Goal: Communication & Community: Answer question/provide support

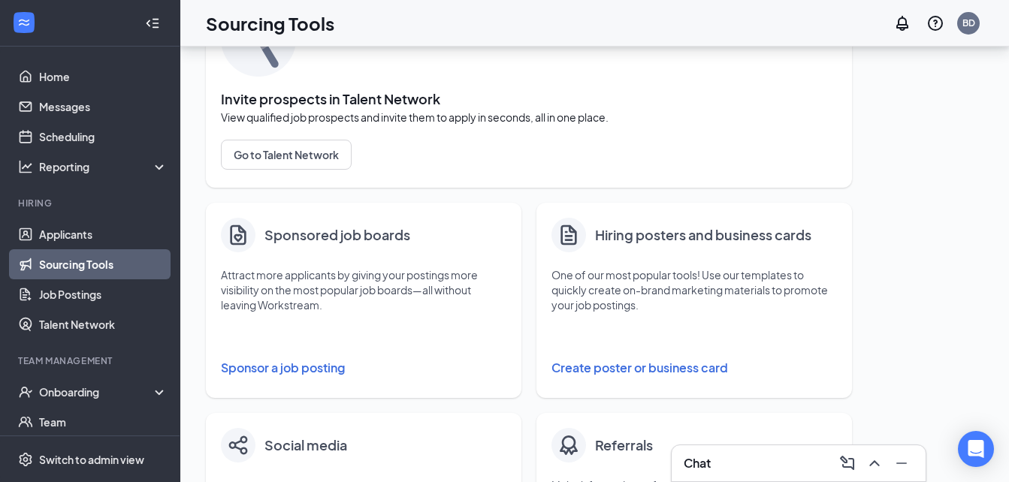
scroll to position [115, 0]
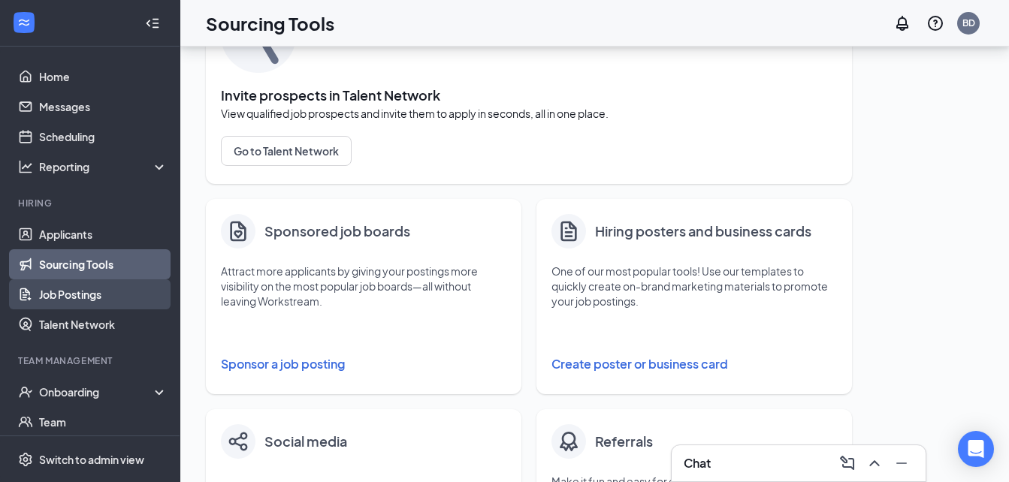
click at [89, 298] on link "Job Postings" at bounding box center [103, 295] width 128 height 30
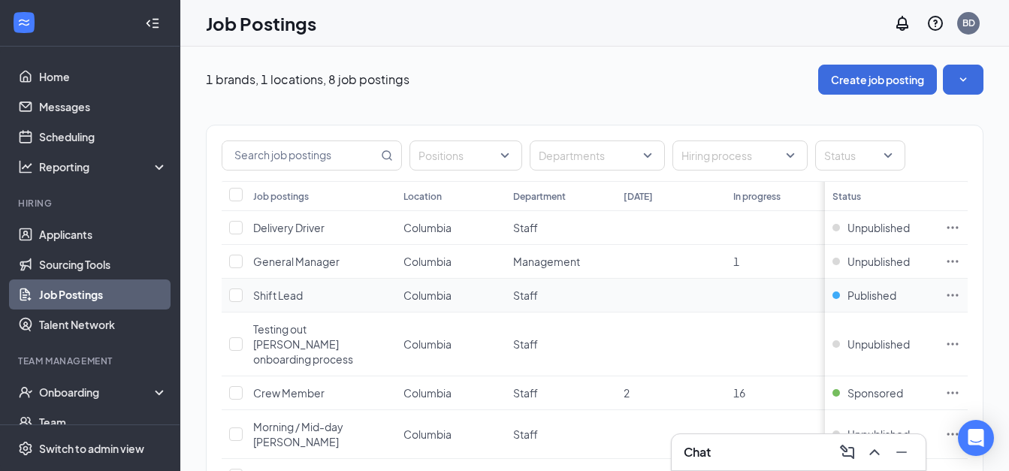
click at [960, 292] on icon "Ellipses" at bounding box center [952, 295] width 15 height 15
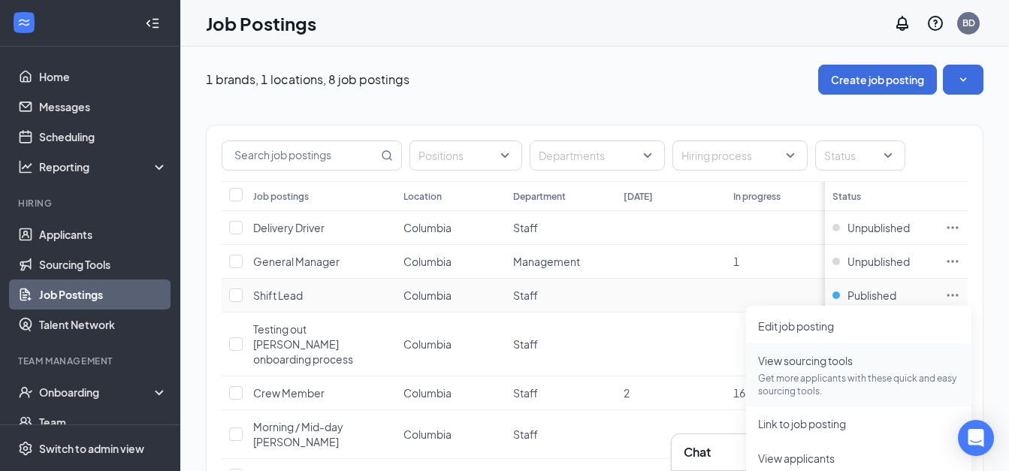
click at [809, 368] on span "View sourcing tools Get more applicants with these quick and easy sourcing tool…" at bounding box center [858, 374] width 201 height 45
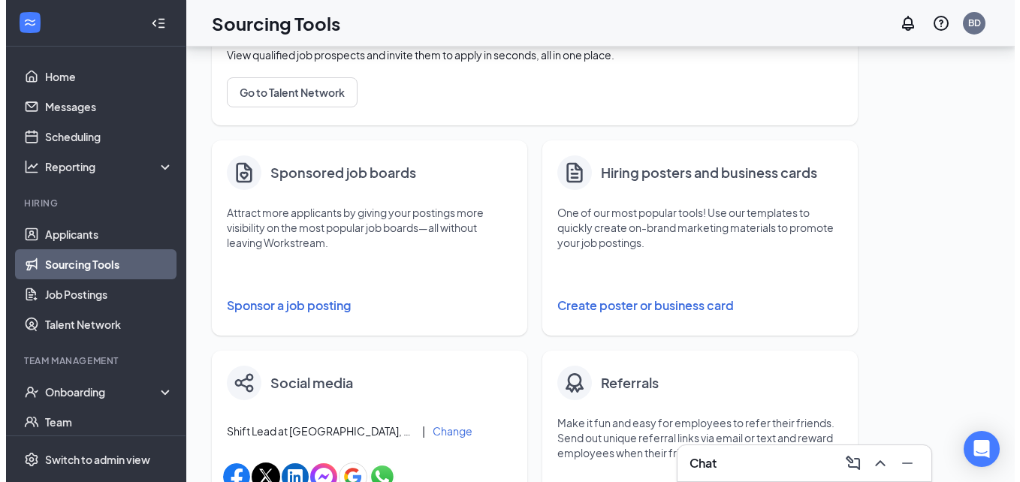
scroll to position [174, 0]
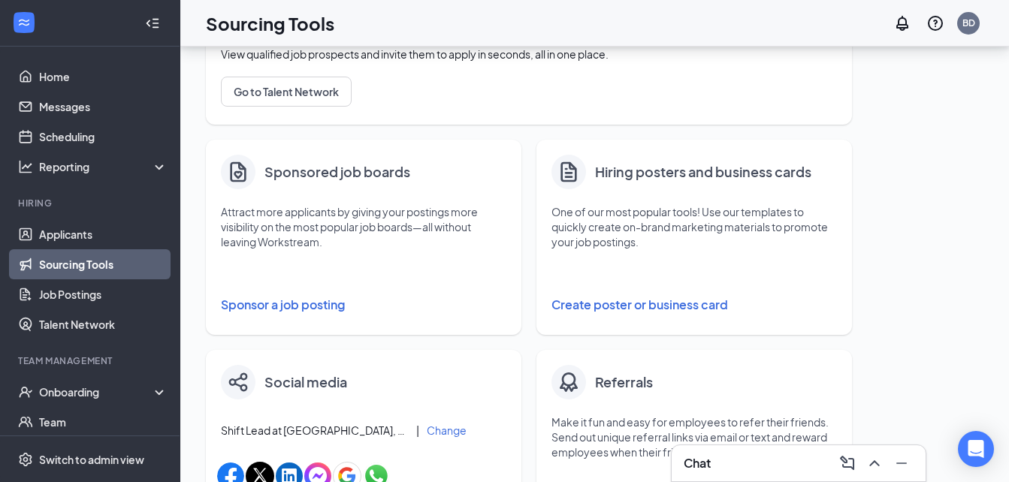
click at [290, 305] on button "Sponsor a job posting" at bounding box center [364, 305] width 286 height 30
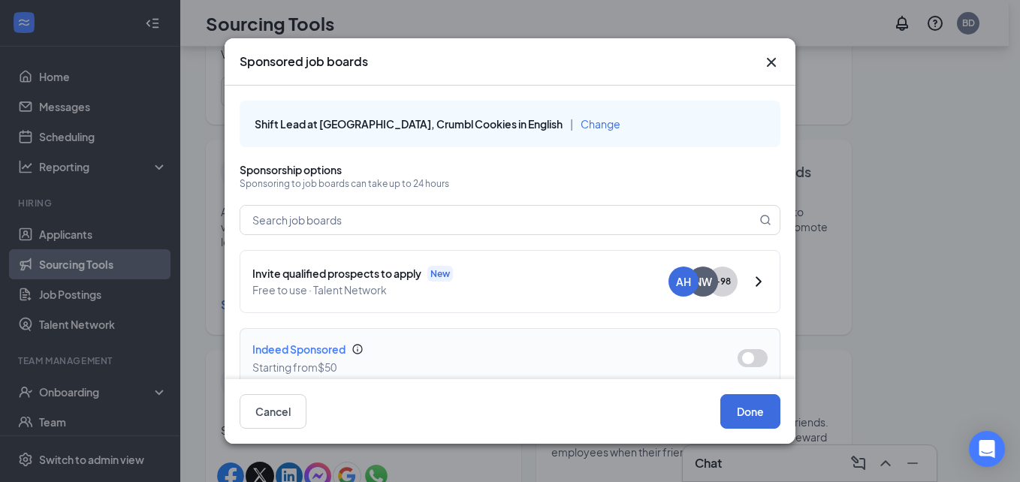
click at [742, 358] on button "button" at bounding box center [753, 358] width 30 height 18
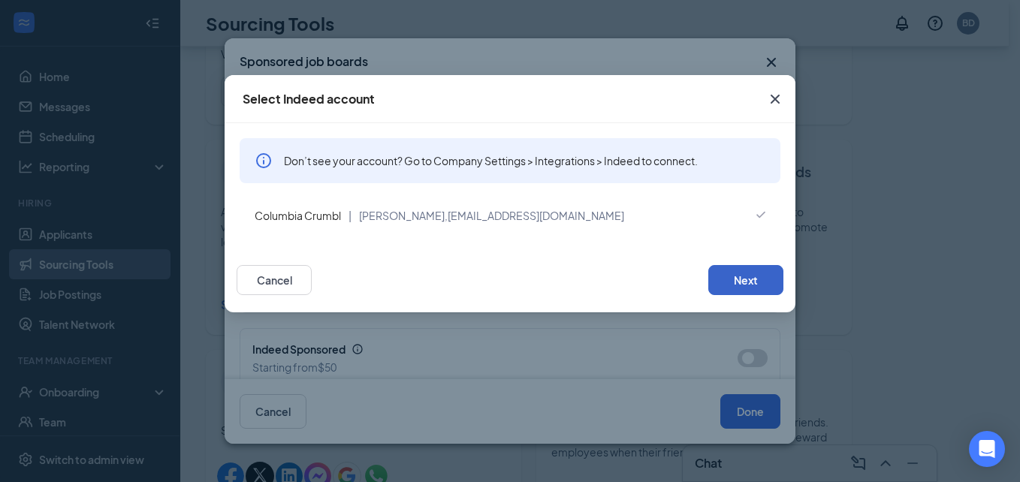
click at [739, 280] on button "Next" at bounding box center [746, 280] width 75 height 30
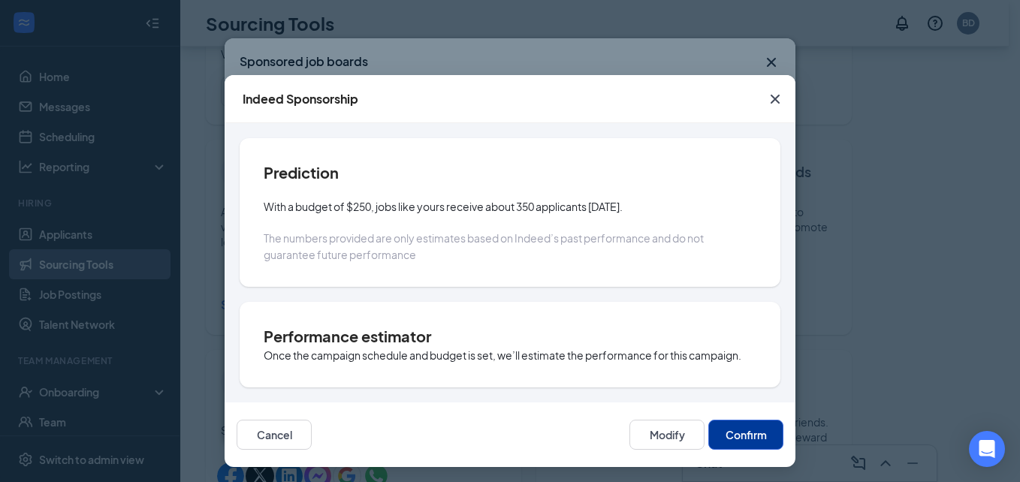
scroll to position [3, 0]
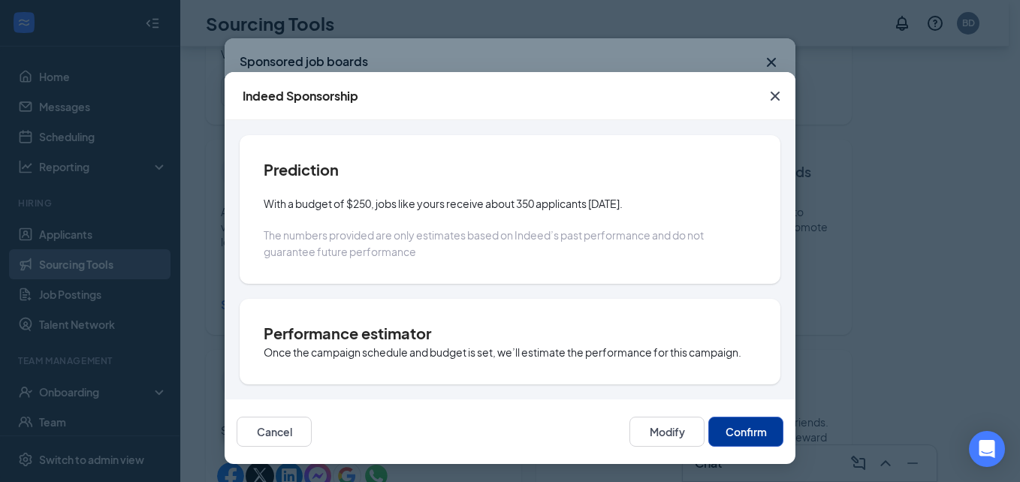
click at [730, 419] on button "Confirm" at bounding box center [746, 432] width 75 height 30
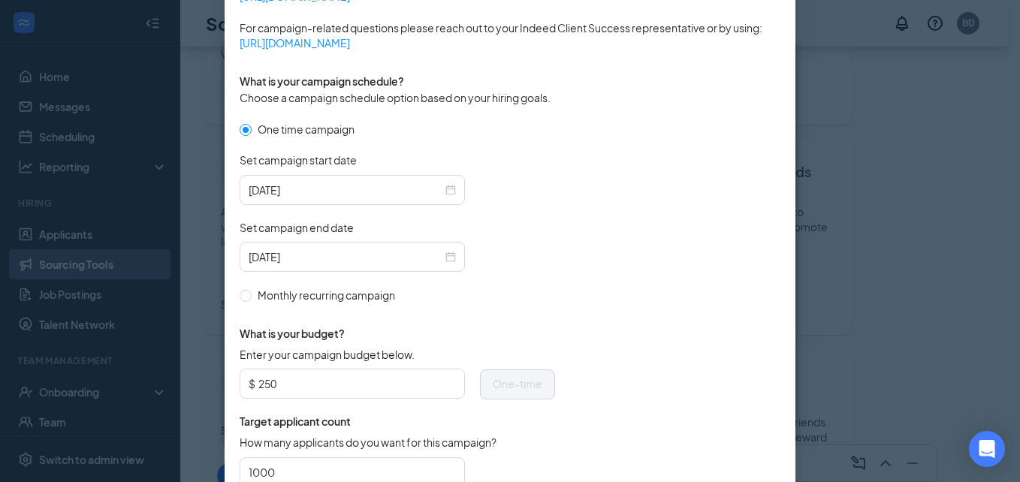
scroll to position [448, 0]
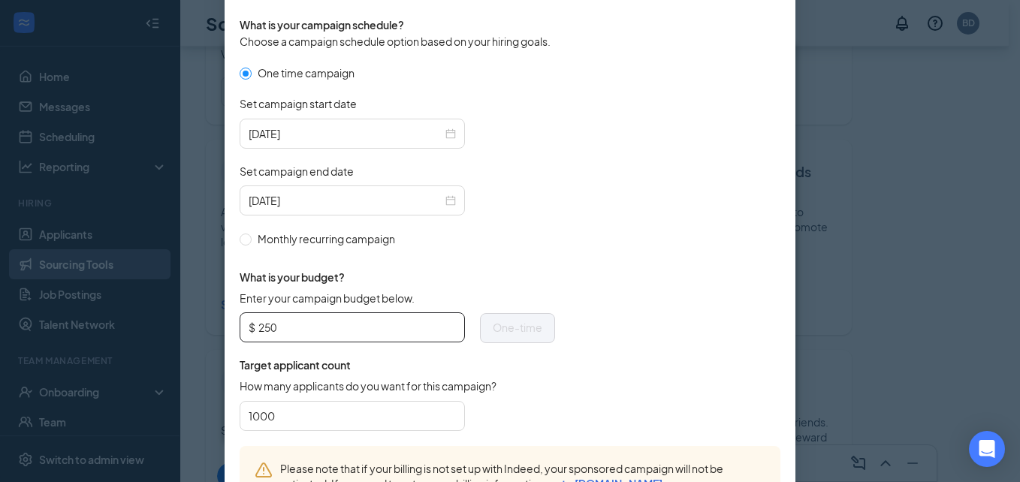
click at [276, 325] on input "250" at bounding box center [357, 327] width 198 height 23
type input "2"
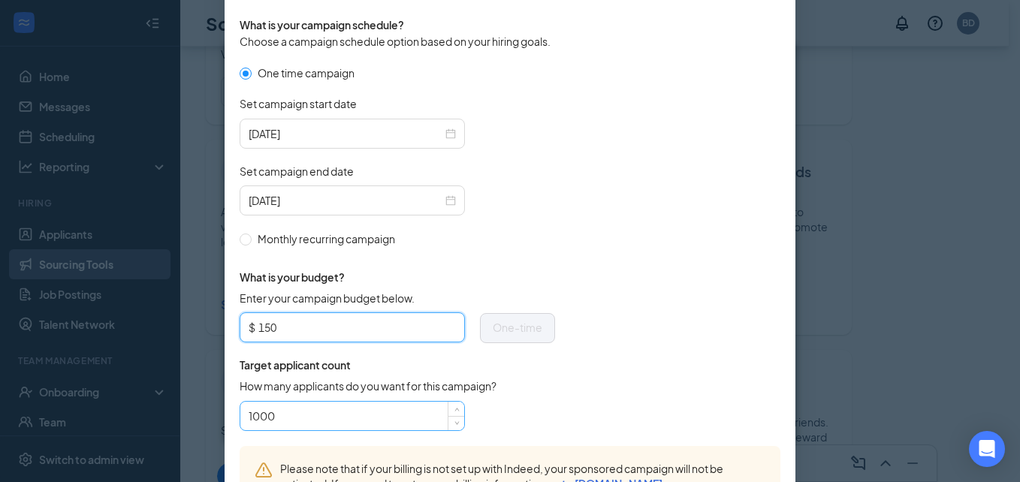
type input "150"
click at [271, 415] on input "1000" at bounding box center [352, 416] width 207 height 23
type input "1"
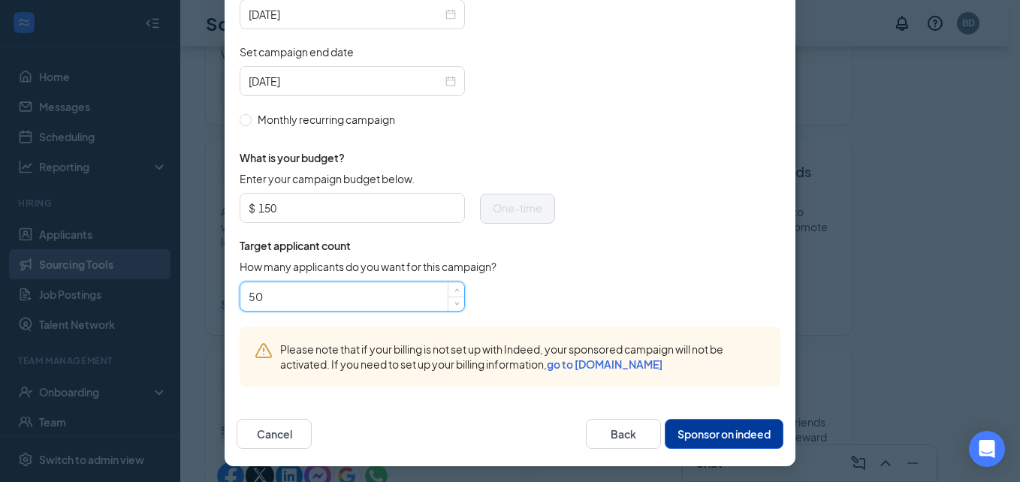
scroll to position [570, 0]
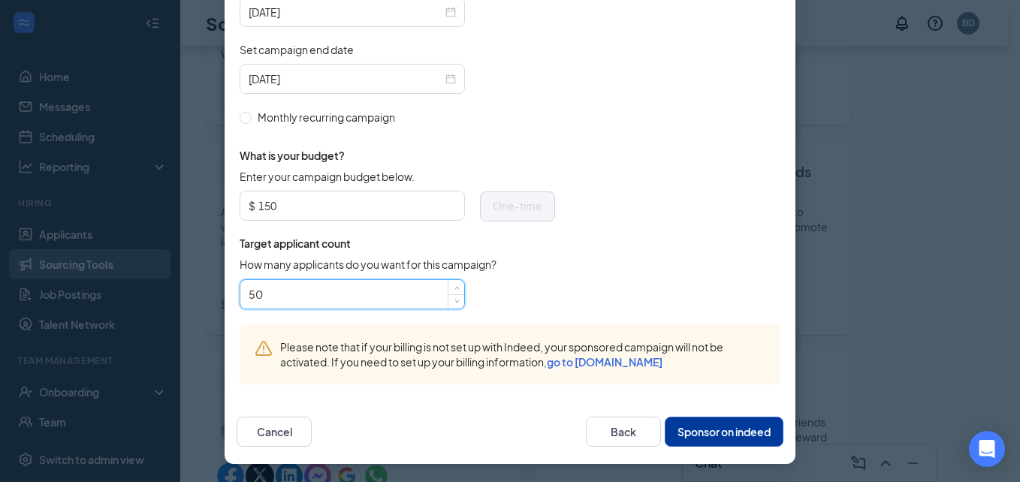
type input "50"
click at [703, 427] on button "Sponsor on indeed" at bounding box center [724, 432] width 119 height 30
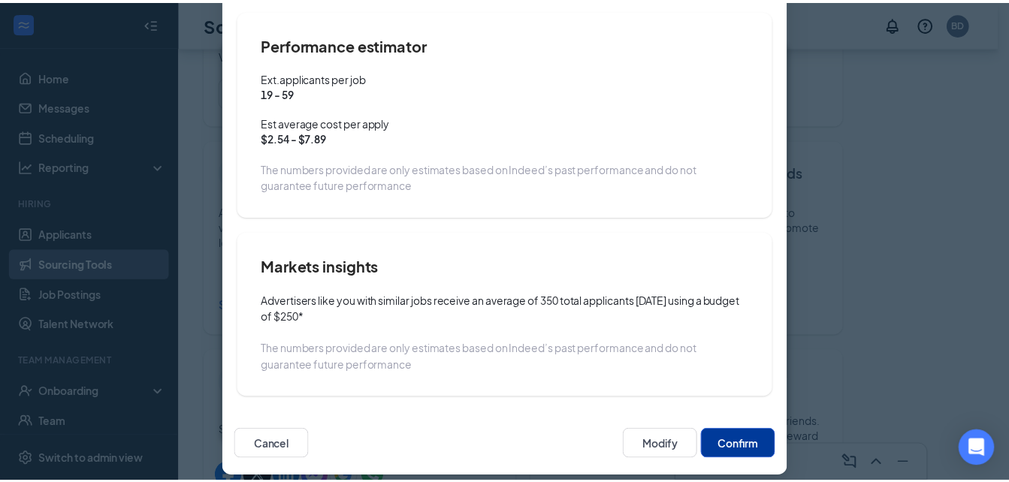
scroll to position [141, 0]
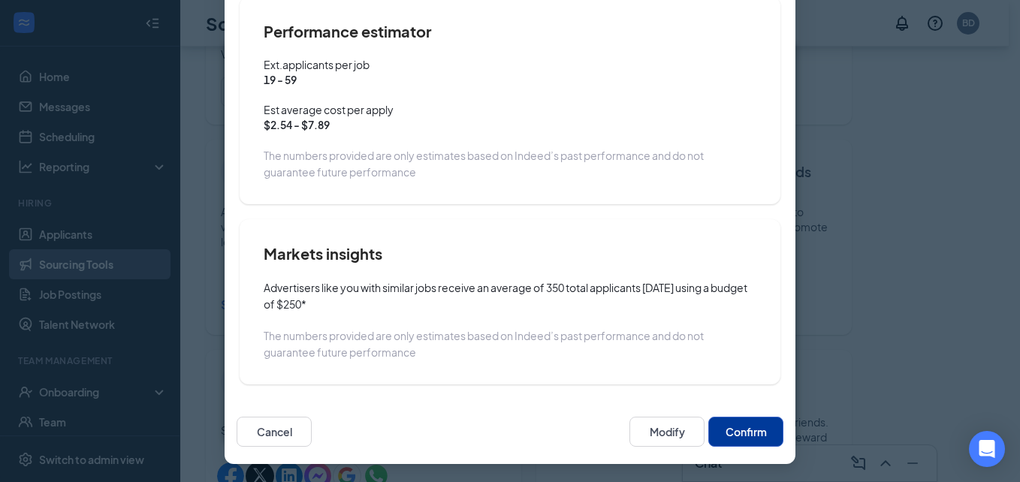
click at [724, 423] on button "Confirm" at bounding box center [746, 432] width 75 height 30
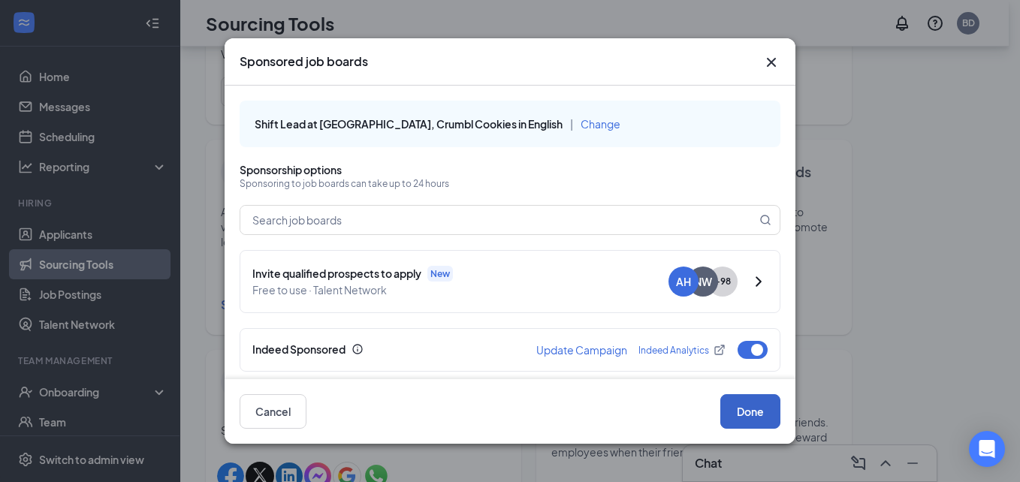
click at [745, 417] on button "Done" at bounding box center [751, 411] width 60 height 35
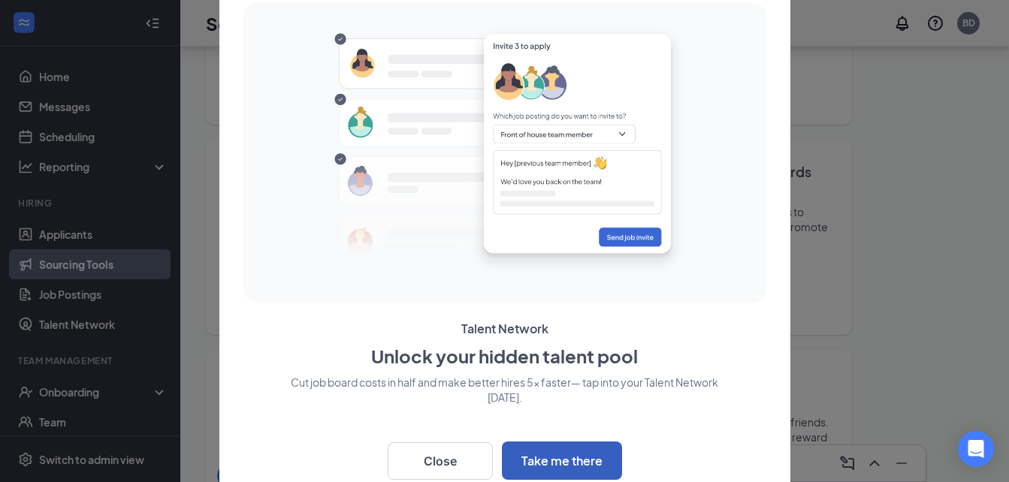
click at [543, 444] on button "Take me there" at bounding box center [562, 461] width 120 height 38
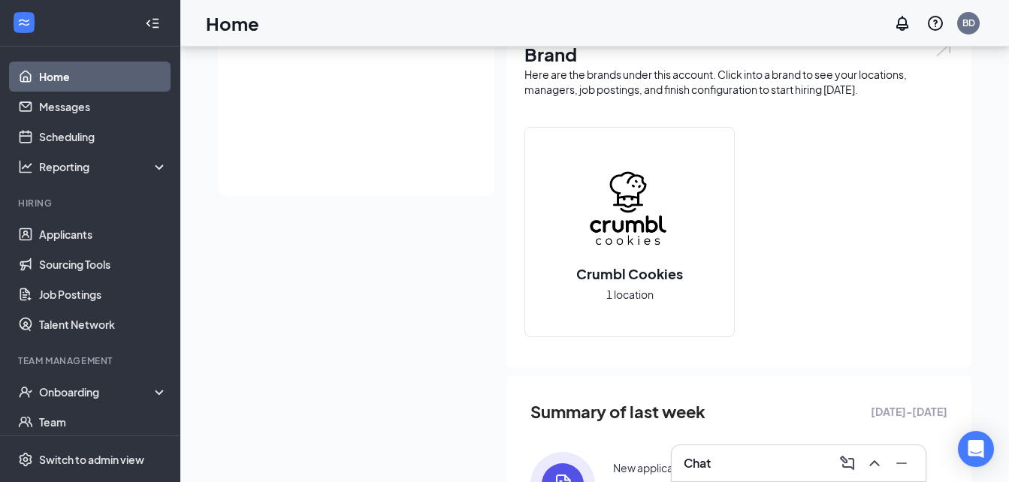
scroll to position [292, 0]
click at [71, 382] on div "Onboarding" at bounding box center [90, 392] width 180 height 30
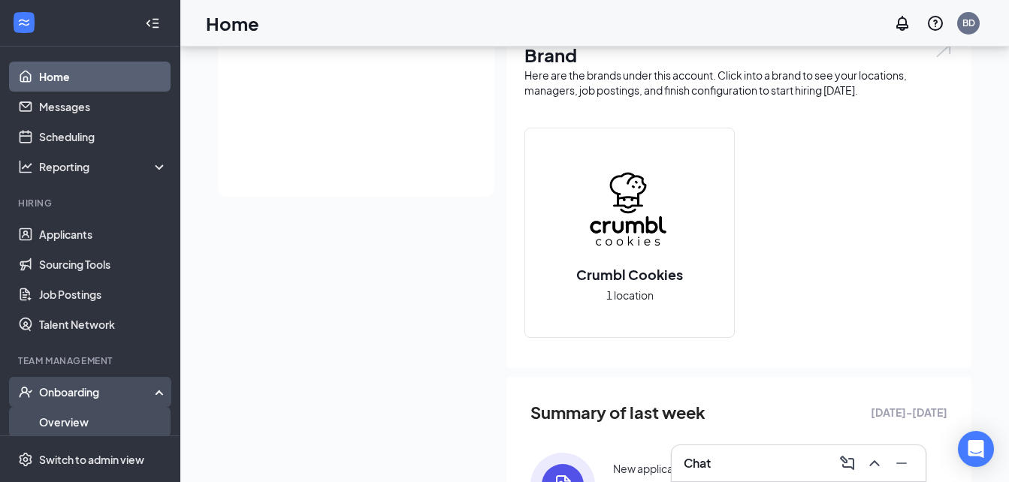
click at [77, 420] on link "Overview" at bounding box center [103, 422] width 128 height 30
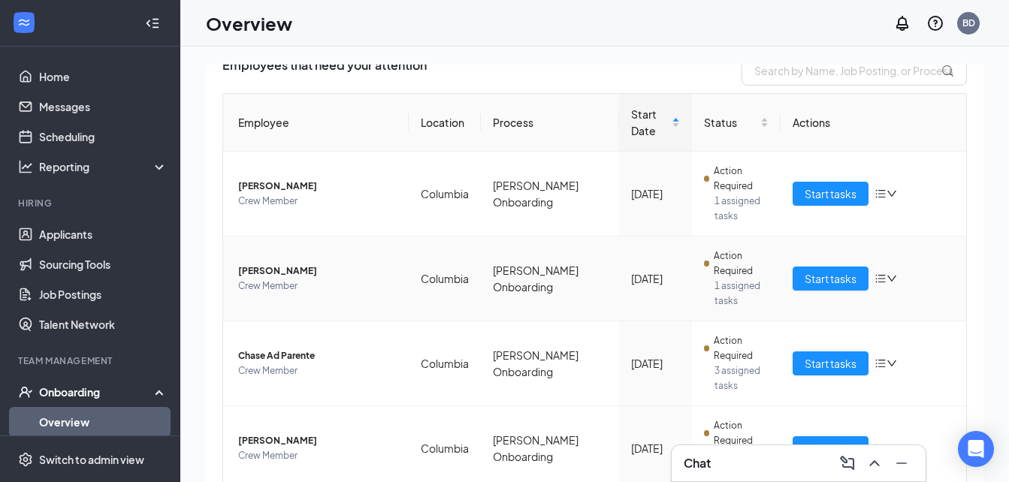
scroll to position [244, 0]
click at [741, 467] on div "Chat" at bounding box center [799, 464] width 230 height 24
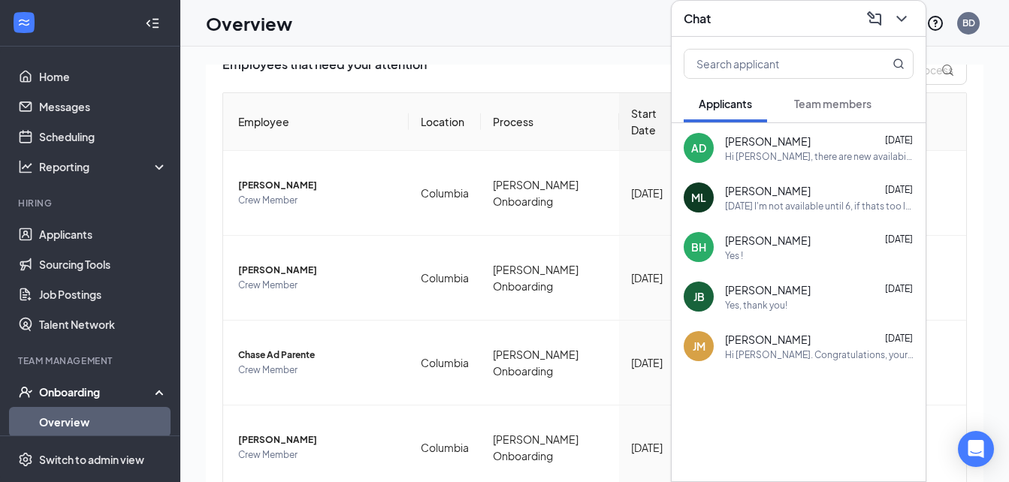
click at [810, 111] on button "Team members" at bounding box center [832, 104] width 107 height 38
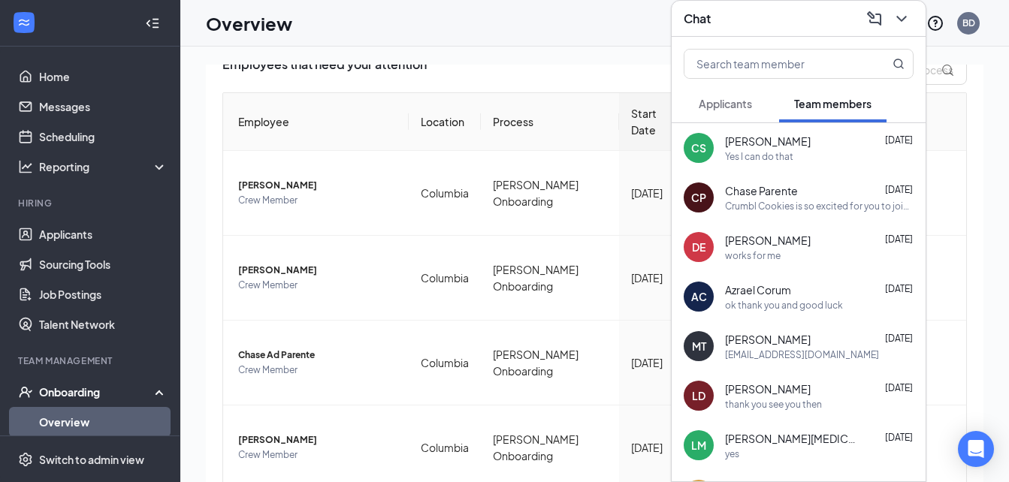
click at [760, 153] on div "Yes I can do that" at bounding box center [759, 156] width 68 height 13
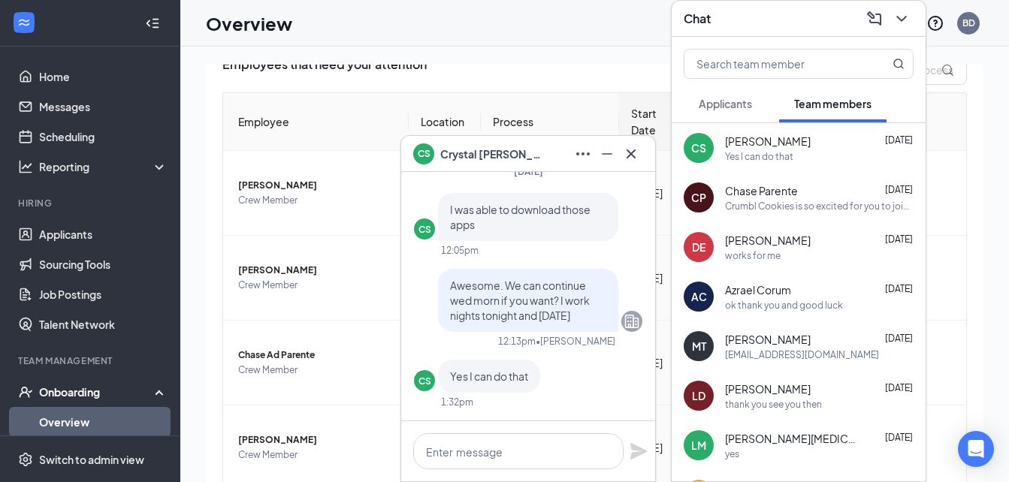
click at [748, 234] on span "[PERSON_NAME]" at bounding box center [768, 240] width 86 height 15
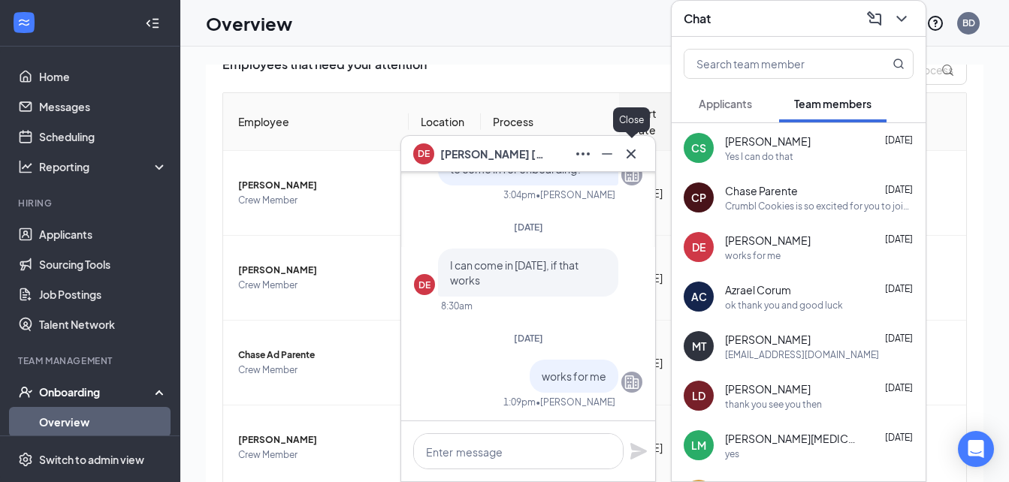
click at [628, 154] on icon "Cross" at bounding box center [631, 154] width 18 height 18
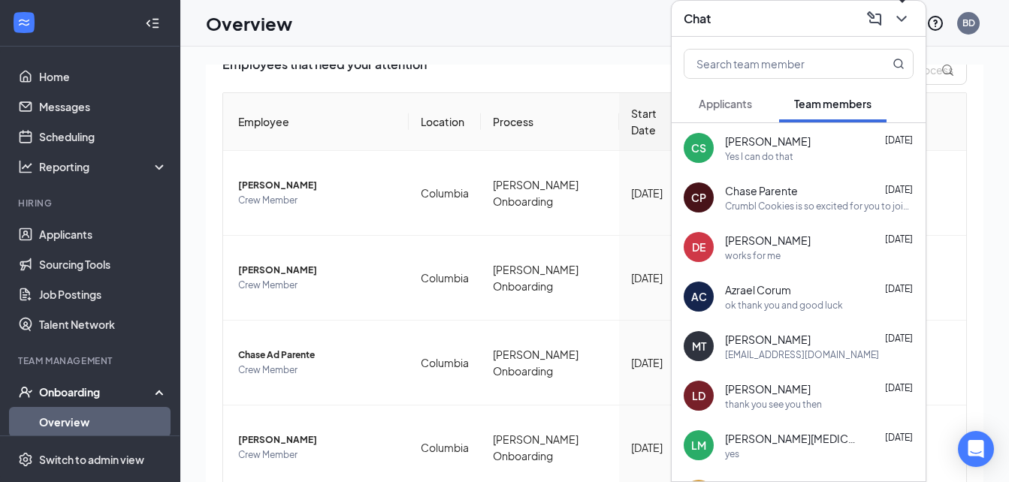
click at [899, 25] on icon "ChevronDown" at bounding box center [902, 19] width 18 height 18
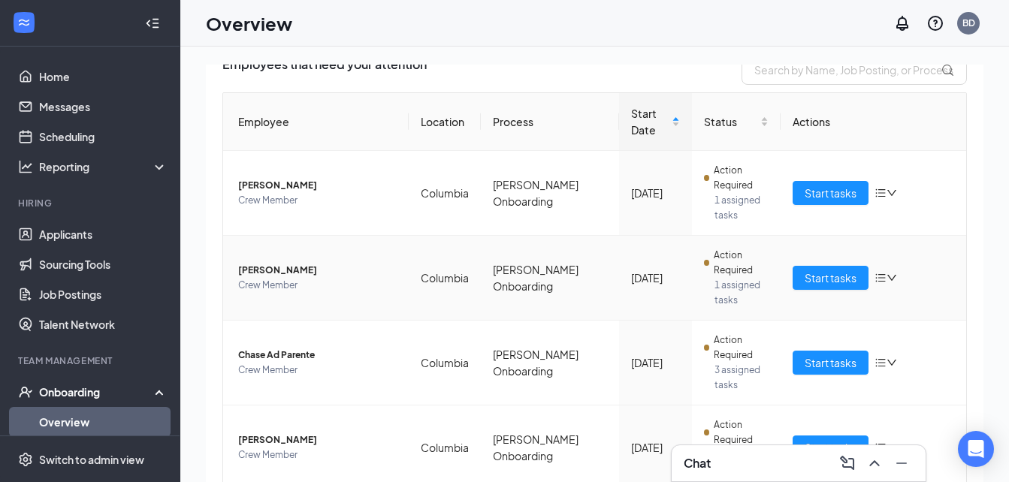
click at [286, 265] on span "[PERSON_NAME]" at bounding box center [317, 270] width 159 height 15
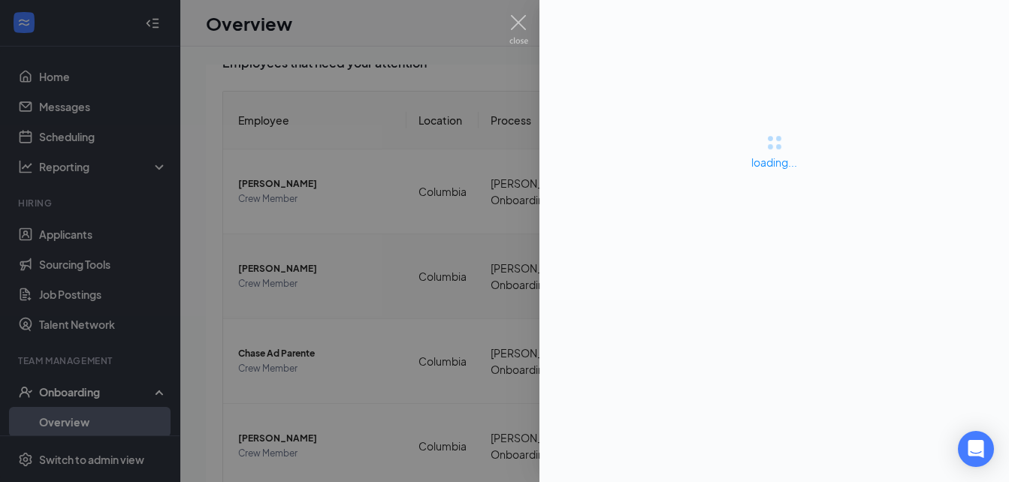
scroll to position [243, 0]
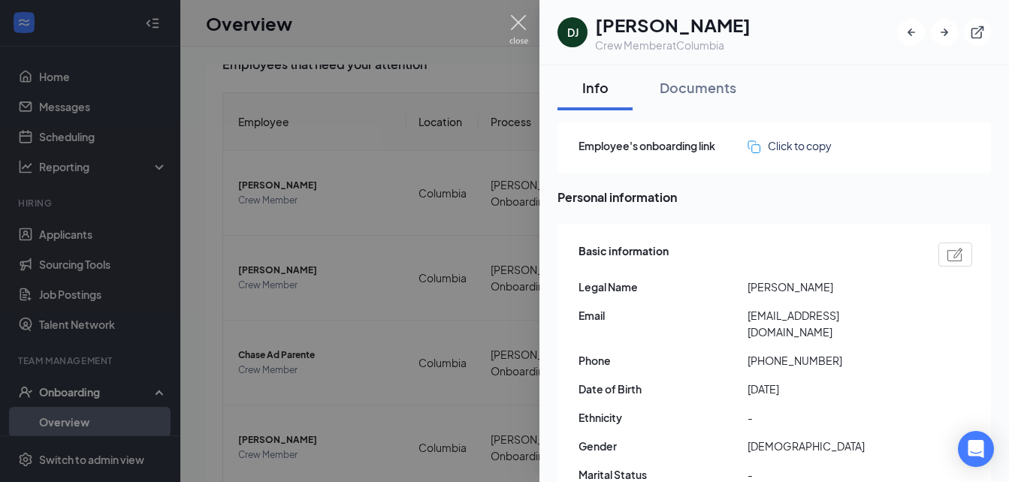
click at [524, 17] on img at bounding box center [518, 29] width 19 height 29
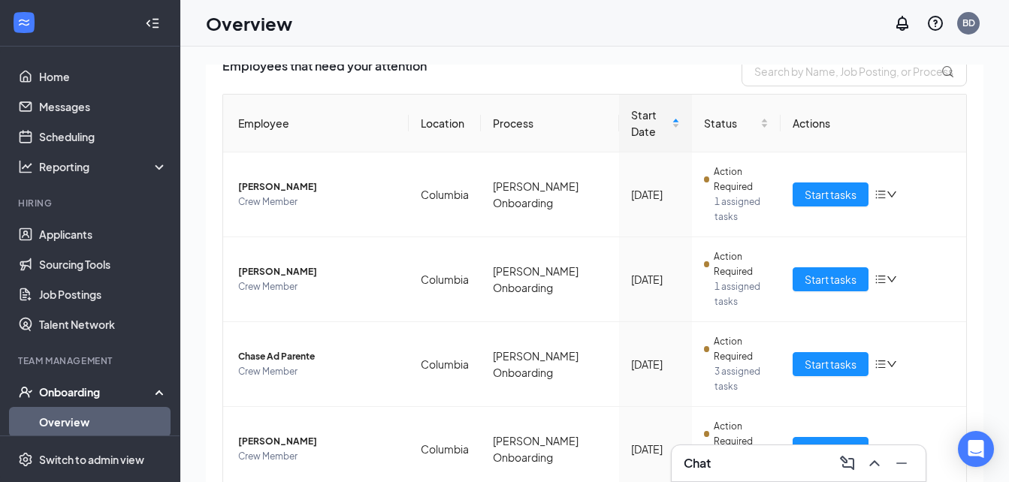
scroll to position [244, 0]
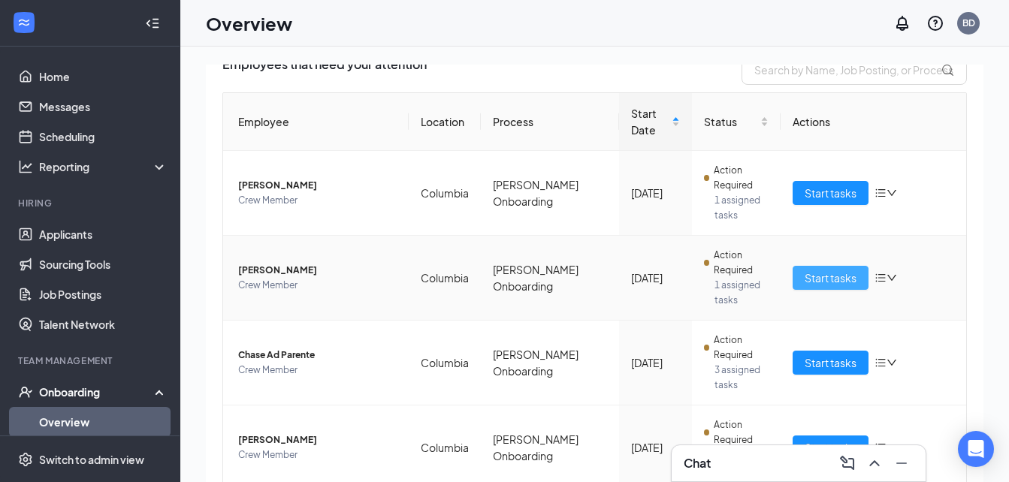
click at [818, 272] on span "Start tasks" at bounding box center [831, 278] width 52 height 17
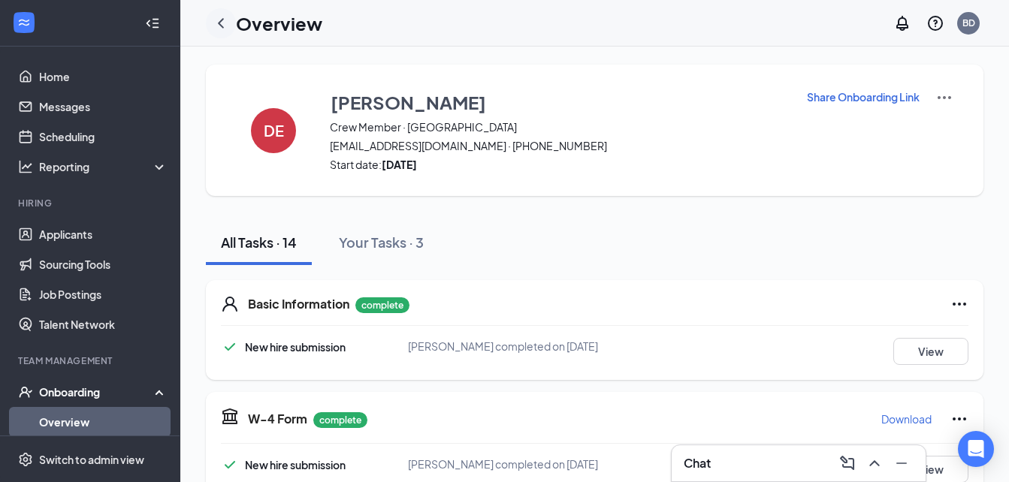
click at [223, 25] on icon "ChevronLeft" at bounding box center [221, 23] width 18 height 18
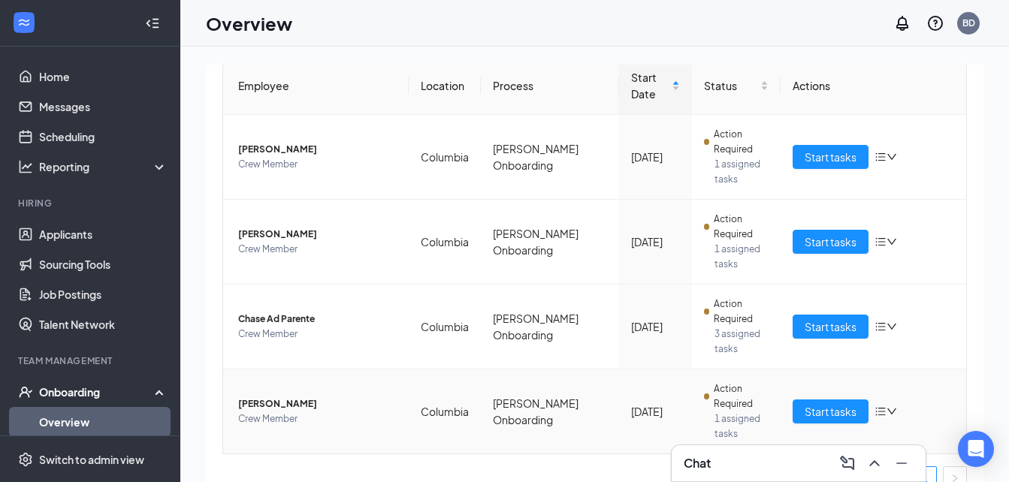
scroll to position [281, 0]
click at [826, 331] on span "Start tasks" at bounding box center [831, 326] width 52 height 17
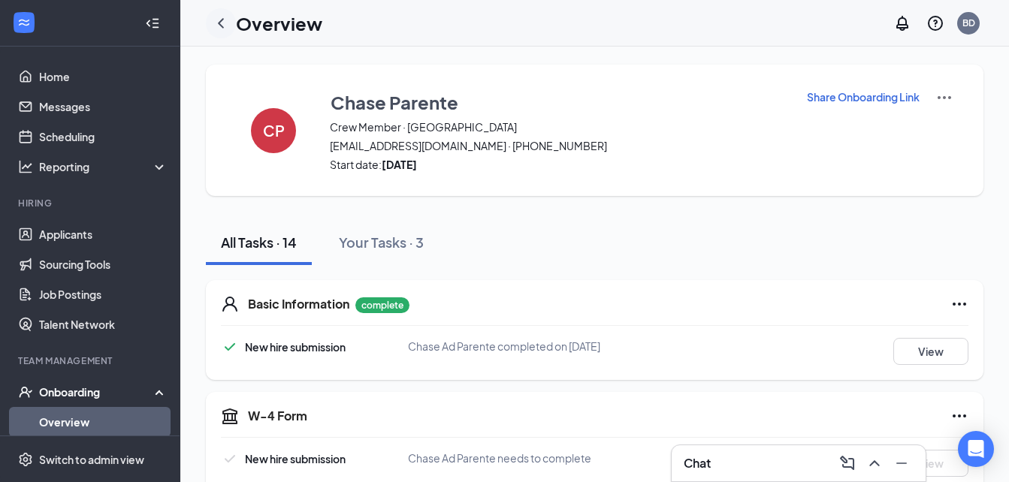
click at [216, 23] on icon "ChevronLeft" at bounding box center [221, 23] width 18 height 18
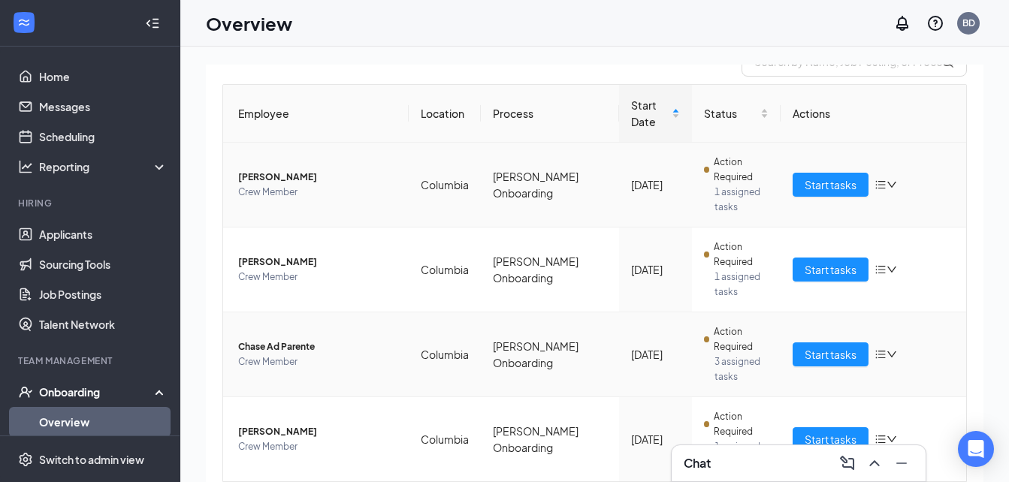
scroll to position [303, 0]
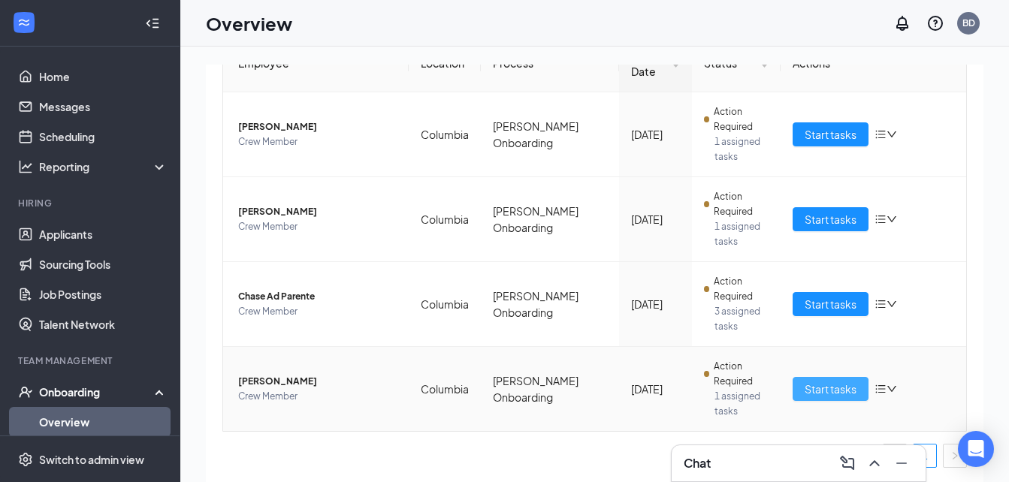
click at [812, 388] on span "Start tasks" at bounding box center [831, 389] width 52 height 17
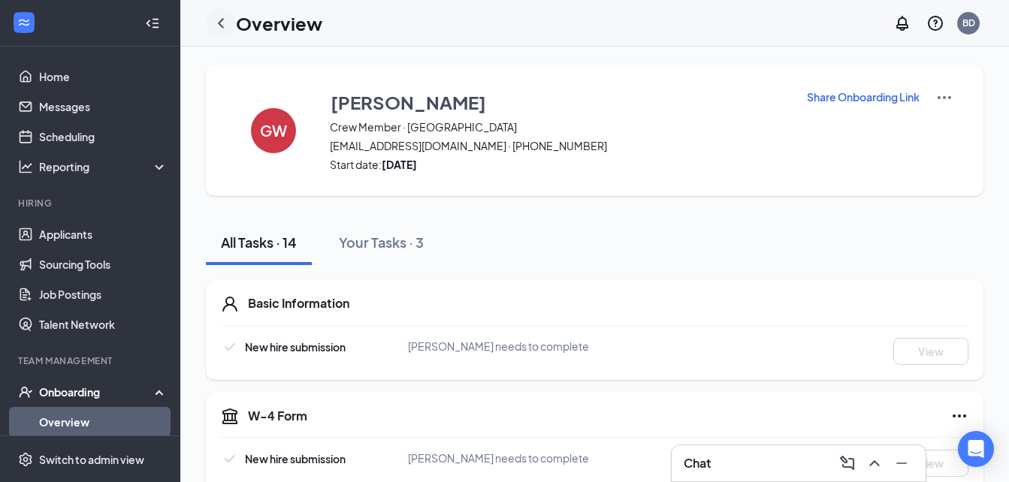
click at [229, 23] on icon "ChevronLeft" at bounding box center [221, 23] width 18 height 18
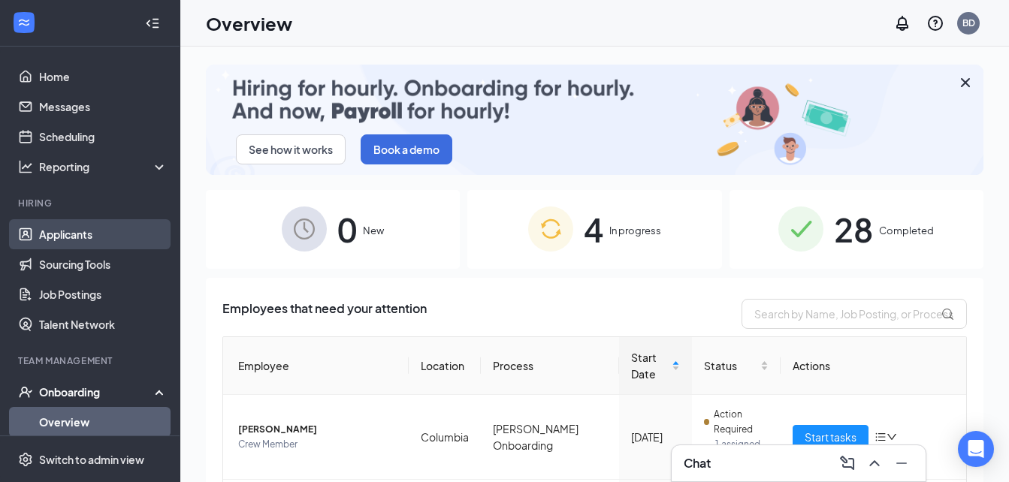
click at [63, 234] on link "Applicants" at bounding box center [103, 234] width 128 height 30
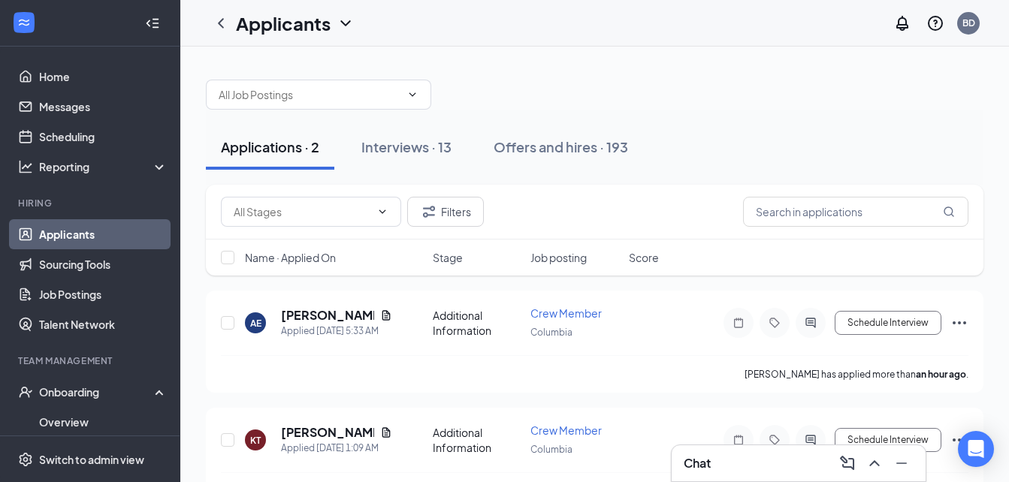
click at [570, 260] on span "Job posting" at bounding box center [558, 257] width 56 height 15
click at [405, 150] on div "Interviews · 13" at bounding box center [406, 146] width 90 height 19
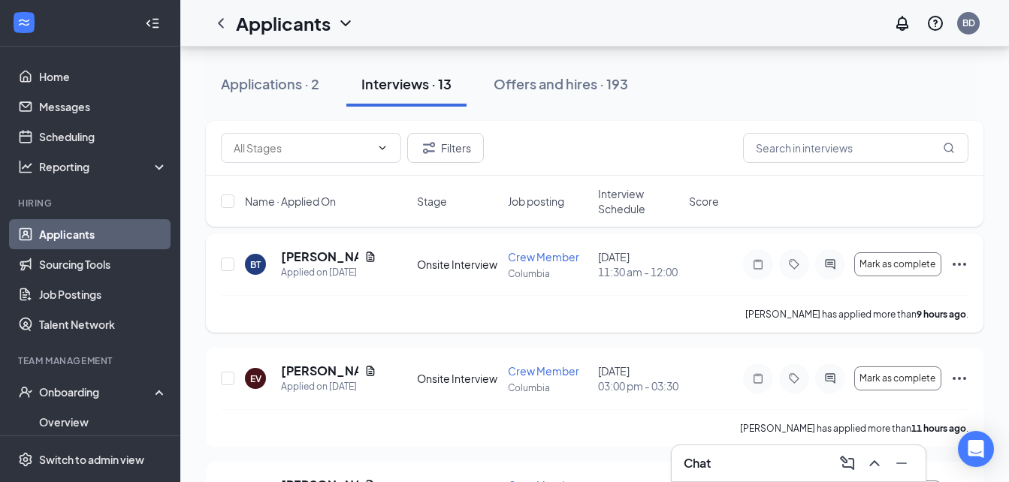
scroll to position [75, 0]
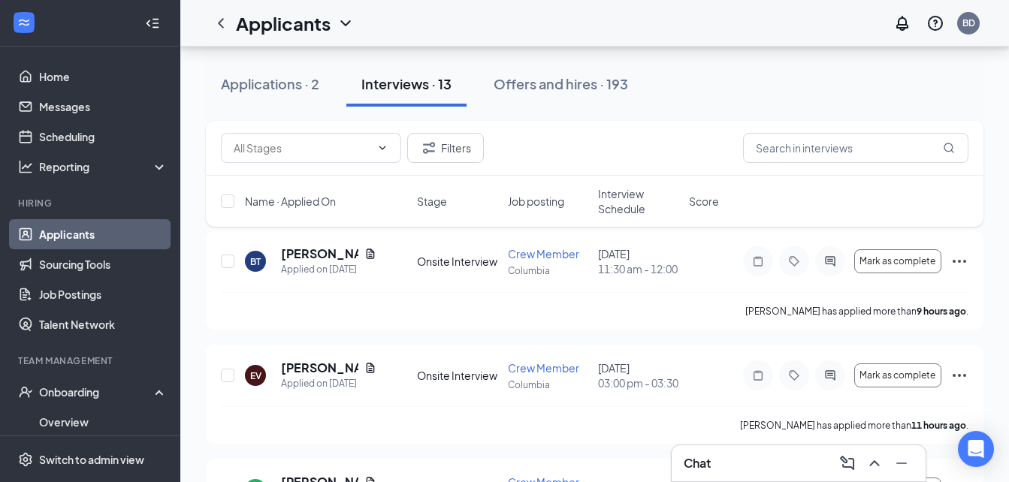
click at [648, 210] on span "Interview Schedule" at bounding box center [639, 201] width 82 height 30
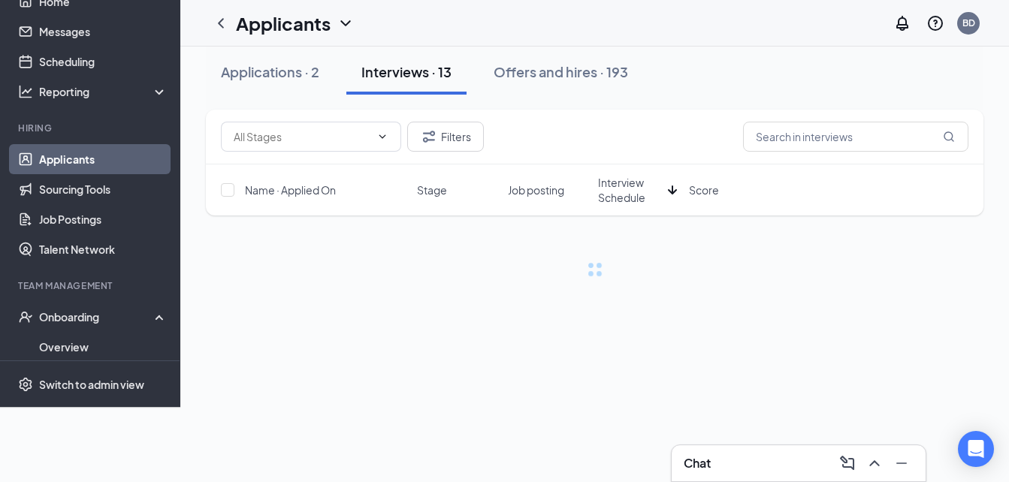
scroll to position [0, 0]
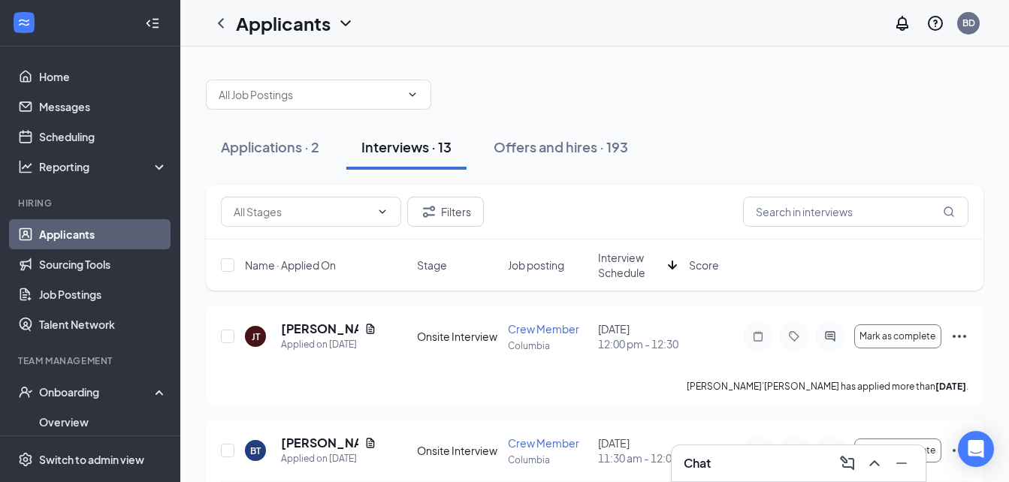
click at [638, 275] on span "Interview Schedule" at bounding box center [630, 265] width 64 height 30
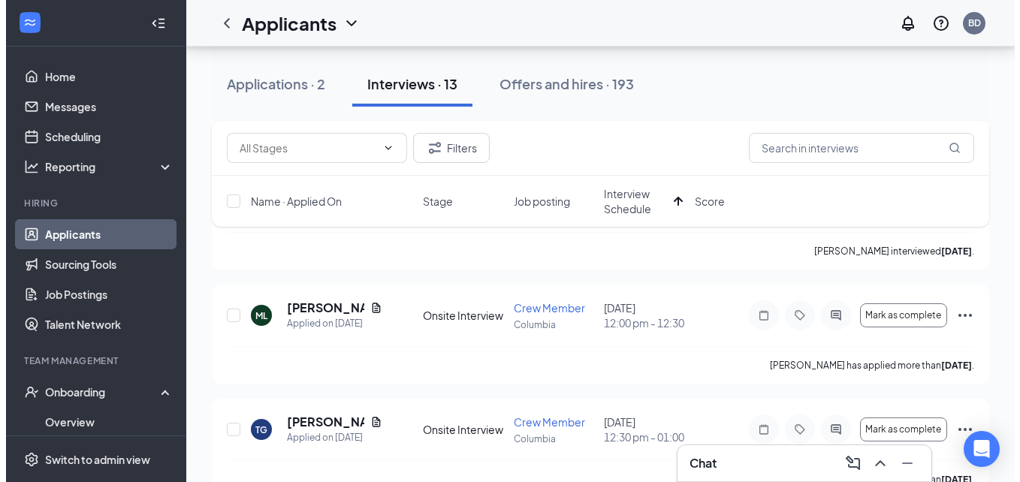
scroll to position [479, 0]
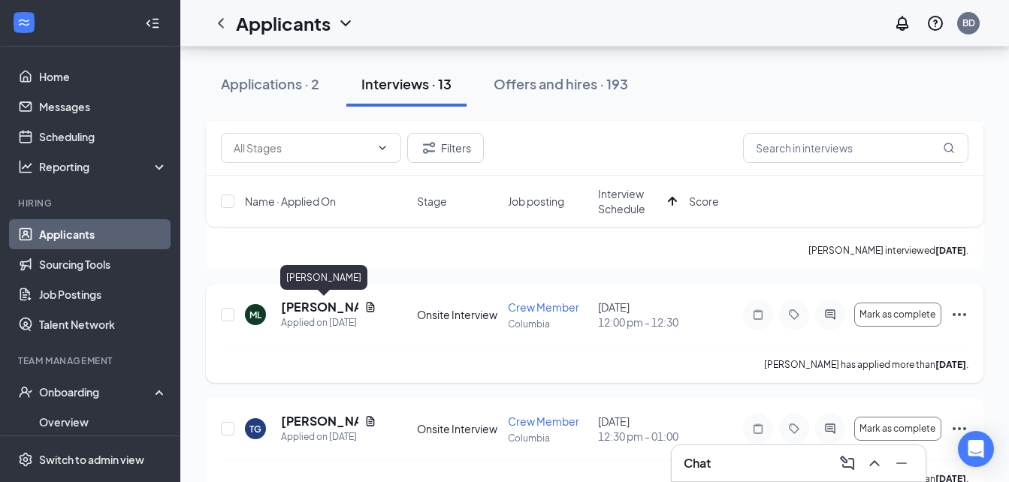
click at [328, 313] on h5 "[PERSON_NAME]" at bounding box center [319, 307] width 77 height 17
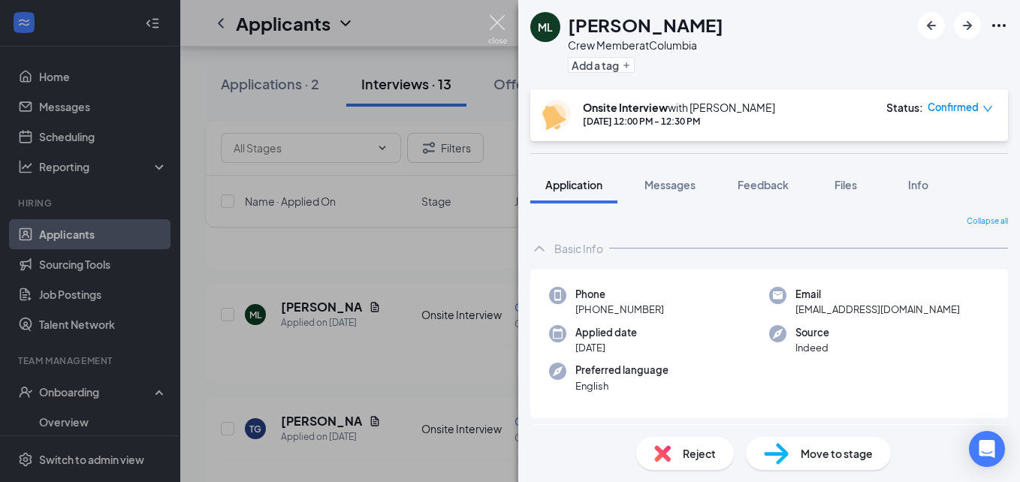
click at [497, 20] on img at bounding box center [497, 29] width 19 height 29
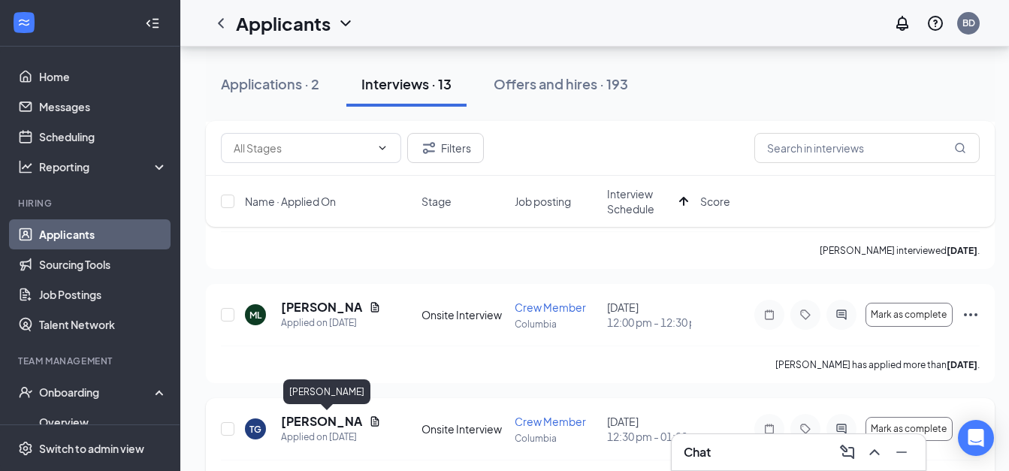
click at [293, 424] on h5 "[PERSON_NAME]" at bounding box center [322, 421] width 82 height 17
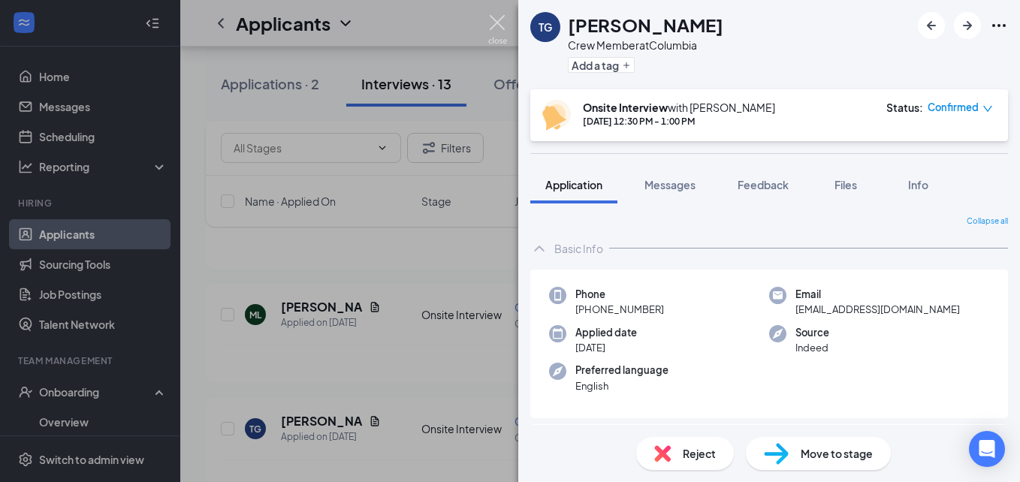
click at [498, 24] on img at bounding box center [497, 29] width 19 height 29
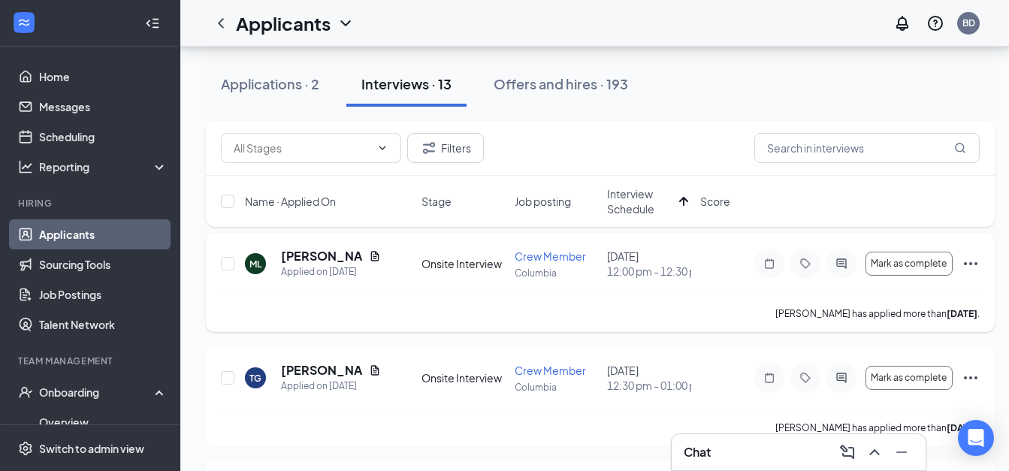
scroll to position [530, 0]
click at [74, 132] on link "Scheduling" at bounding box center [103, 137] width 128 height 30
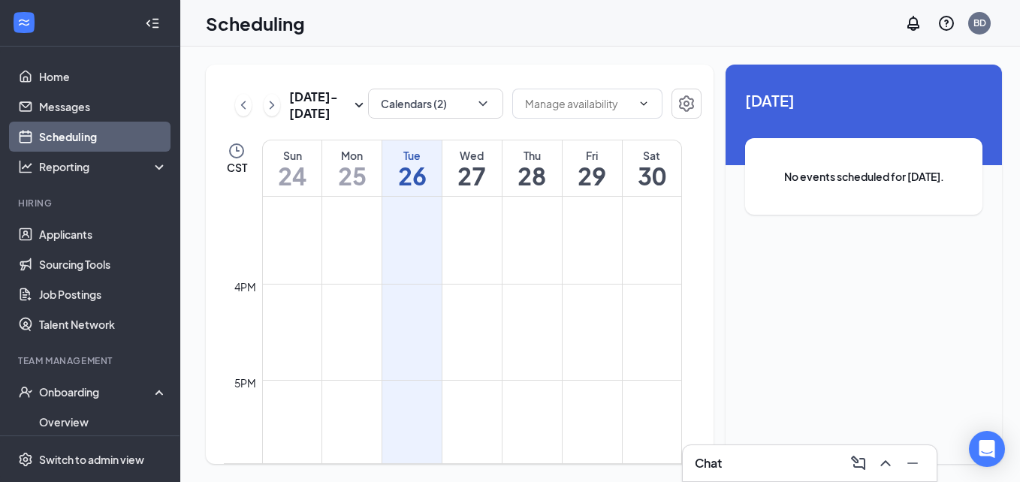
scroll to position [1451, 0]
click at [480, 101] on icon "ChevronDown" at bounding box center [483, 103] width 15 height 15
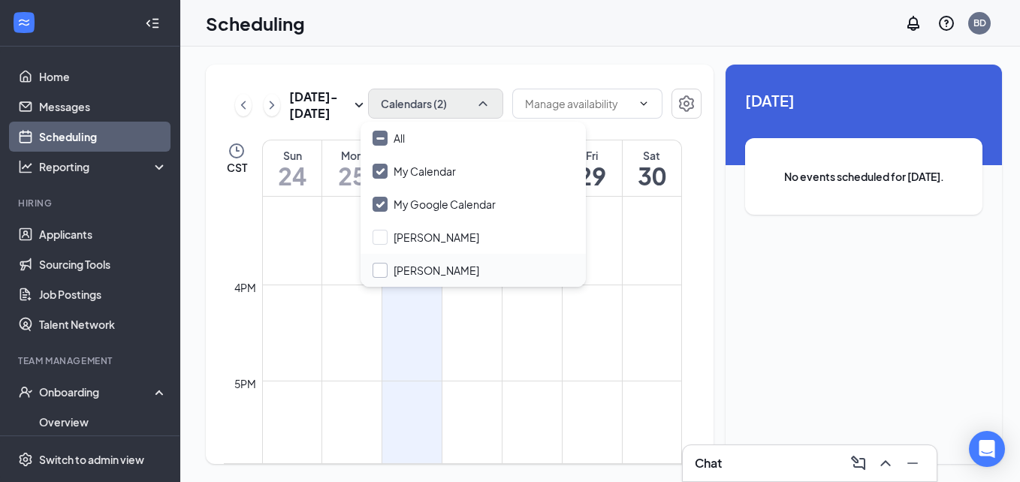
click at [379, 266] on input "[PERSON_NAME]" at bounding box center [426, 270] width 107 height 15
checkbox input "true"
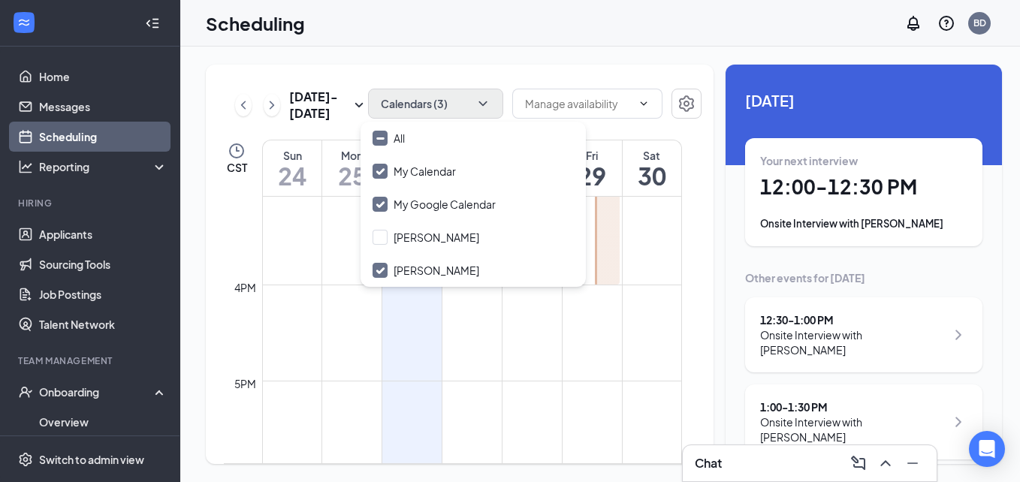
click at [469, 324] on td at bounding box center [472, 321] width 420 height 24
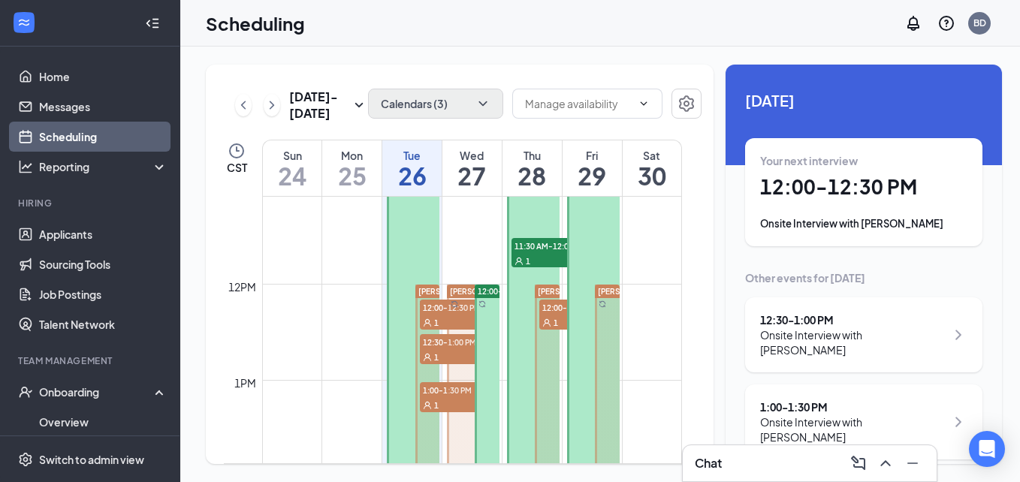
scroll to position [1066, 0]
click at [441, 396] on span "1:00-1:30 PM" at bounding box center [457, 390] width 75 height 15
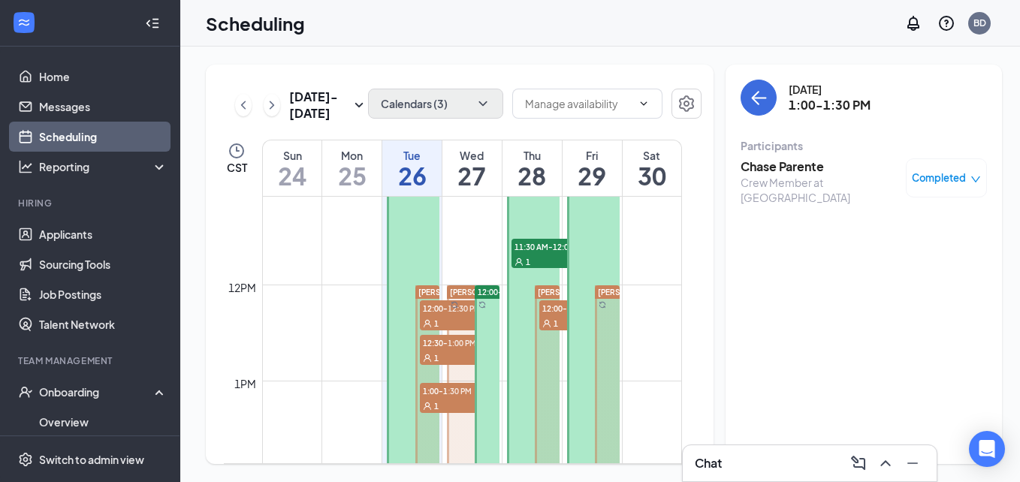
click at [445, 348] on div "[PERSON_NAME] 3:00-3:30 PM 1" at bounding box center [472, 477] width 56 height 385
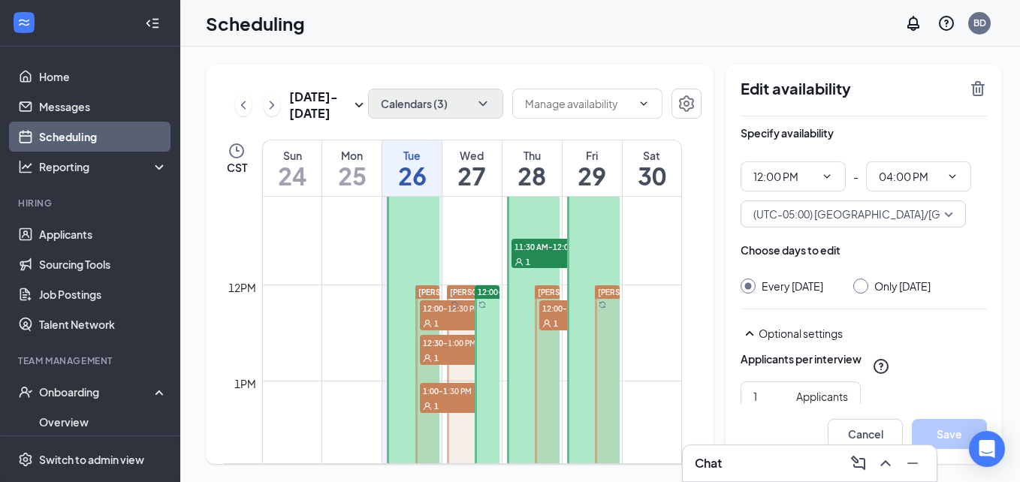
click at [447, 315] on div at bounding box center [473, 478] width 53 height 384
click at [434, 316] on div "1" at bounding box center [457, 323] width 75 height 15
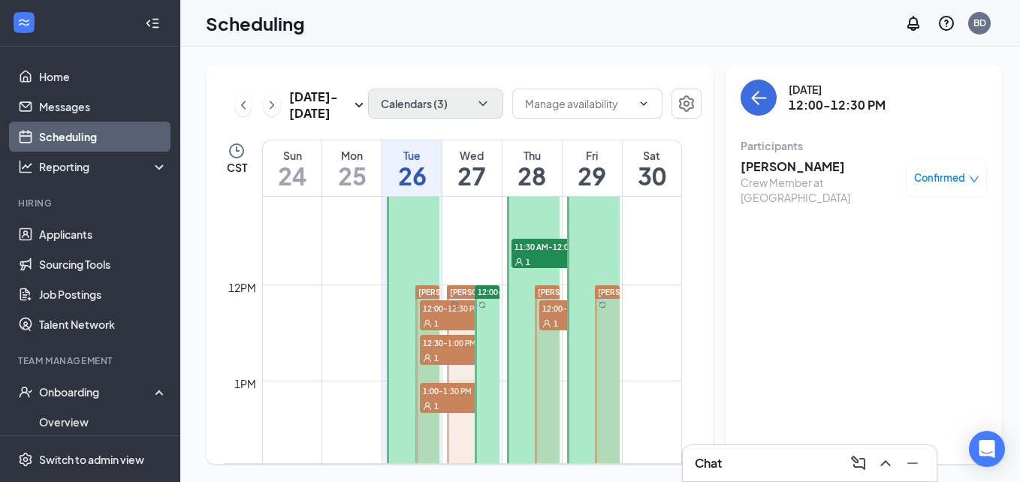
click at [970, 177] on icon "down" at bounding box center [974, 180] width 9 height 6
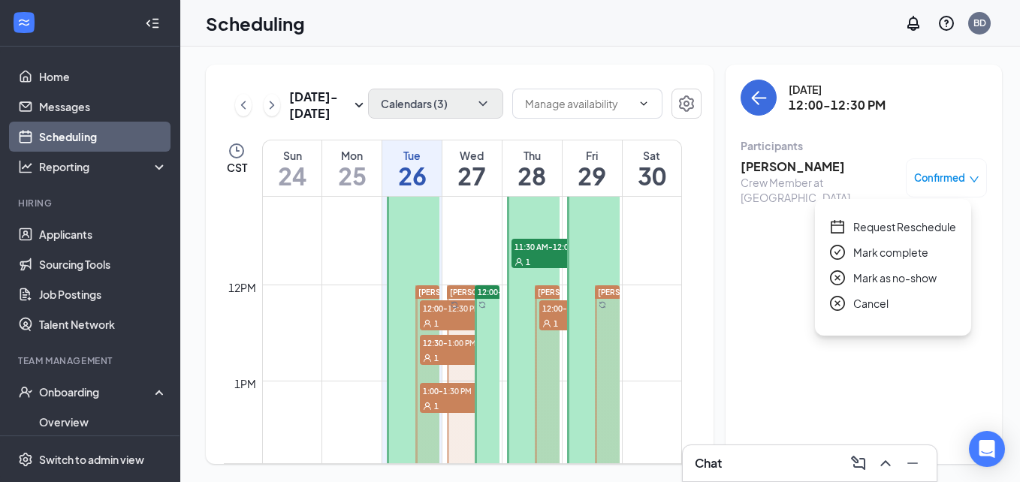
click at [968, 122] on div "[DATE] 12:00-12:30 PM Participants [PERSON_NAME] Crew Member at Columbia Confir…" at bounding box center [864, 147] width 246 height 134
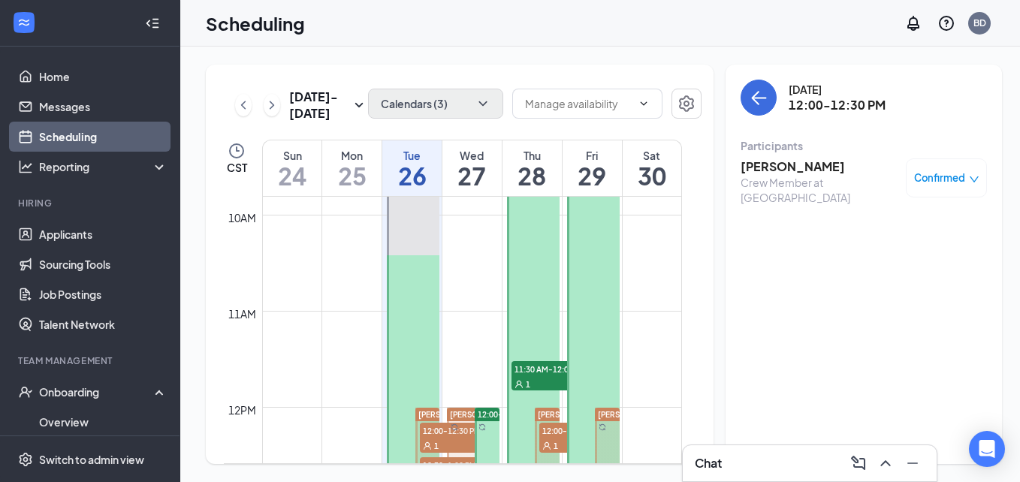
scroll to position [943, 0]
click at [74, 77] on link "Home" at bounding box center [103, 77] width 128 height 30
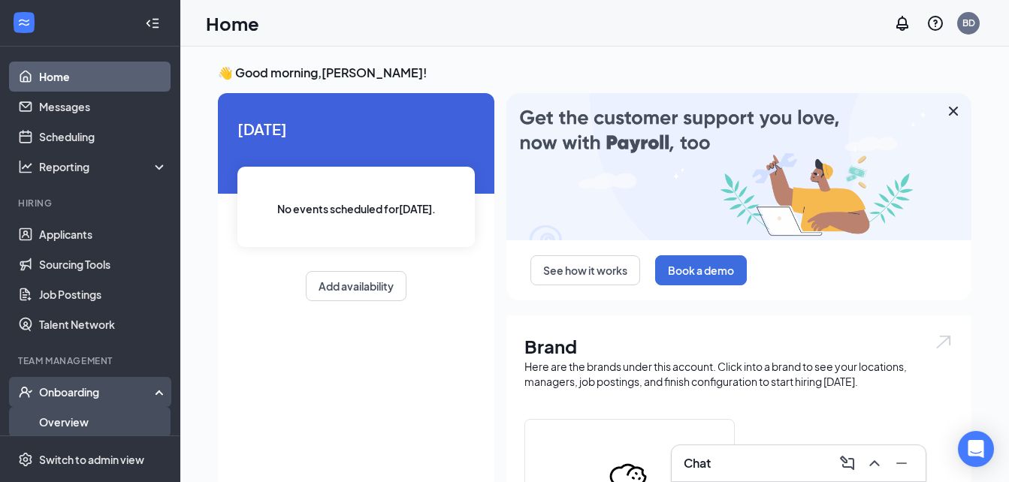
click at [75, 429] on link "Overview" at bounding box center [103, 422] width 128 height 30
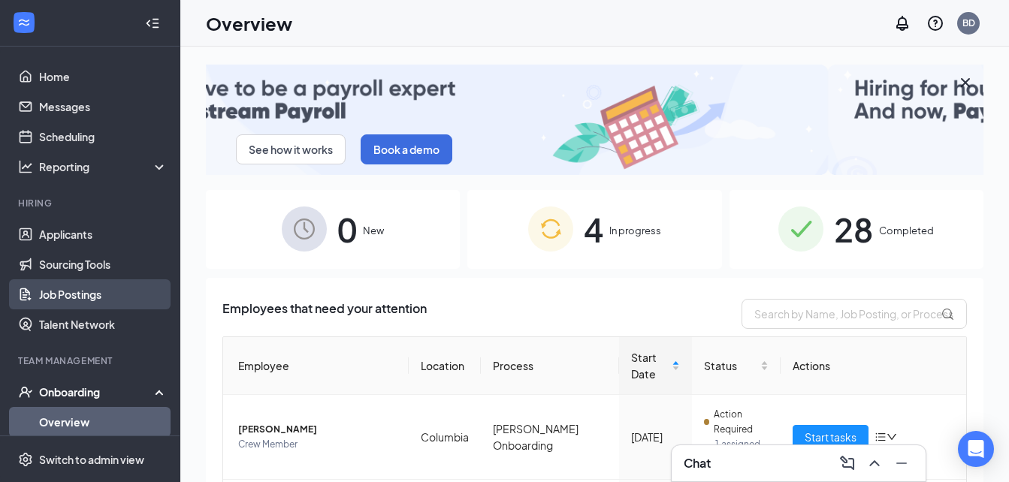
click at [102, 292] on link "Job Postings" at bounding box center [103, 295] width 128 height 30
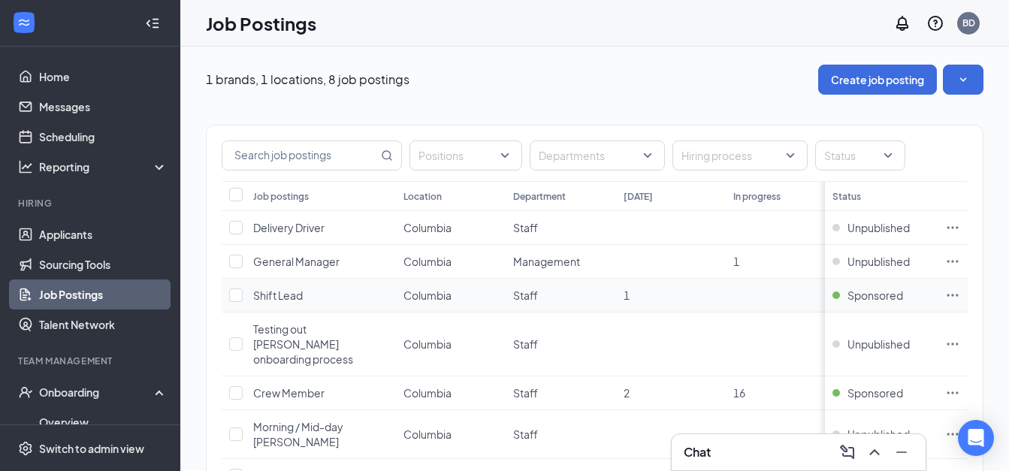
click at [288, 304] on td "Shift Lead" at bounding box center [321, 296] width 150 height 34
click at [94, 239] on link "Applicants" at bounding box center [103, 234] width 128 height 30
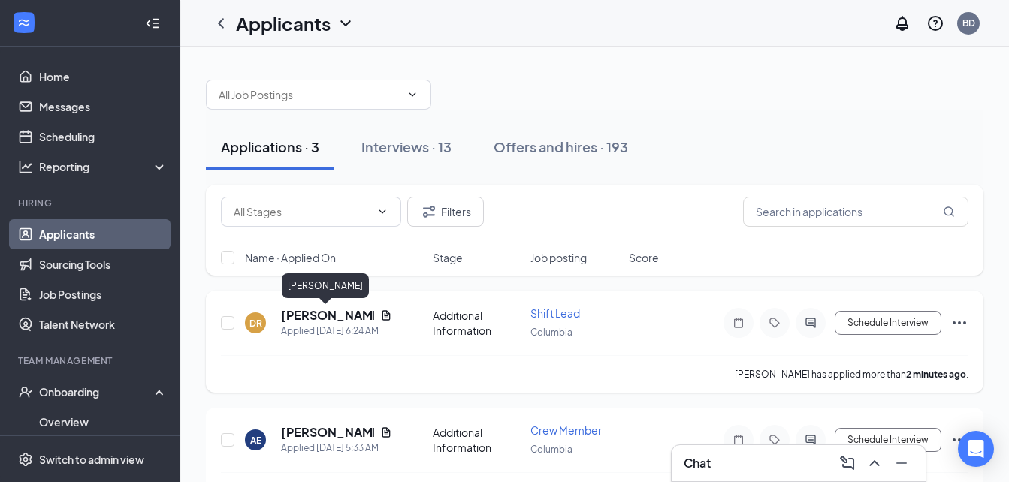
click at [312, 316] on h5 "[PERSON_NAME]" at bounding box center [327, 315] width 93 height 17
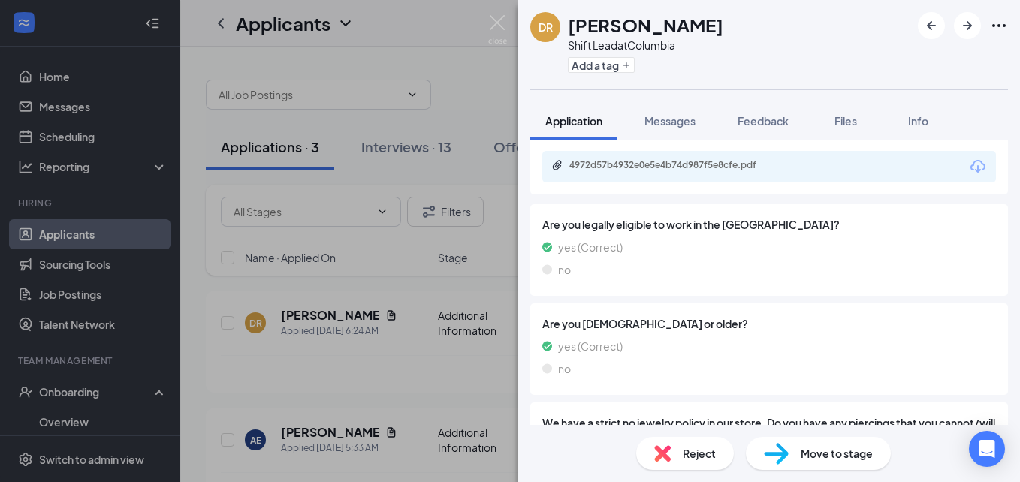
scroll to position [548, 0]
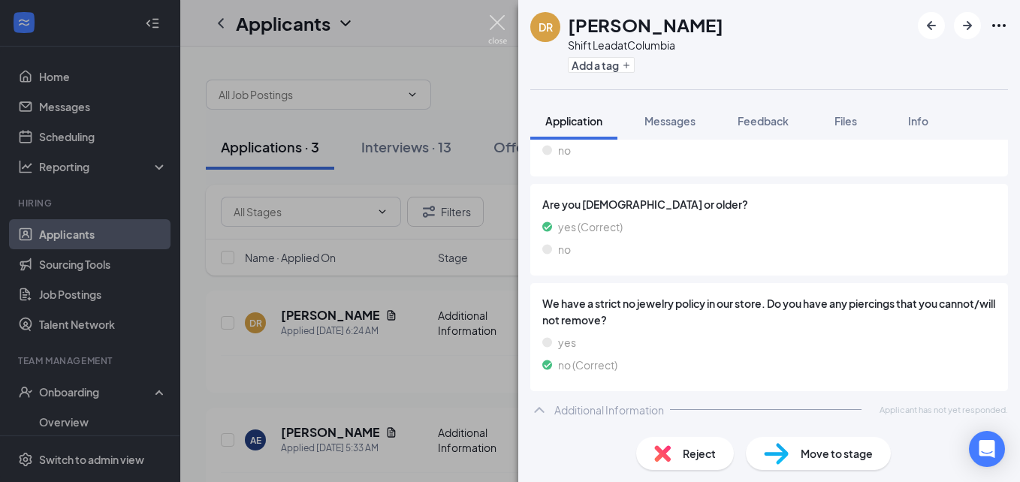
click at [495, 26] on img at bounding box center [497, 29] width 19 height 29
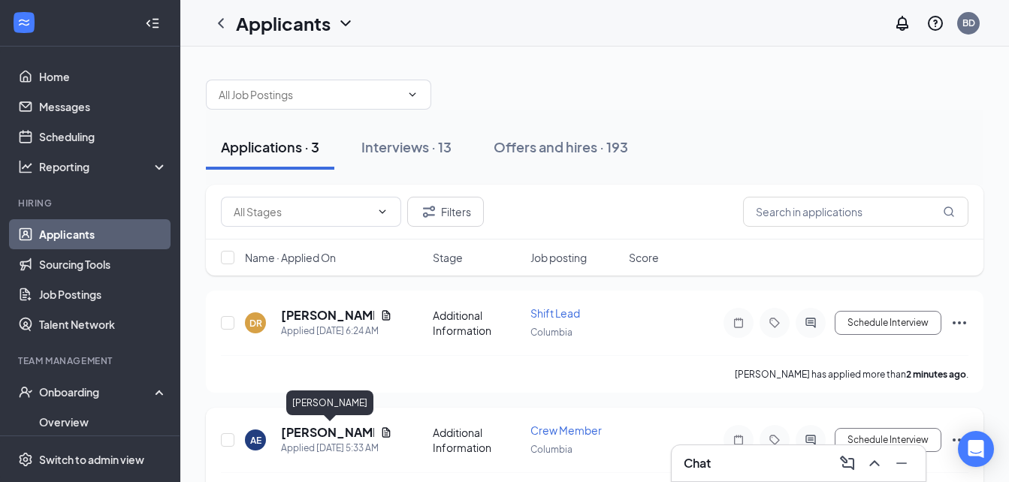
click at [297, 431] on h5 "[PERSON_NAME]" at bounding box center [327, 433] width 93 height 17
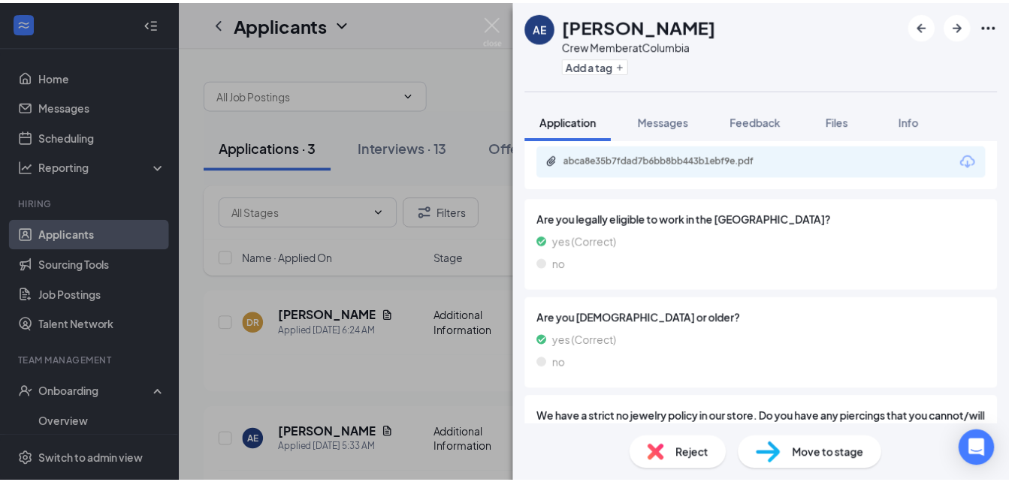
scroll to position [548, 0]
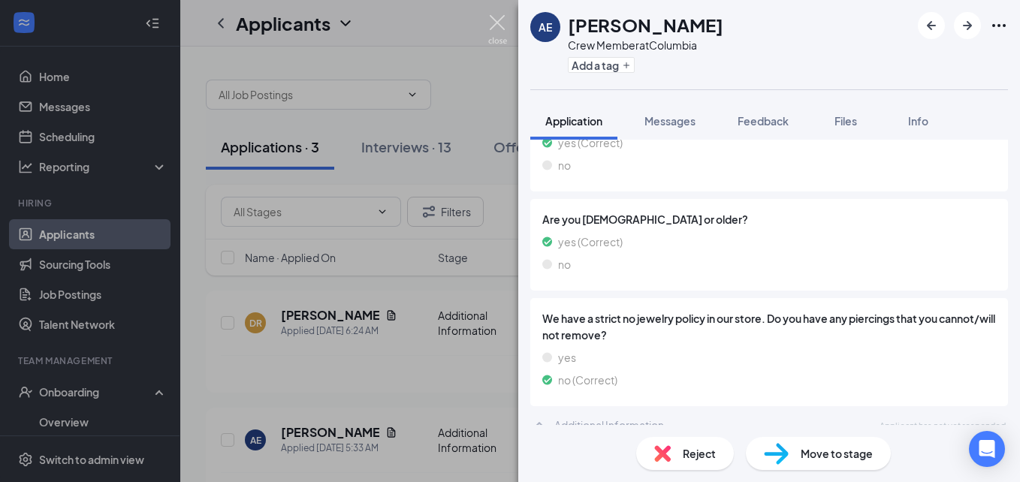
click at [502, 19] on img at bounding box center [497, 29] width 19 height 29
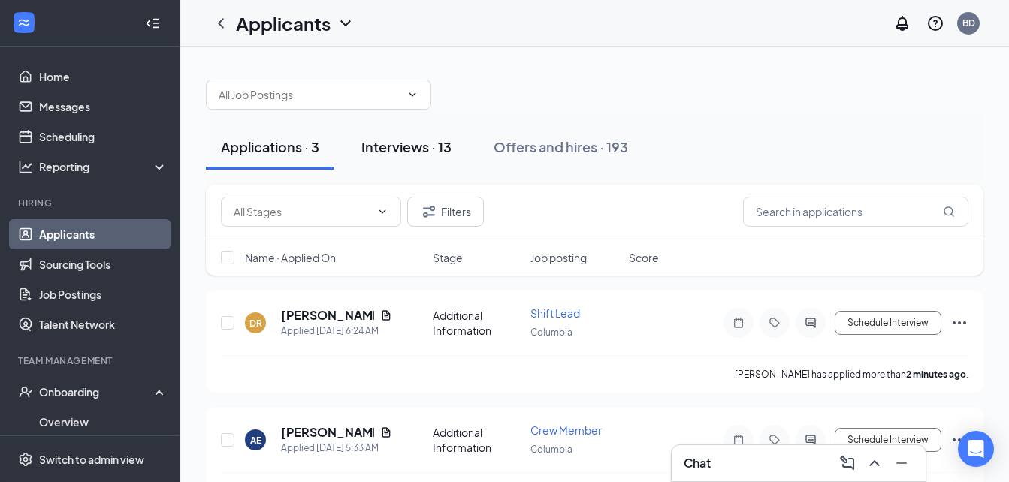
click at [400, 157] on button "Interviews · 13" at bounding box center [406, 147] width 120 height 45
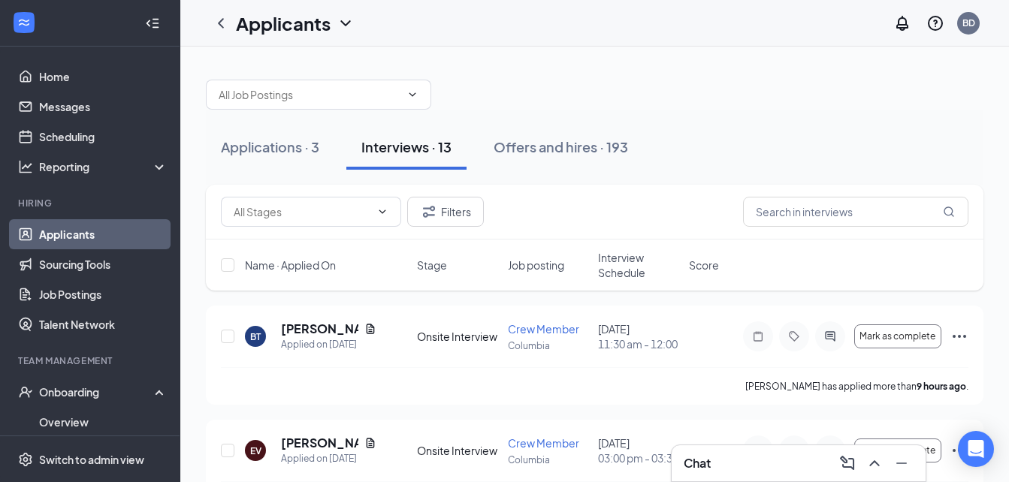
click at [621, 278] on span "Interview Schedule" at bounding box center [639, 265] width 82 height 30
click at [670, 264] on icon "ArrowDown" at bounding box center [672, 265] width 18 height 18
click at [926, 342] on button "Mark as complete" at bounding box center [897, 337] width 87 height 24
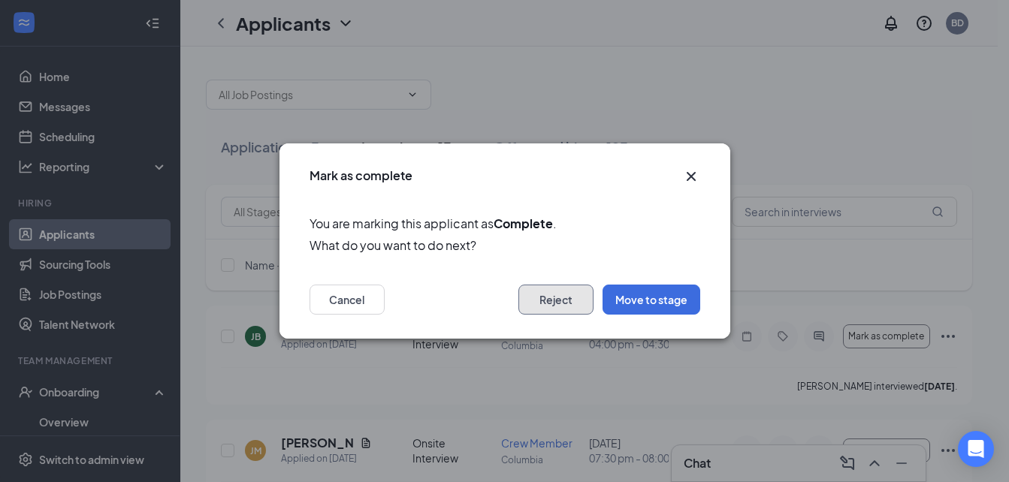
click at [547, 308] on button "Reject" at bounding box center [555, 300] width 75 height 30
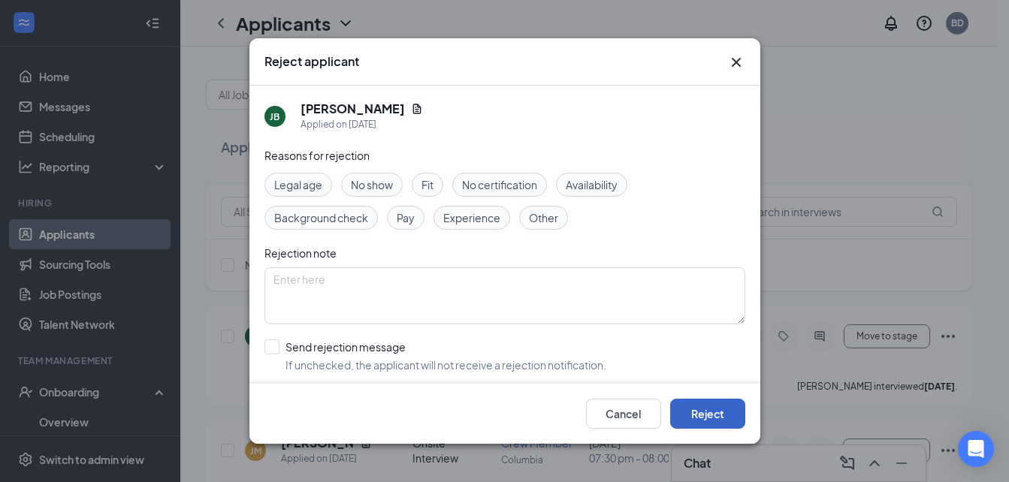
click at [693, 413] on button "Reject" at bounding box center [707, 414] width 75 height 30
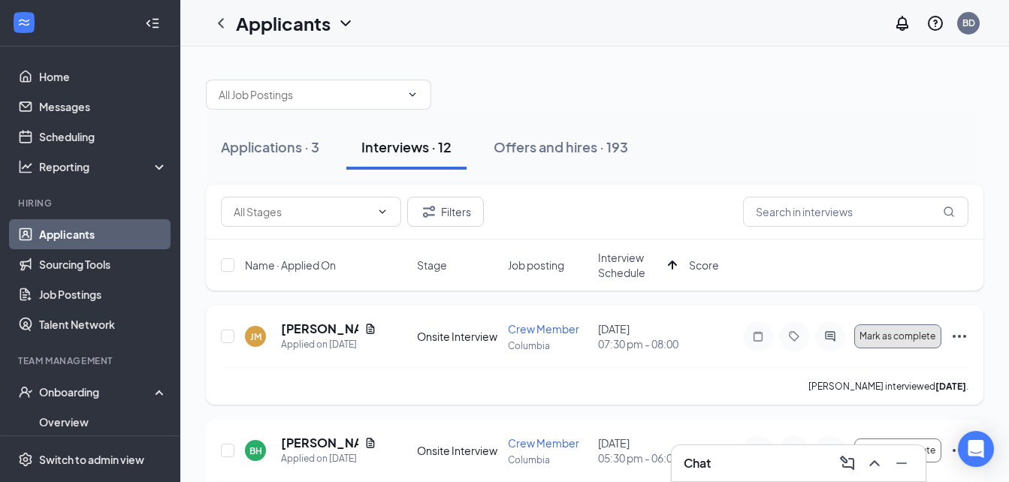
click at [893, 341] on span "Mark as complete" at bounding box center [898, 336] width 76 height 11
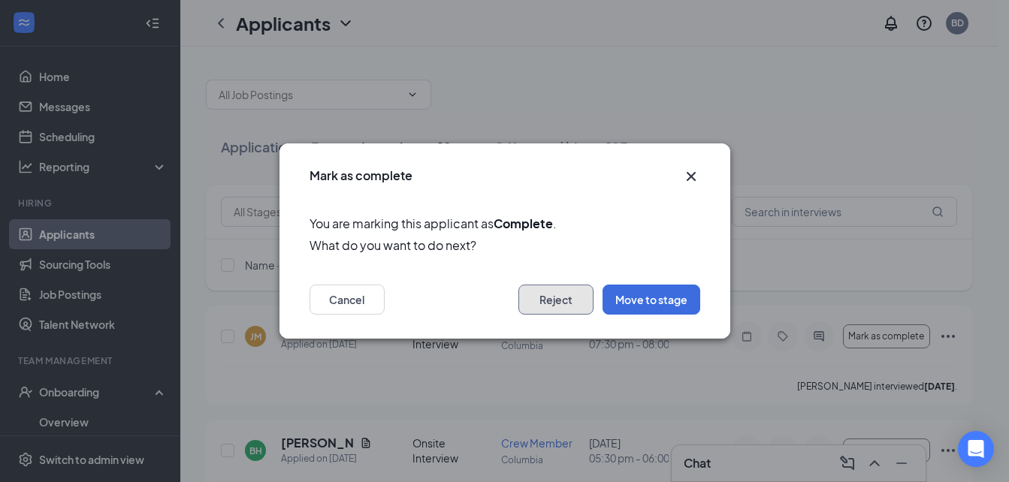
click at [553, 288] on button "Reject" at bounding box center [555, 300] width 75 height 30
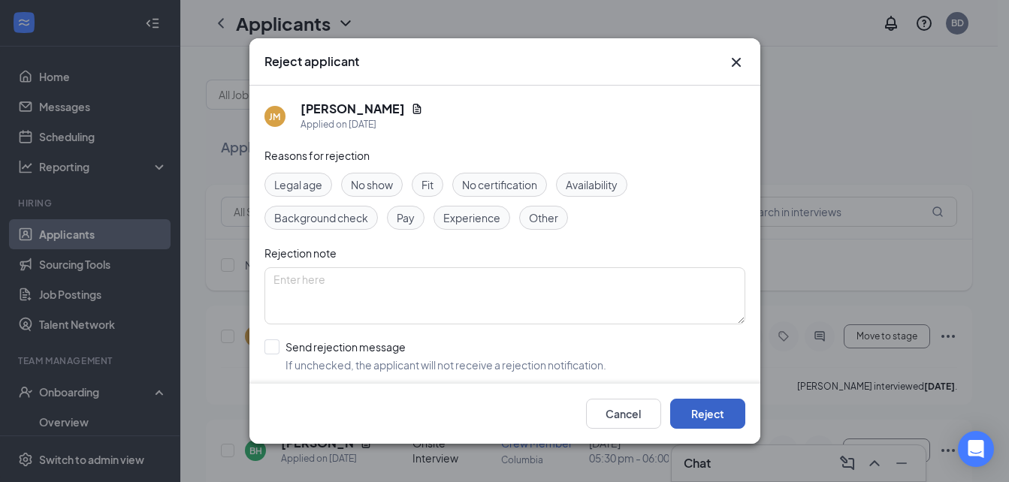
click at [695, 416] on button "Reject" at bounding box center [707, 414] width 75 height 30
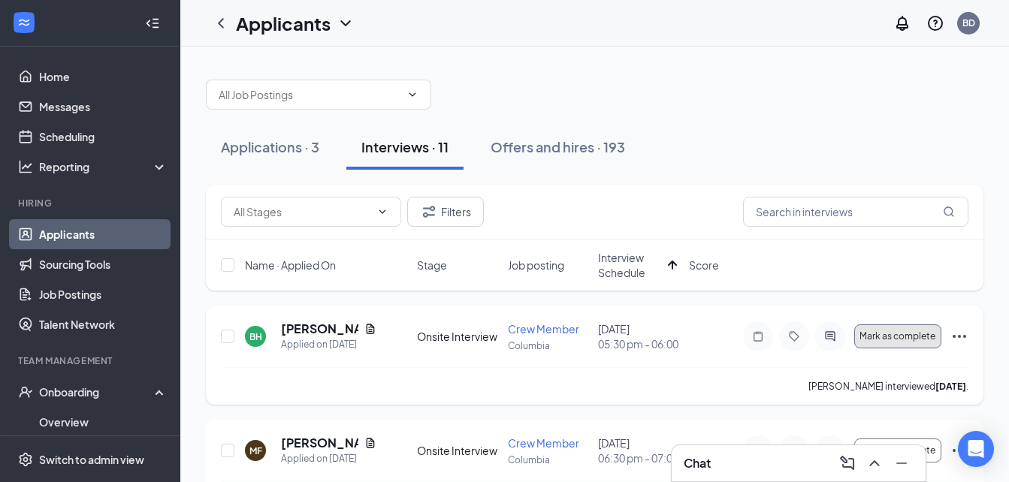
click at [904, 342] on button "Mark as complete" at bounding box center [897, 337] width 87 height 24
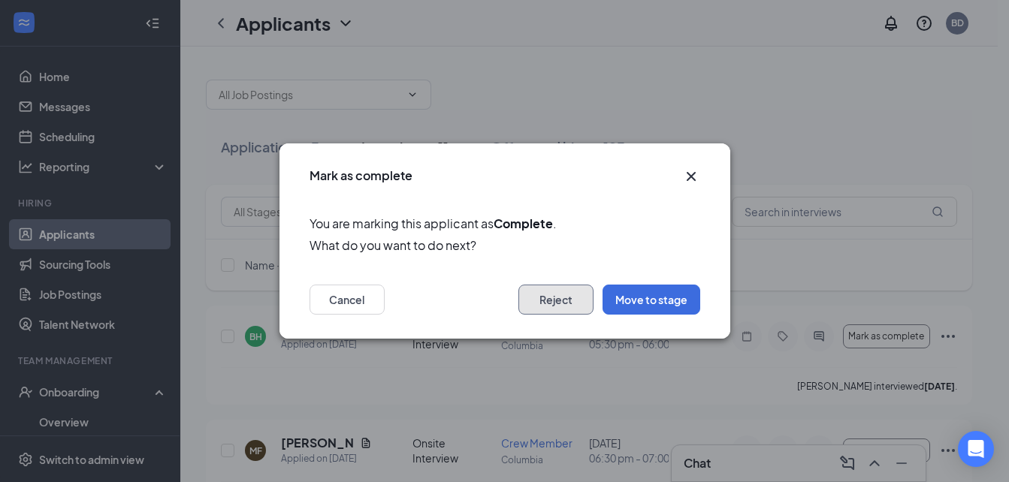
click at [571, 301] on button "Reject" at bounding box center [555, 300] width 75 height 30
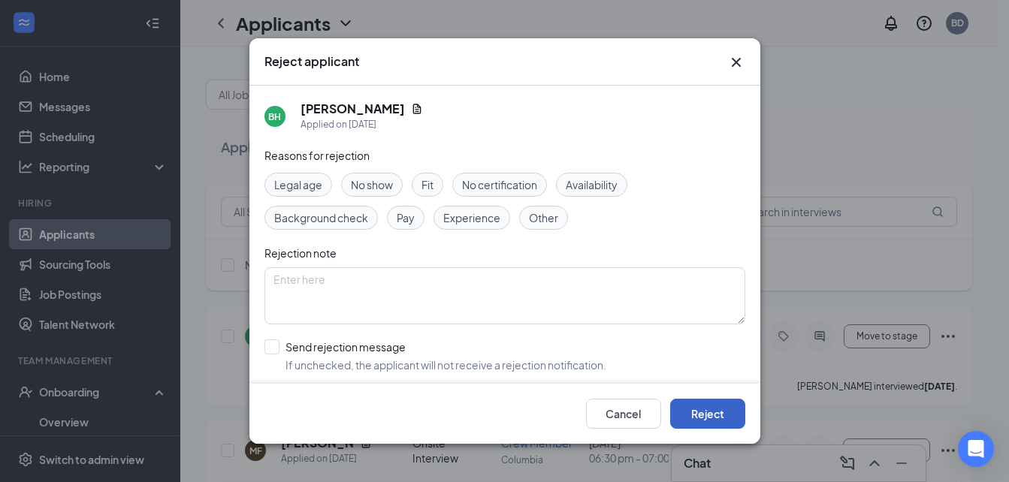
click at [700, 410] on button "Reject" at bounding box center [707, 414] width 75 height 30
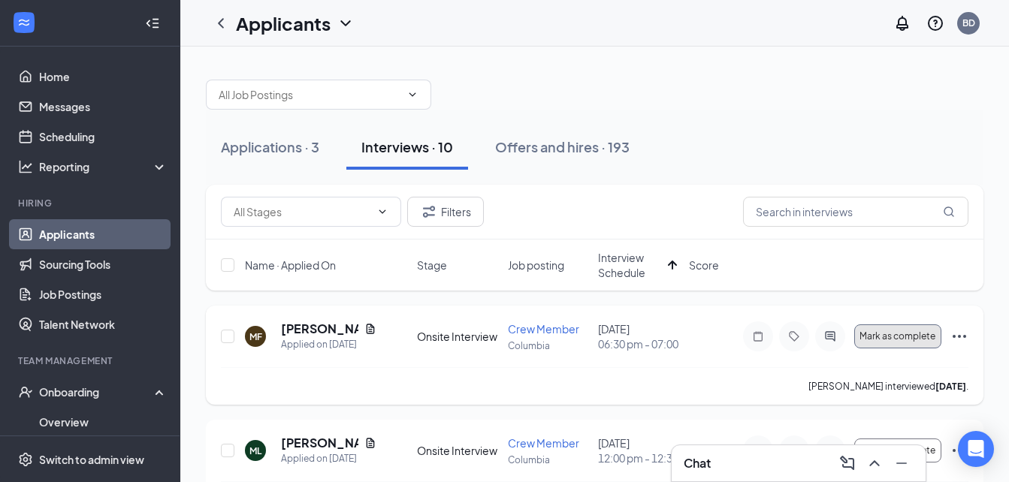
click at [890, 334] on span "Mark as complete" at bounding box center [898, 336] width 76 height 11
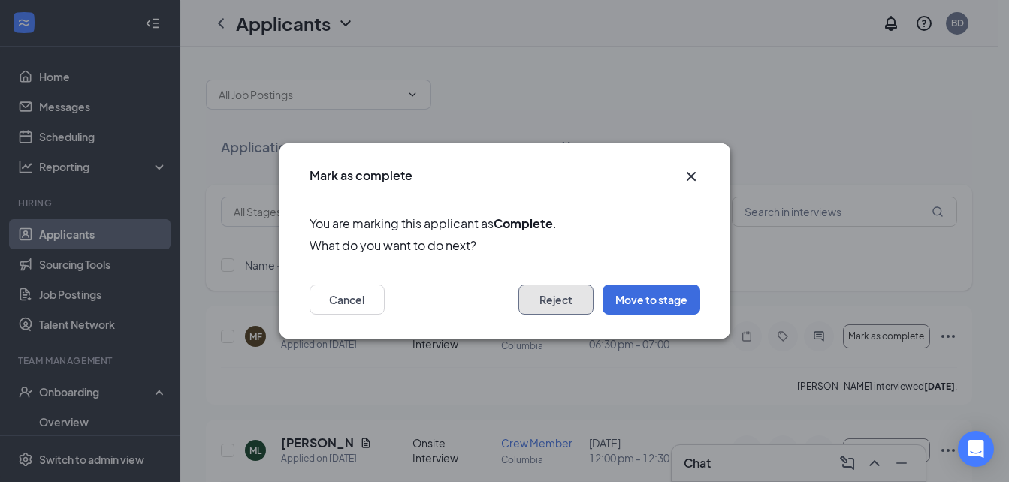
click at [546, 298] on button "Reject" at bounding box center [555, 300] width 75 height 30
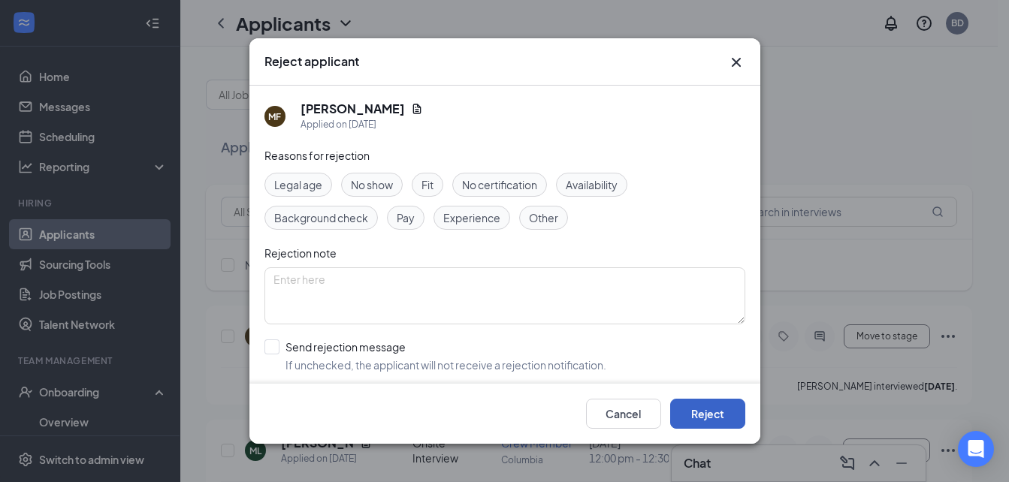
click at [706, 418] on button "Reject" at bounding box center [707, 414] width 75 height 30
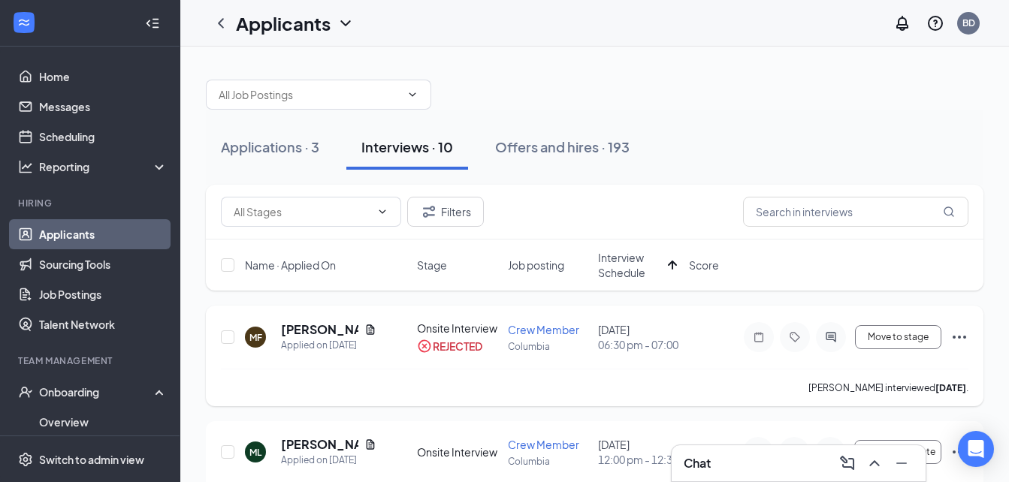
drag, startPoint x: 706, startPoint y: 418, endPoint x: 696, endPoint y: 400, distance: 20.9
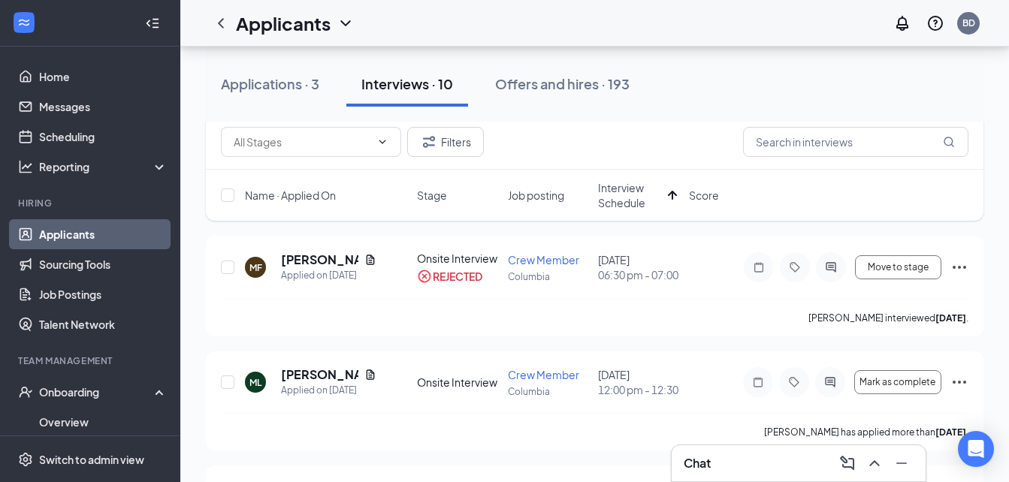
scroll to position [71, 0]
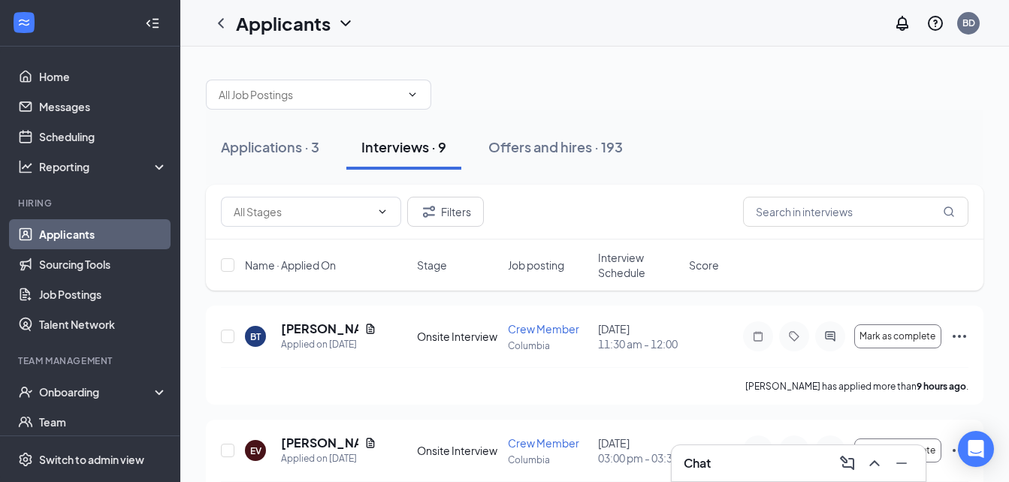
click at [648, 270] on span "Interview Schedule" at bounding box center [639, 265] width 82 height 30
click at [648, 270] on span "Interview Schedule" at bounding box center [630, 265] width 64 height 30
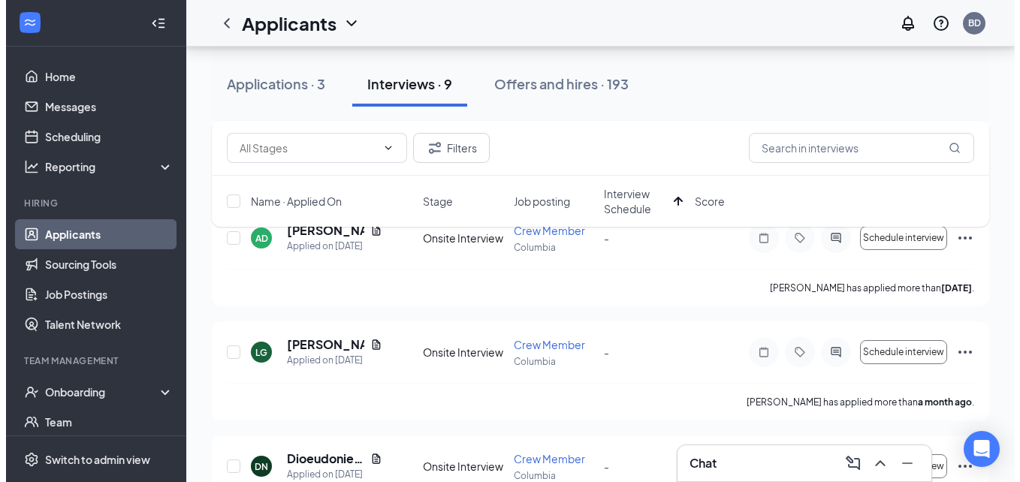
scroll to position [668, 0]
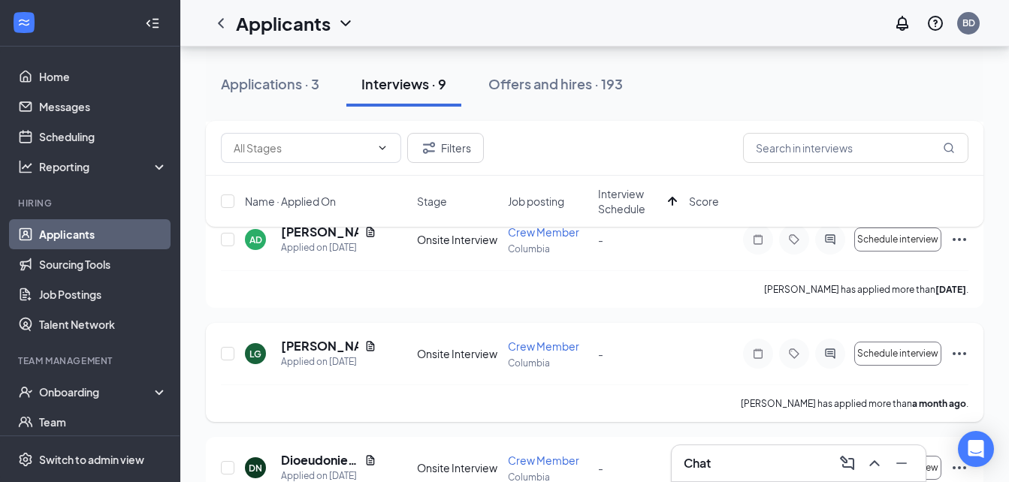
click at [958, 352] on icon "Ellipses" at bounding box center [959, 354] width 18 height 18
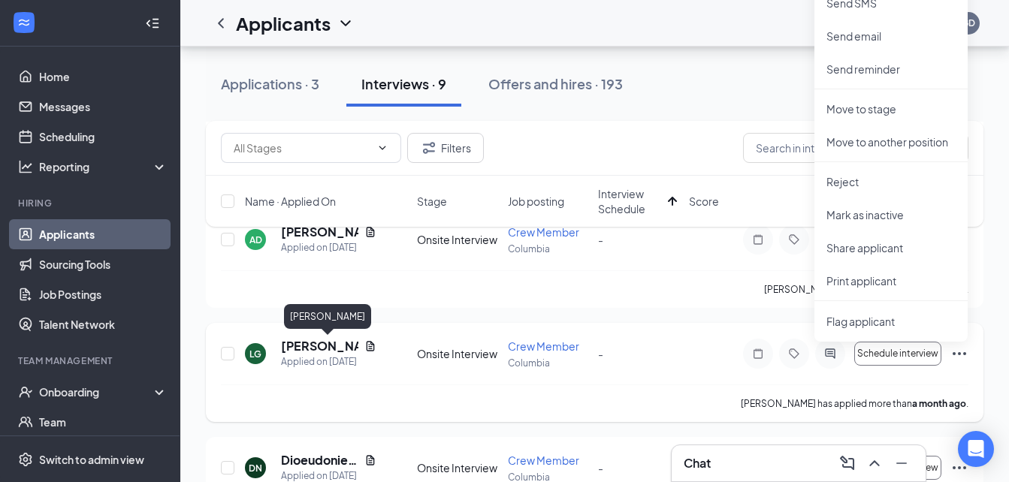
click at [304, 345] on h5 "[PERSON_NAME]" at bounding box center [319, 346] width 77 height 17
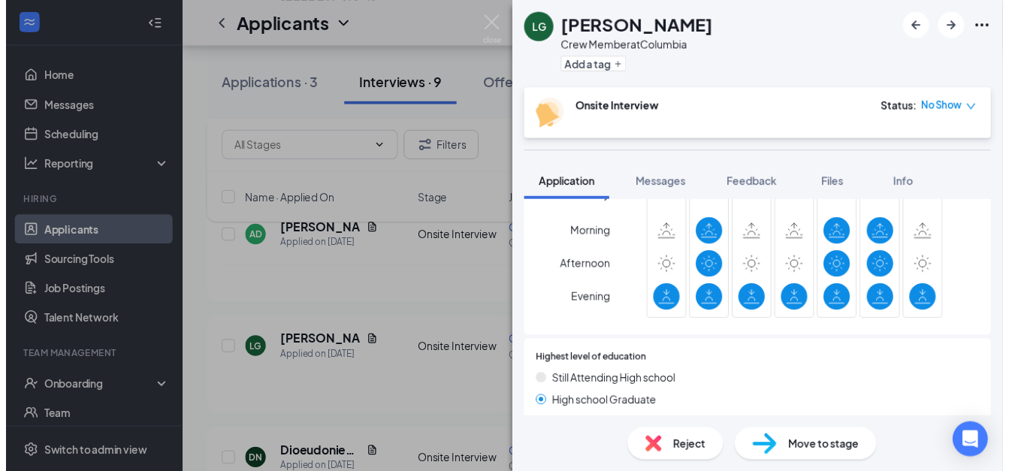
scroll to position [945, 0]
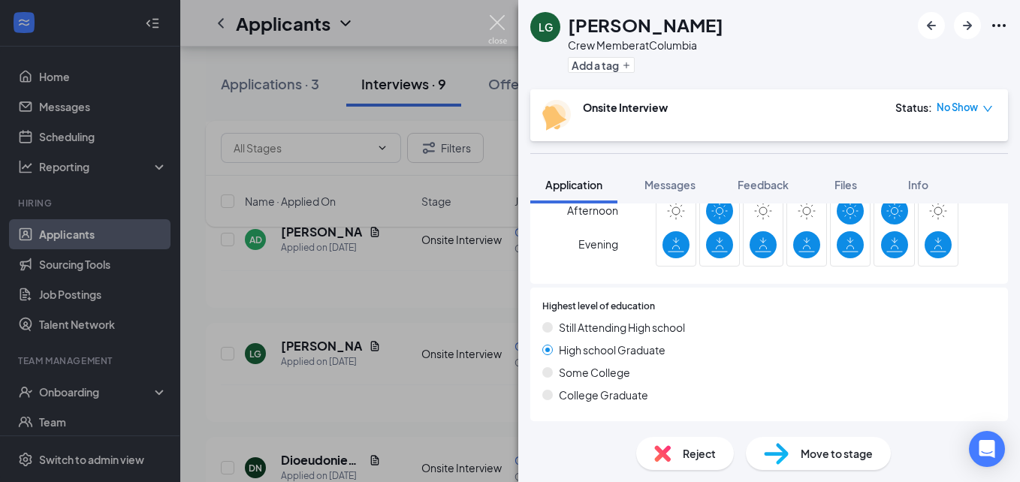
click at [500, 29] on img at bounding box center [497, 29] width 19 height 29
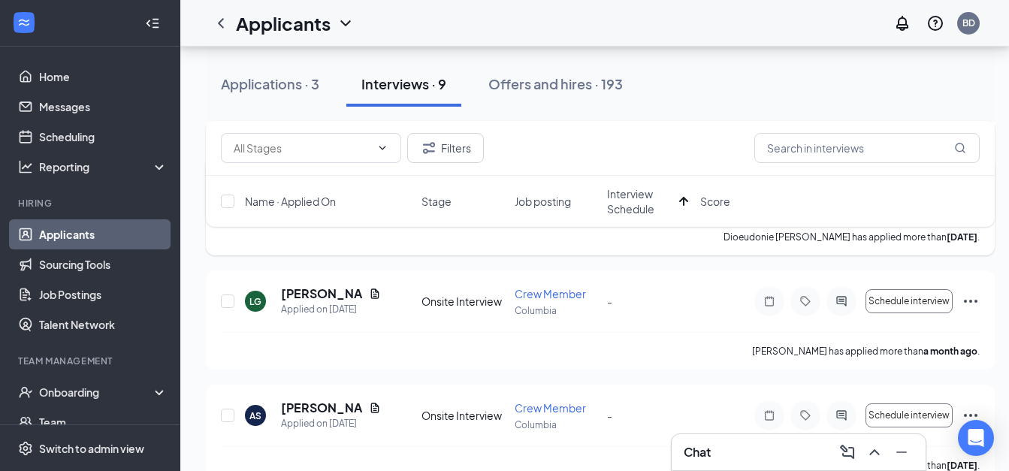
scroll to position [846, 0]
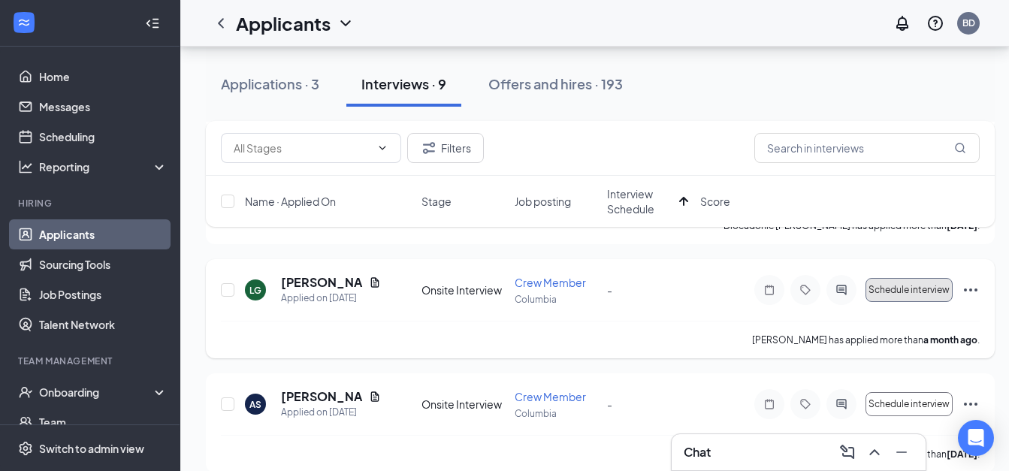
click at [902, 282] on button "Schedule interview" at bounding box center [909, 290] width 87 height 24
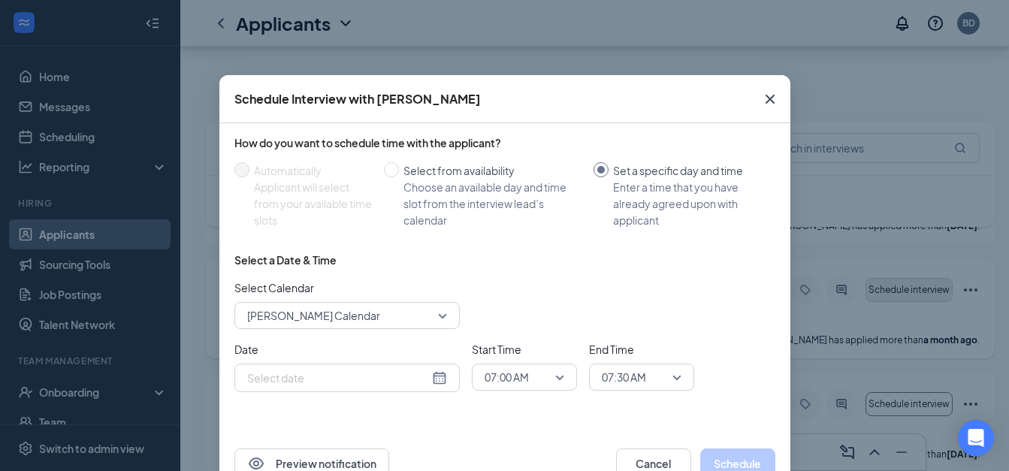
type input "Aug 26, 2025"
click at [384, 168] on input "Select from availability Choose an available day and time slot from the intervi…" at bounding box center [391, 169] width 15 height 15
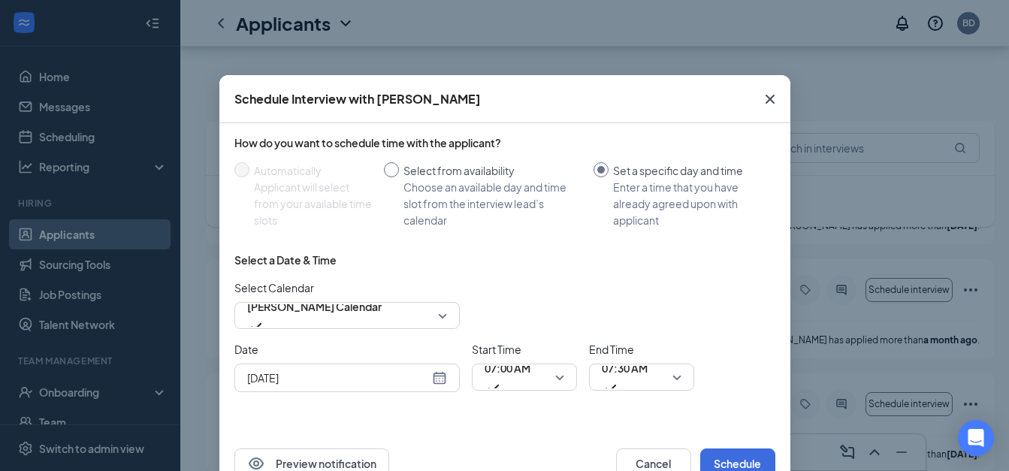
radio input "true"
radio input "false"
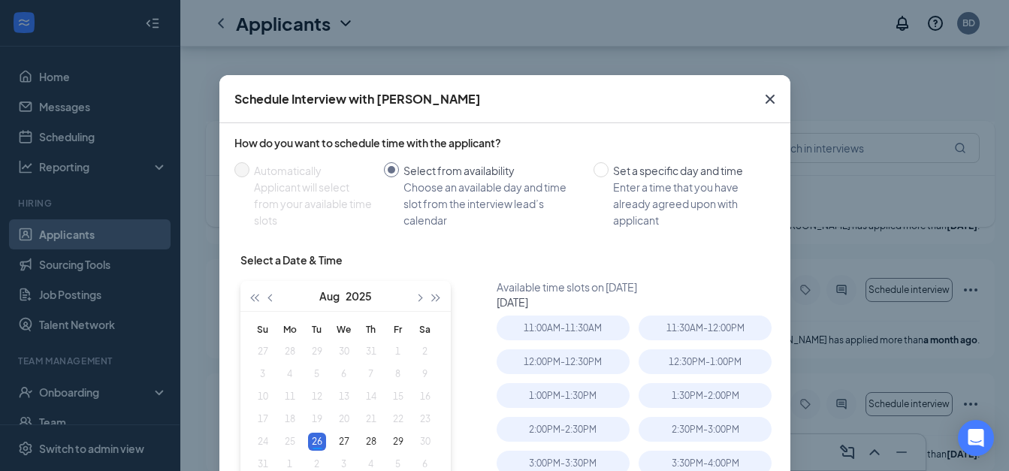
click at [761, 99] on icon "Cross" at bounding box center [770, 99] width 18 height 18
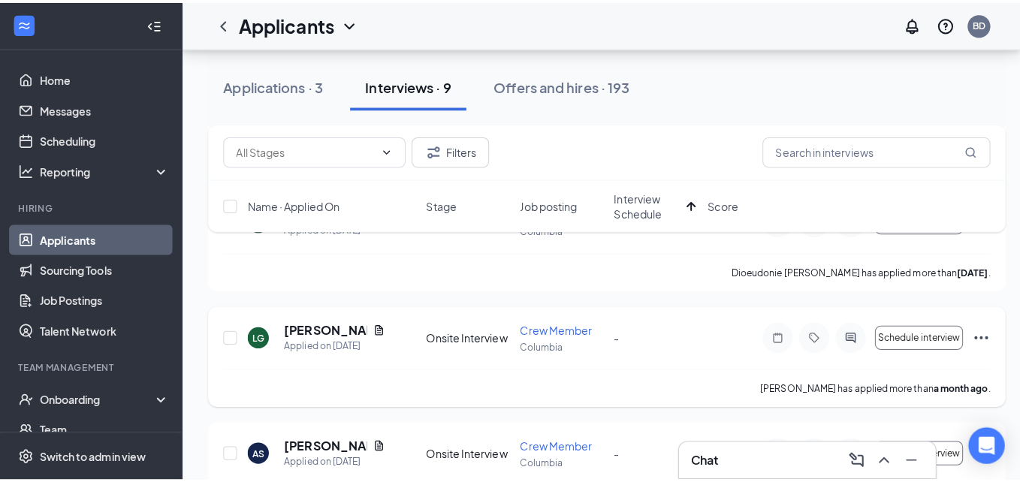
scroll to position [839, 0]
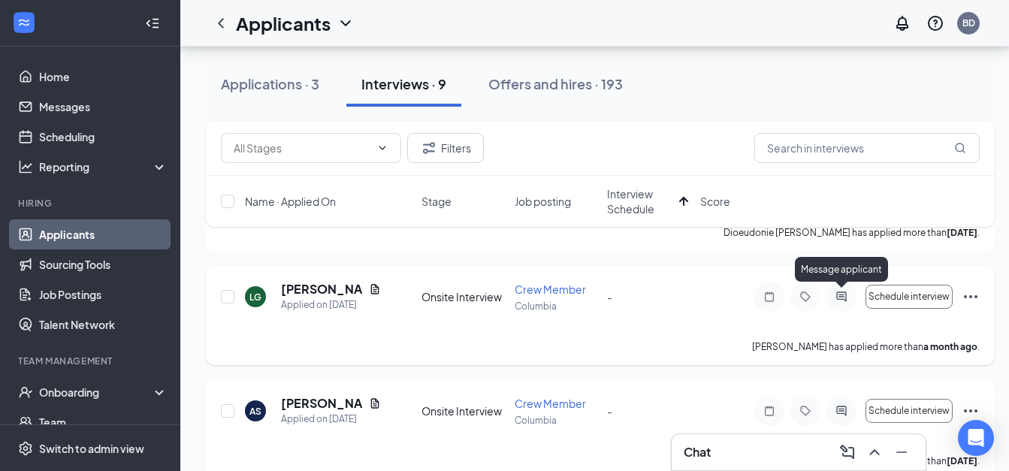
click at [838, 299] on icon "ActiveChat" at bounding box center [841, 297] width 10 height 10
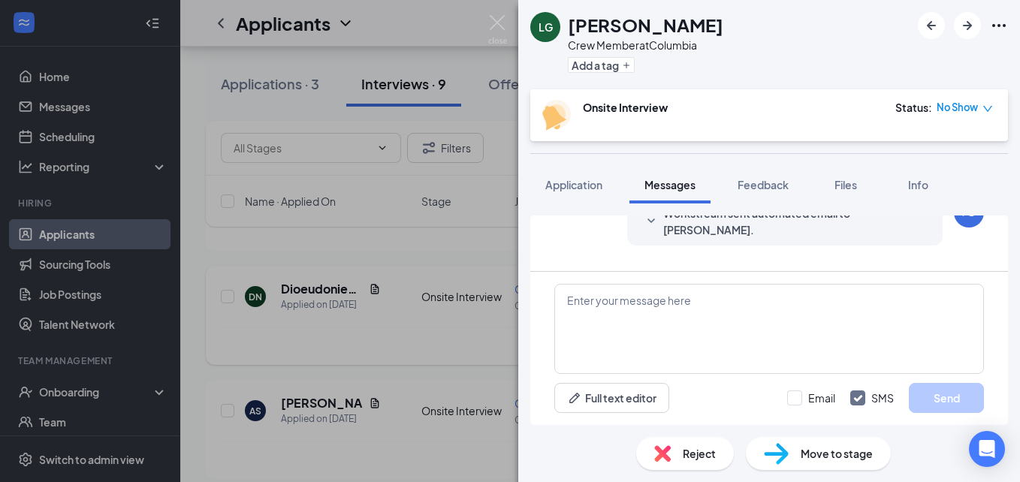
scroll to position [618, 0]
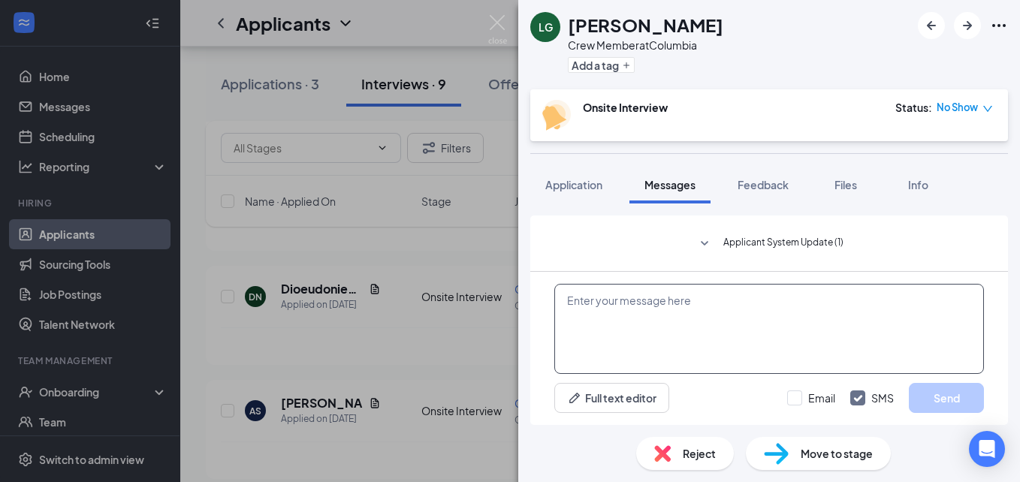
click at [748, 287] on textarea at bounding box center [770, 329] width 430 height 90
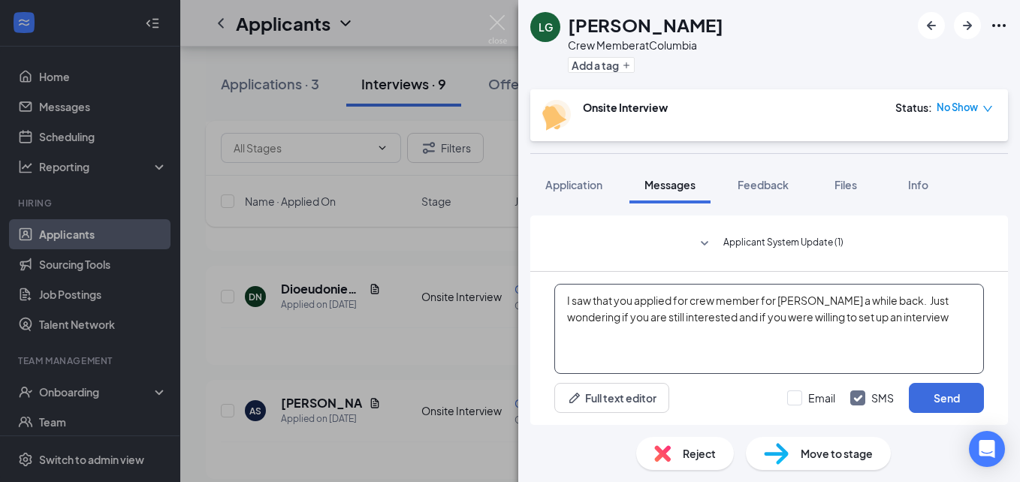
click at [701, 349] on textarea "I saw that you applied for crew member for Crumbl a while back. Just wondering …" at bounding box center [770, 329] width 430 height 90
type textarea "I saw that you applied for crew member for Crumbl a while back. Just wondering …"
click at [796, 402] on input "Email" at bounding box center [811, 398] width 48 height 15
checkbox input "true"
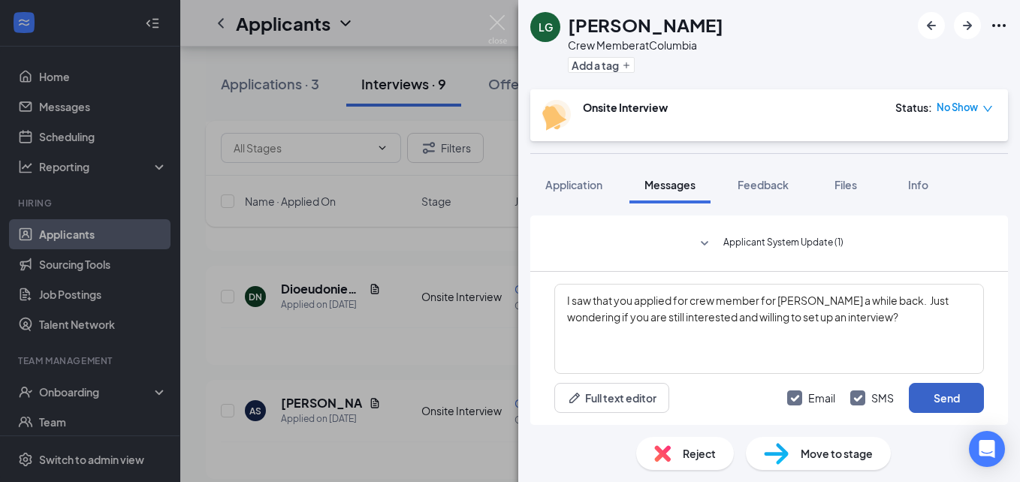
click at [918, 408] on button "Send" at bounding box center [946, 398] width 75 height 30
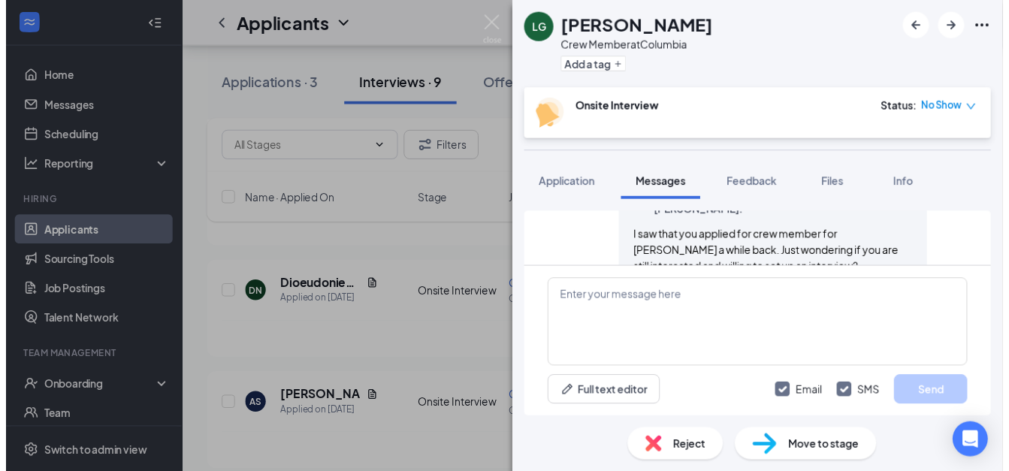
scroll to position [876, 0]
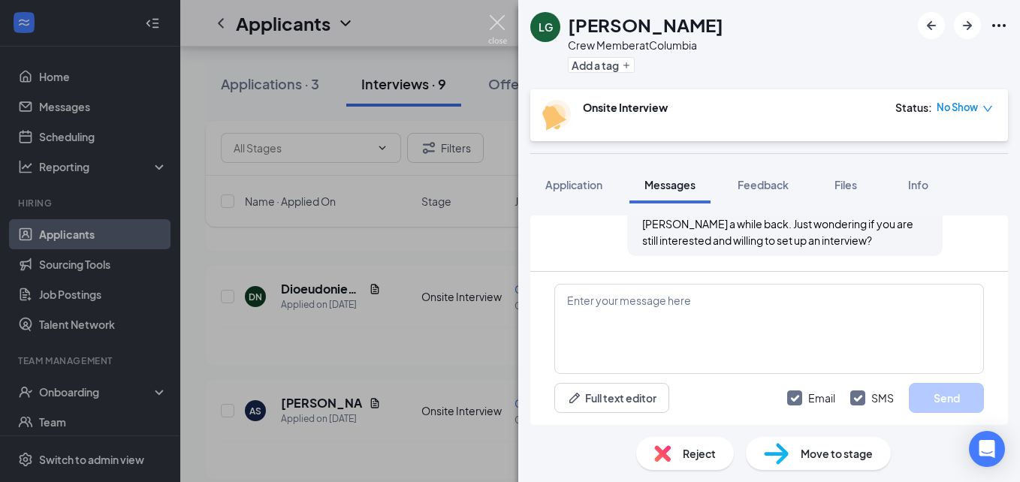
click at [499, 23] on img at bounding box center [497, 29] width 19 height 29
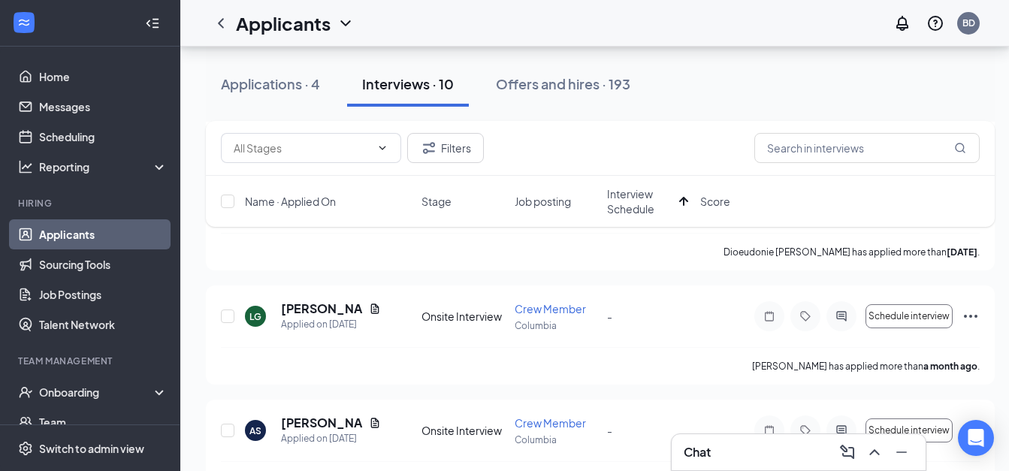
scroll to position [980, 0]
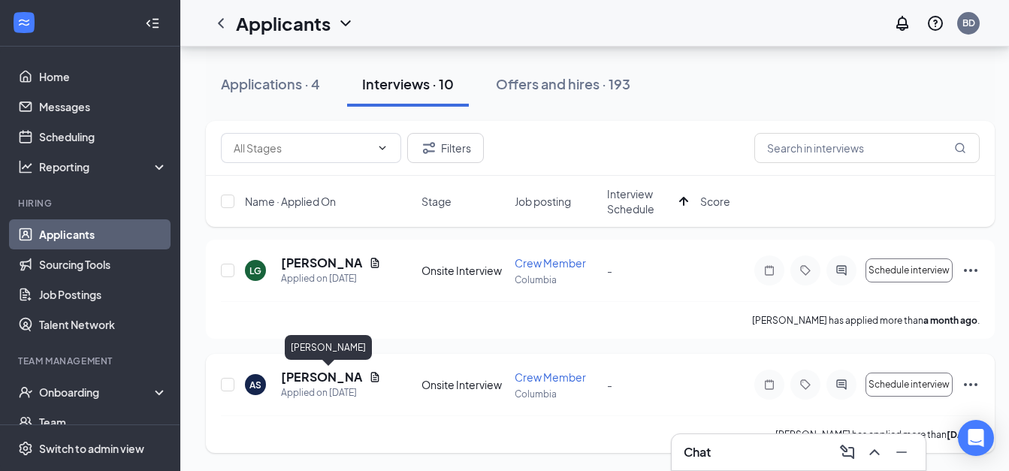
click at [318, 374] on h5 "[PERSON_NAME]" at bounding box center [322, 377] width 82 height 17
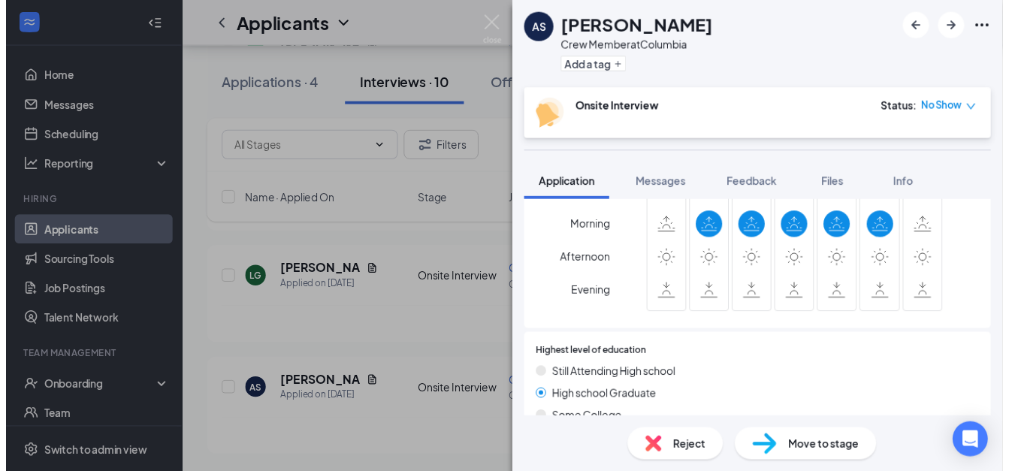
scroll to position [945, 0]
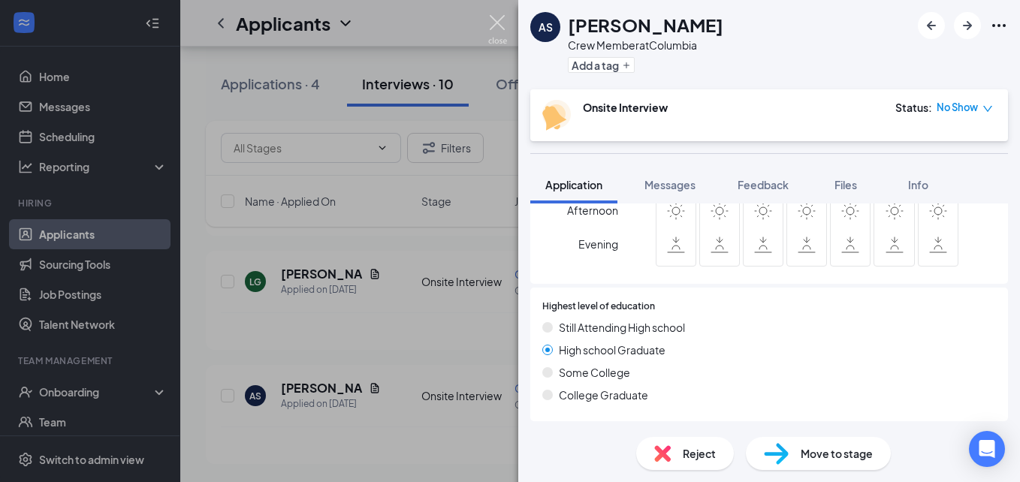
click at [497, 32] on img at bounding box center [497, 29] width 19 height 29
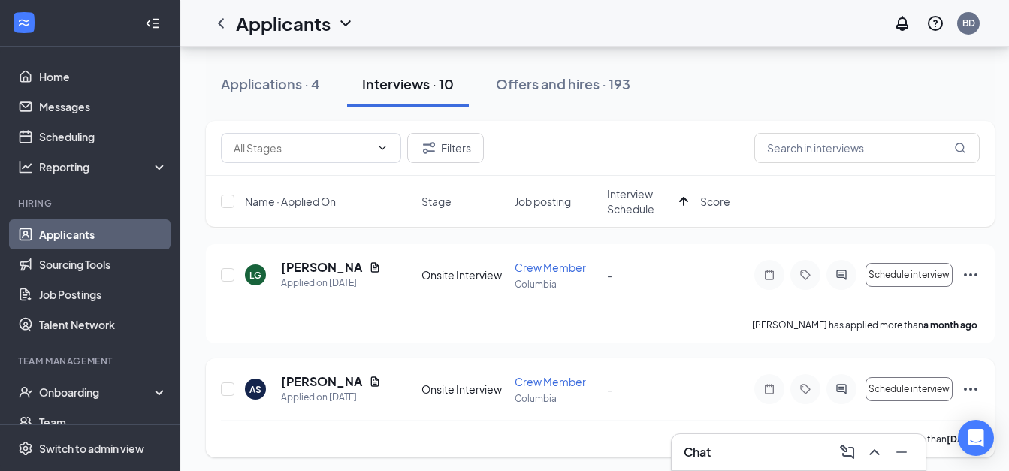
scroll to position [980, 0]
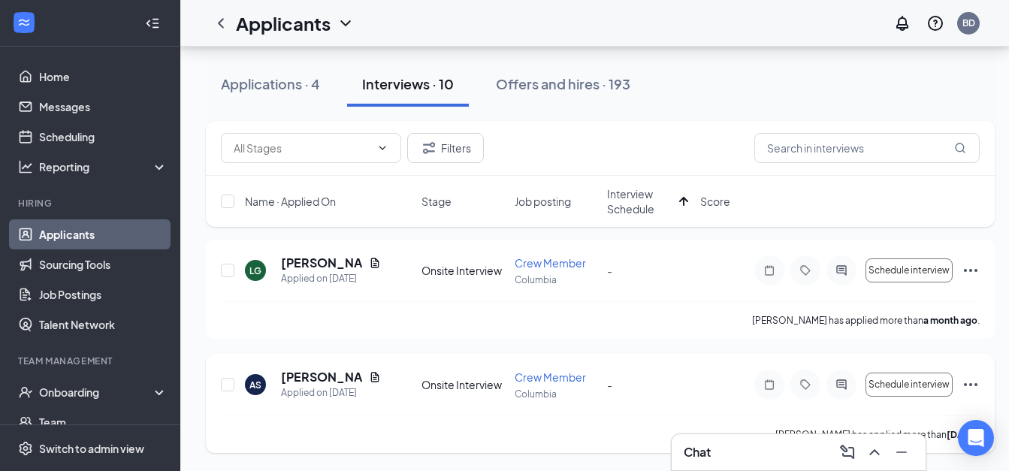
click at [971, 382] on icon "Ellipses" at bounding box center [971, 385] width 18 height 18
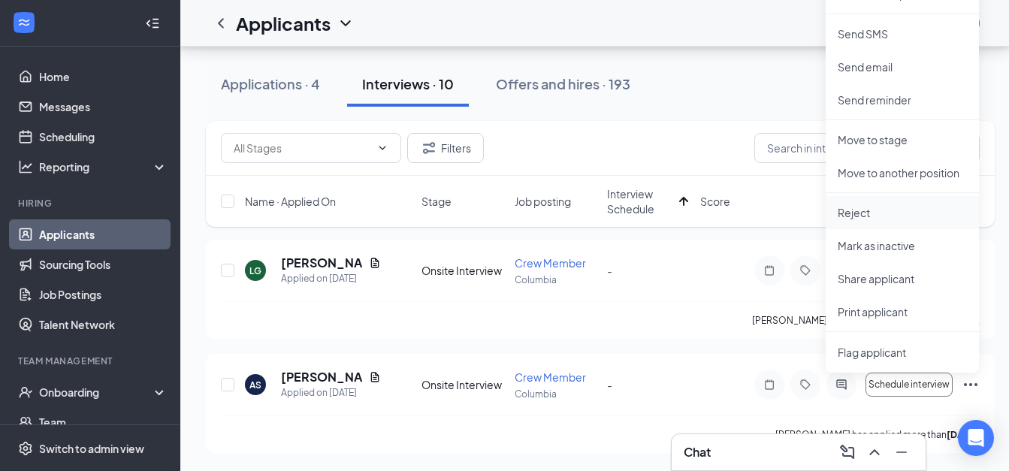
click at [875, 213] on p "Reject" at bounding box center [902, 212] width 129 height 15
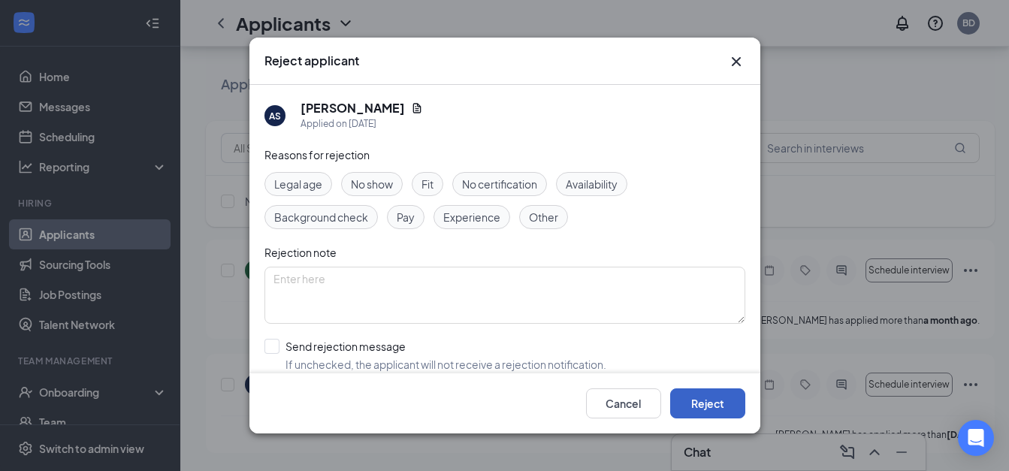
click at [723, 401] on button "Reject" at bounding box center [707, 403] width 75 height 30
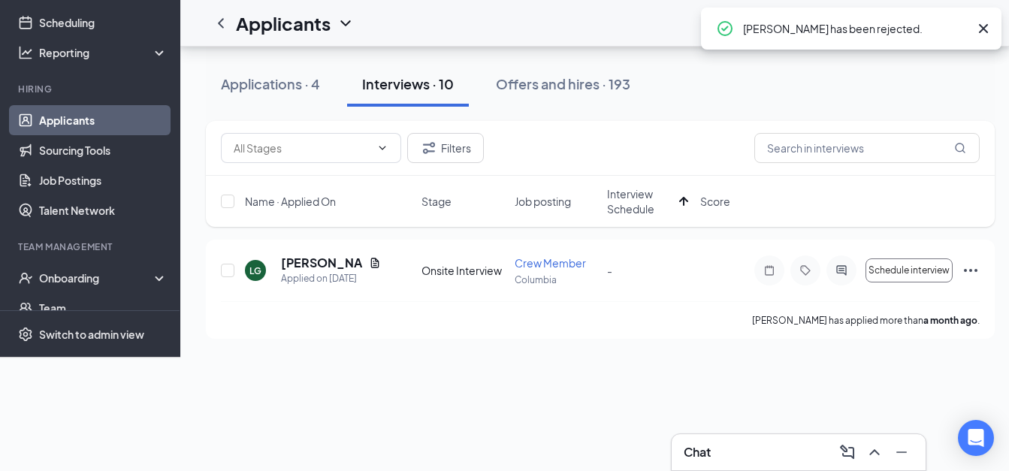
scroll to position [866, 0]
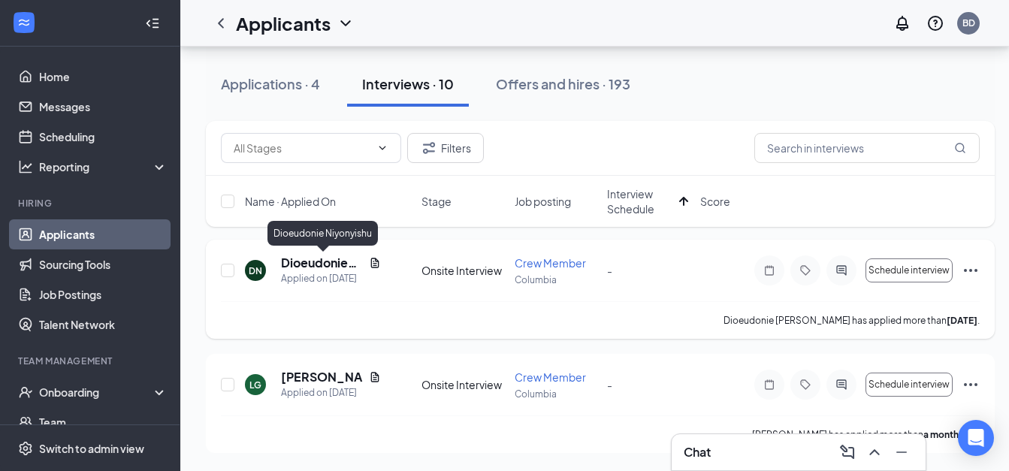
click at [322, 261] on h5 "Dioeudonie Niyonyishu" at bounding box center [322, 263] width 82 height 17
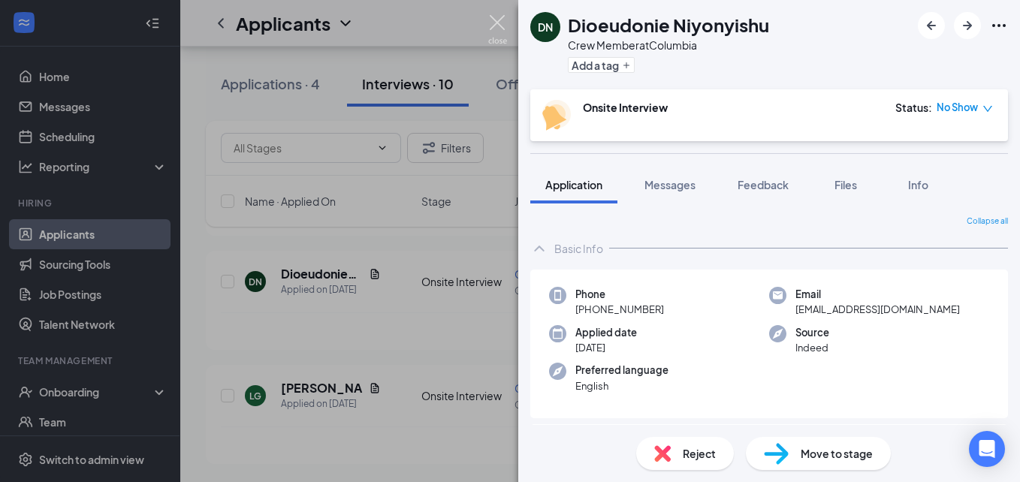
click at [498, 26] on img at bounding box center [497, 29] width 19 height 29
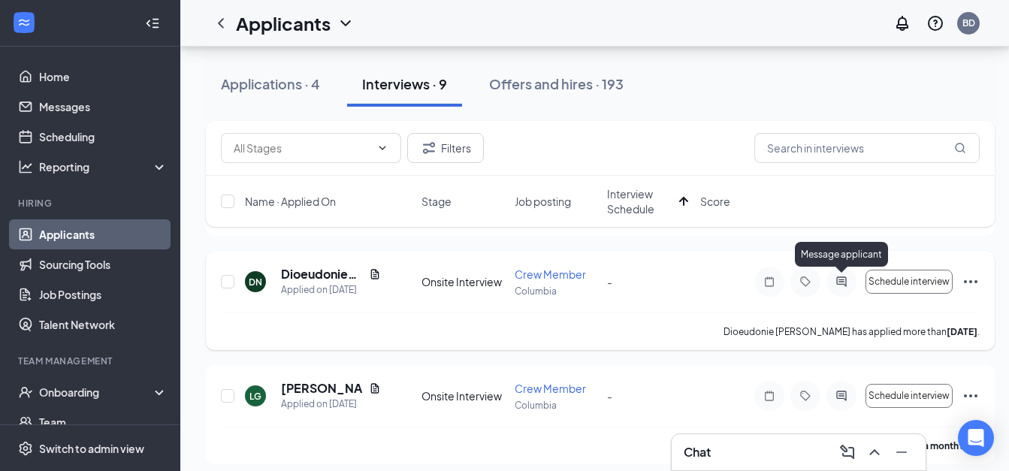
click at [845, 287] on icon "ActiveChat" at bounding box center [842, 282] width 18 height 12
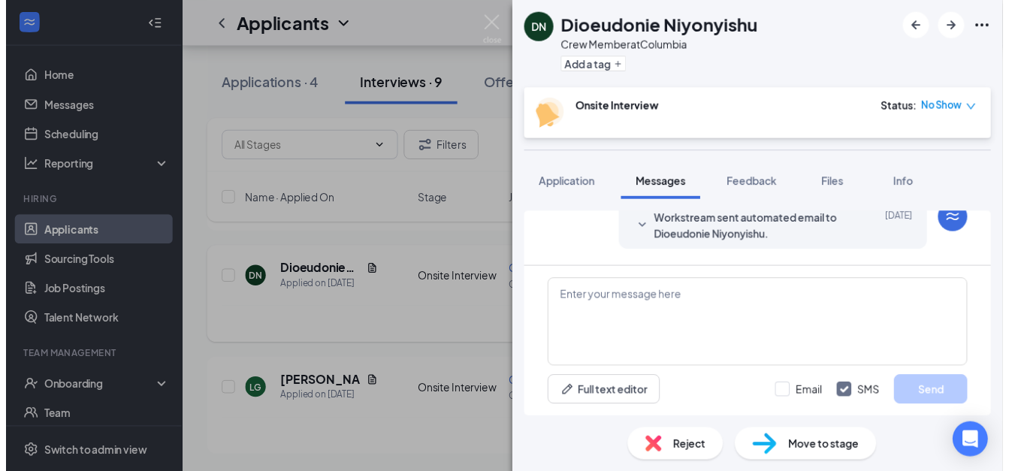
scroll to position [645, 0]
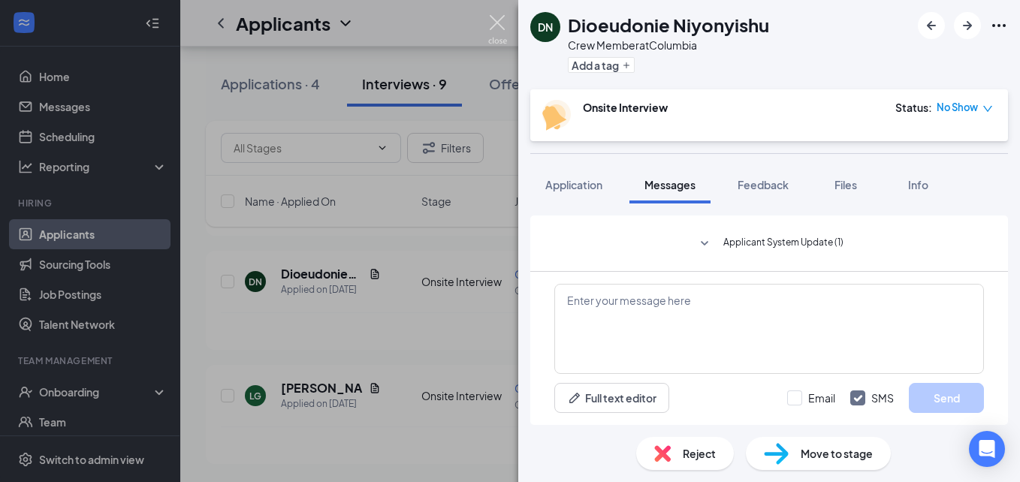
click at [497, 28] on img at bounding box center [497, 29] width 19 height 29
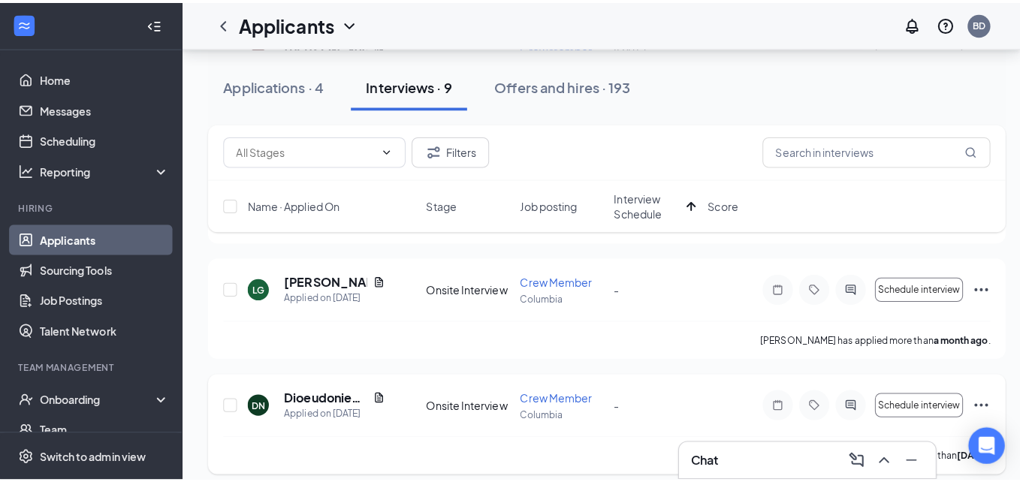
scroll to position [854, 0]
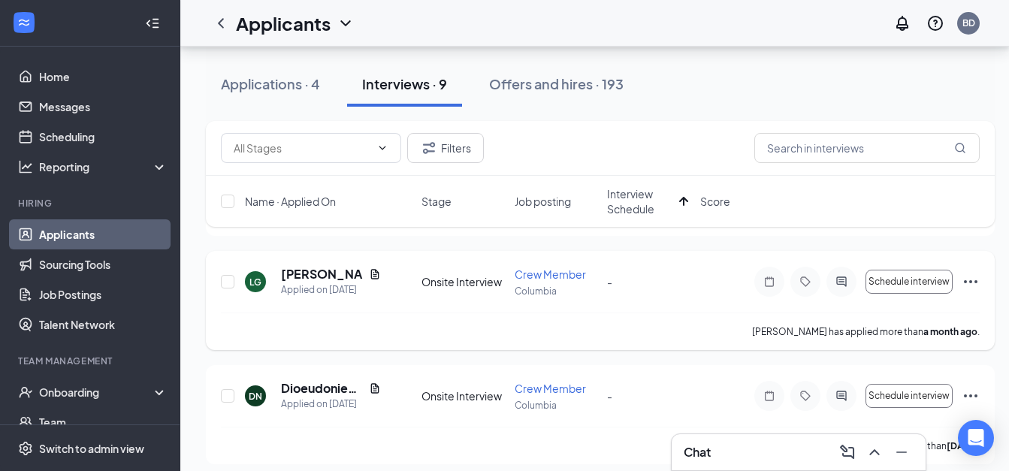
click at [839, 289] on div at bounding box center [842, 282] width 30 height 30
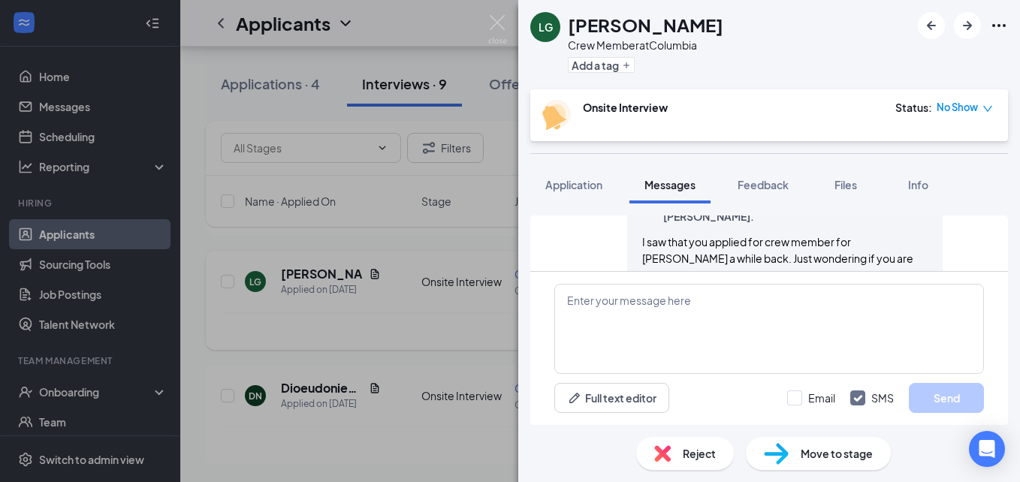
scroll to position [762, 0]
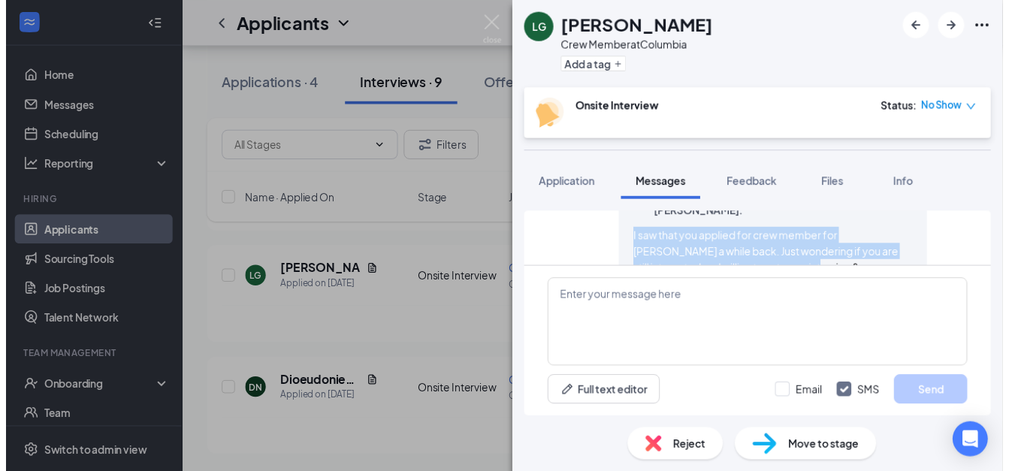
scroll to position [727, 0]
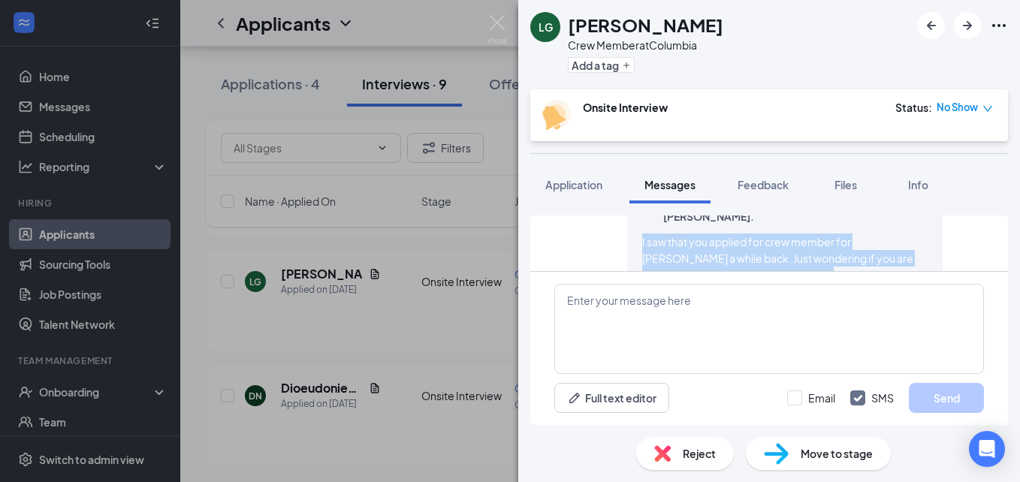
drag, startPoint x: 748, startPoint y: 267, endPoint x: 626, endPoint y: 244, distance: 123.9
click at [627, 244] on div "Beverly Davis sent SMS to Linnett Garcia. Today 6:37 AM I saw that you applied …" at bounding box center [785, 237] width 316 height 107
copy span "I saw that you applied for crew member for Crumbl a while back. Just wondering …"
click at [494, 23] on img at bounding box center [497, 29] width 19 height 29
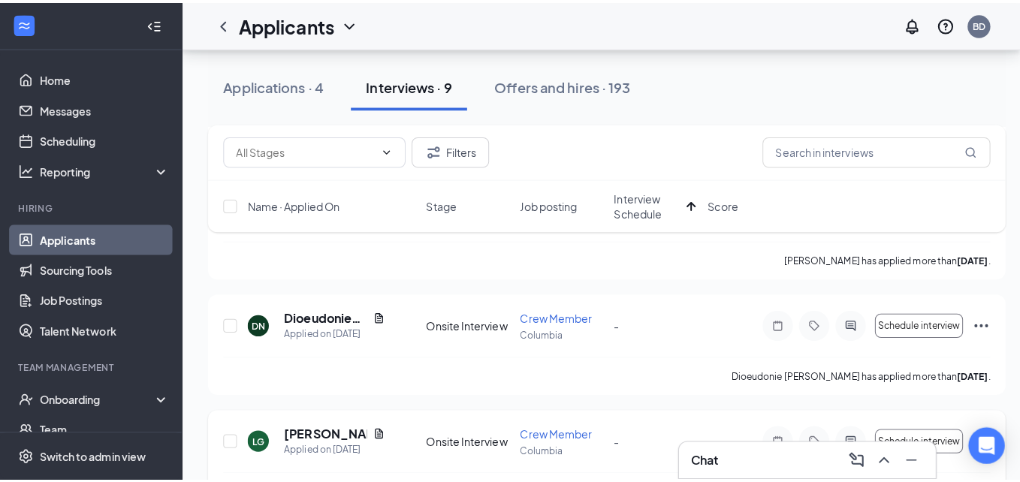
scroll to position [809, 0]
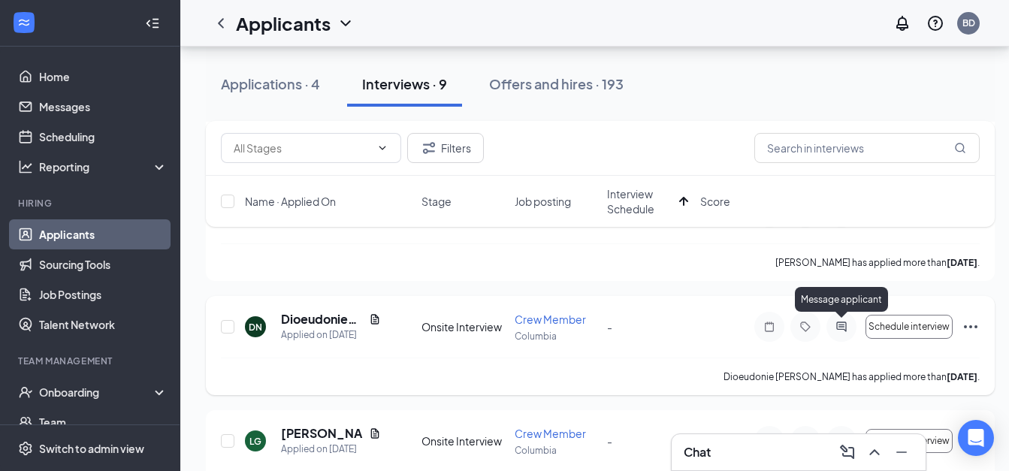
click at [841, 328] on icon "ActiveChat" at bounding box center [842, 327] width 18 height 12
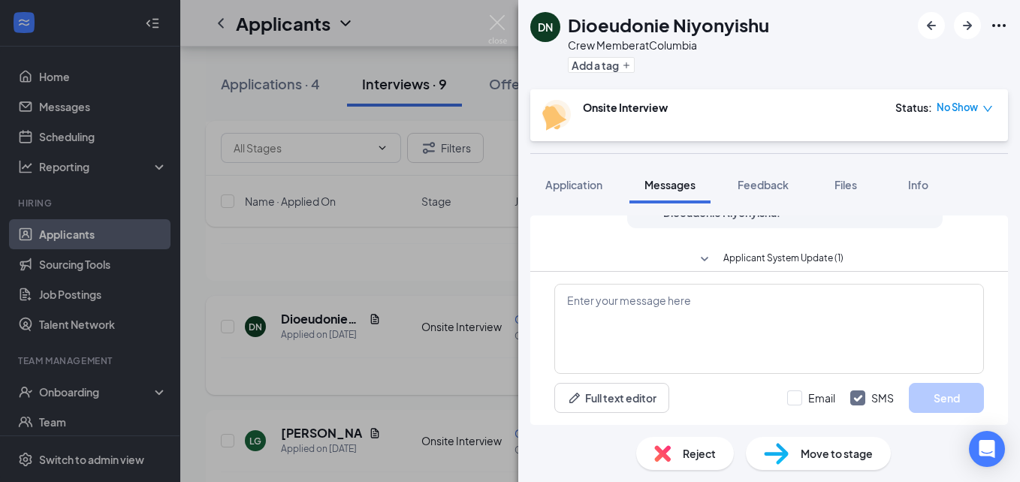
scroll to position [645, 0]
click at [702, 241] on icon "SmallChevronDown" at bounding box center [705, 244] width 18 height 18
click at [702, 241] on icon "SmallChevronUp" at bounding box center [705, 244] width 18 height 18
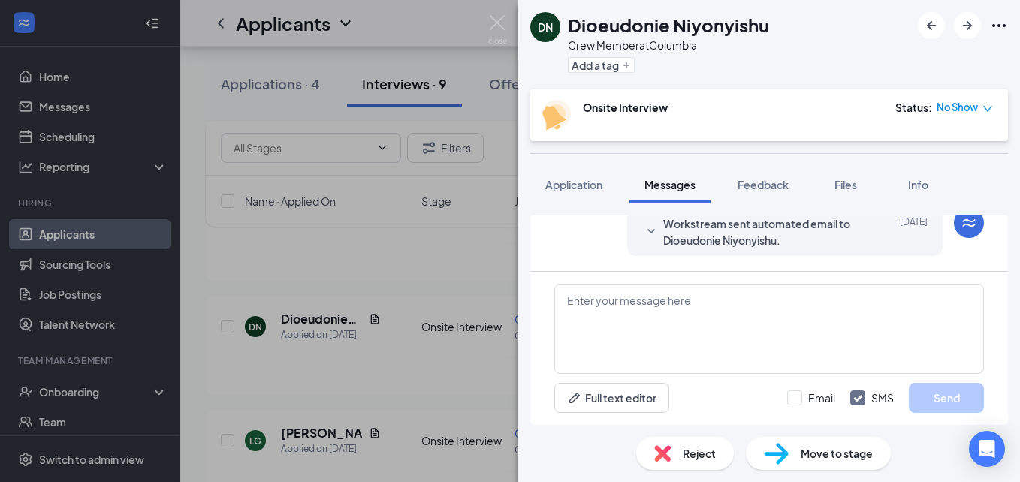
scroll to position [600, 0]
click at [642, 230] on icon "SmallChevronDown" at bounding box center [651, 233] width 18 height 18
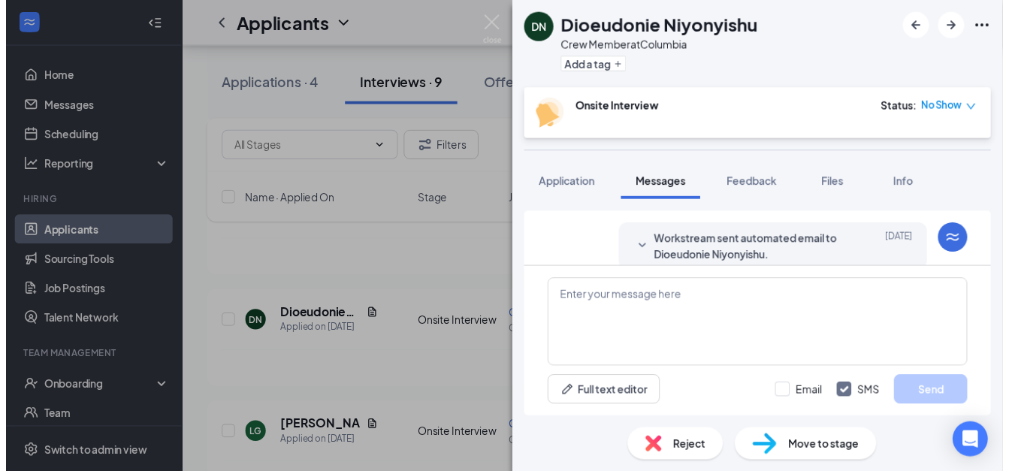
scroll to position [510, 0]
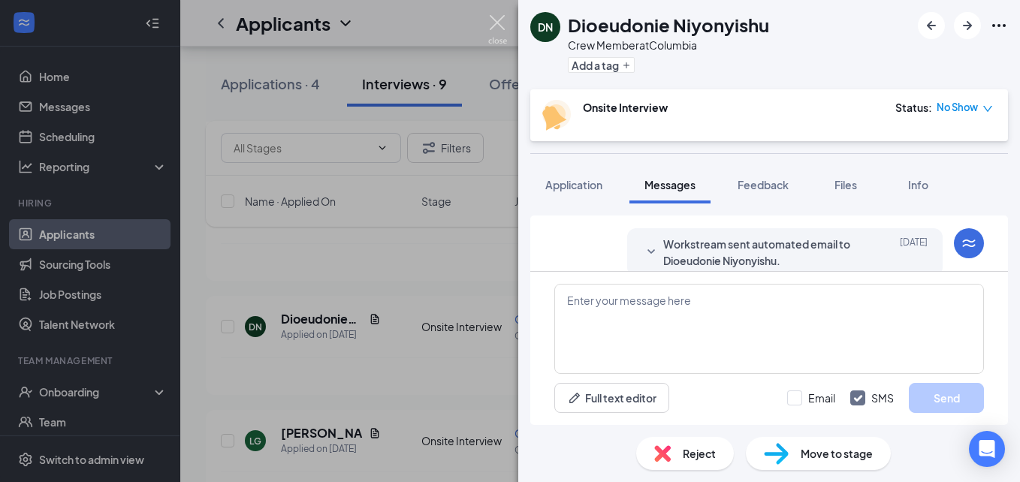
click at [500, 27] on img at bounding box center [497, 29] width 19 height 29
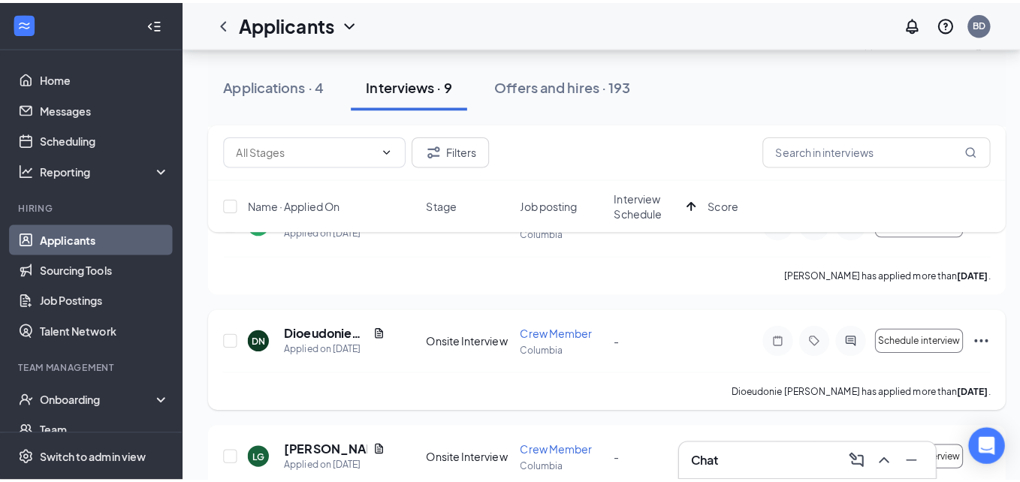
scroll to position [802, 0]
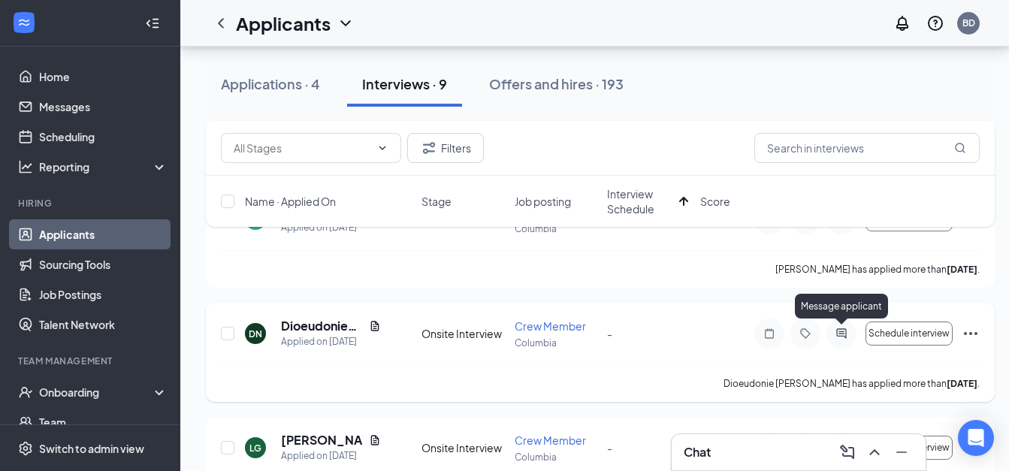
click at [837, 334] on icon "ActiveChat" at bounding box center [841, 333] width 10 height 10
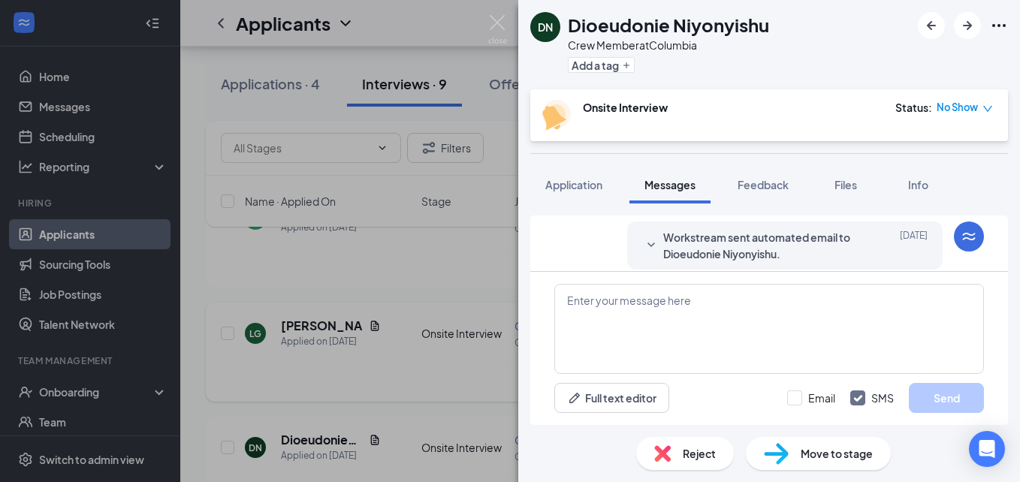
scroll to position [645, 0]
click at [642, 242] on icon "SmallChevronDown" at bounding box center [651, 244] width 18 height 18
click at [642, 239] on icon "SmallChevronDown" at bounding box center [651, 248] width 18 height 18
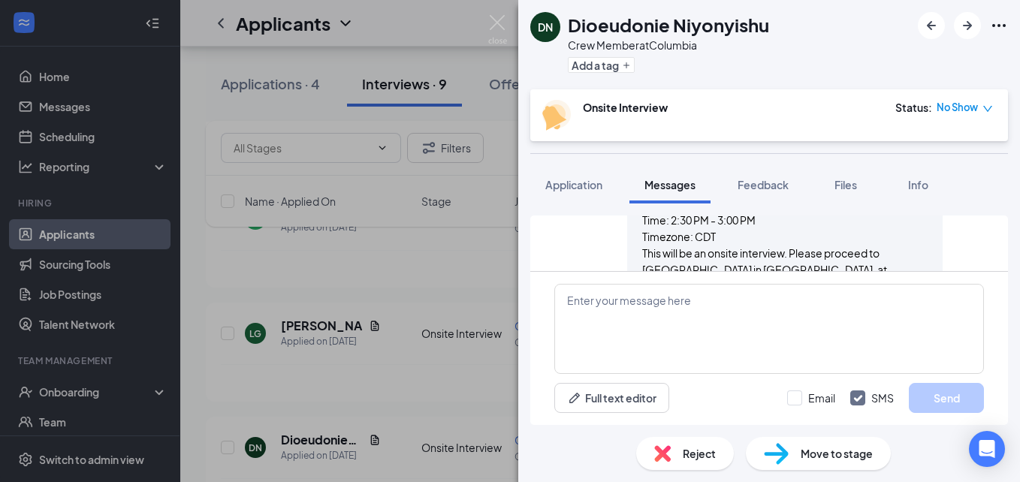
scroll to position [658, 0]
click at [502, 19] on img at bounding box center [497, 29] width 19 height 29
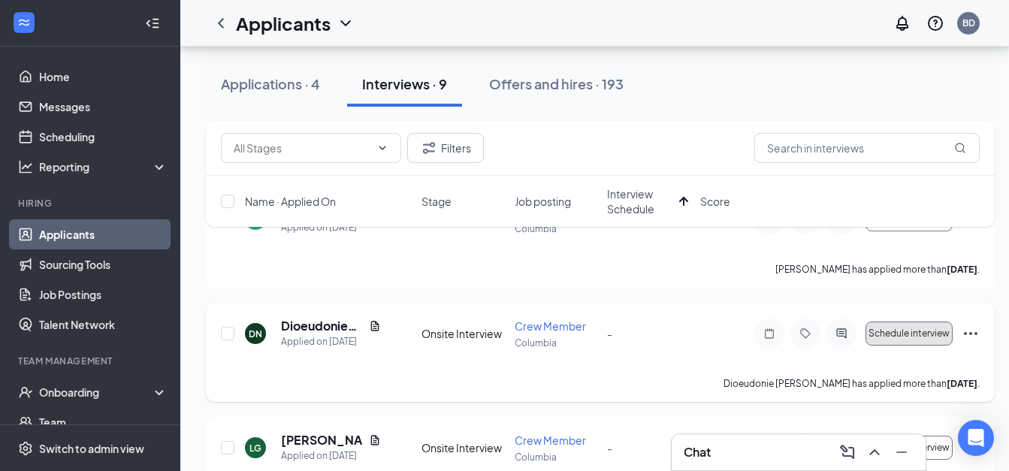
click at [886, 338] on span "Schedule interview" at bounding box center [909, 333] width 81 height 11
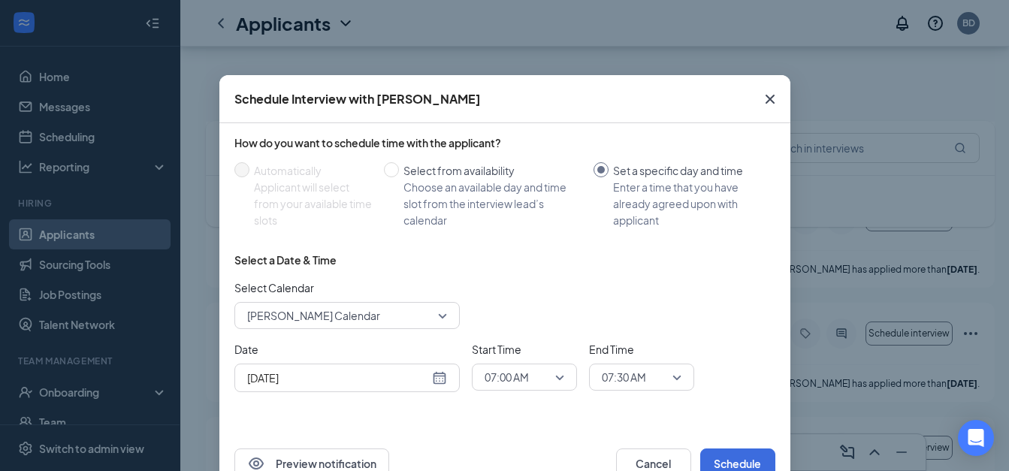
click at [765, 99] on icon "Cross" at bounding box center [769, 99] width 9 height 9
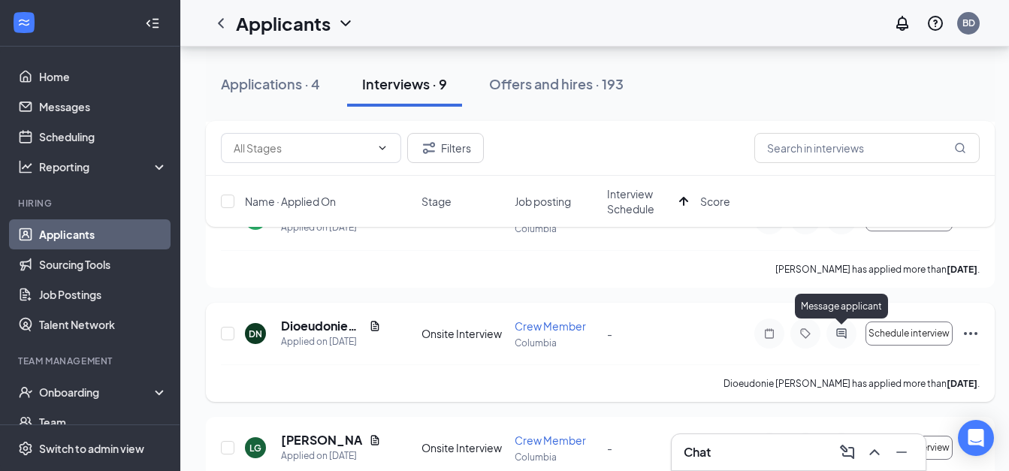
click at [843, 335] on icon "ActiveChat" at bounding box center [842, 334] width 18 height 12
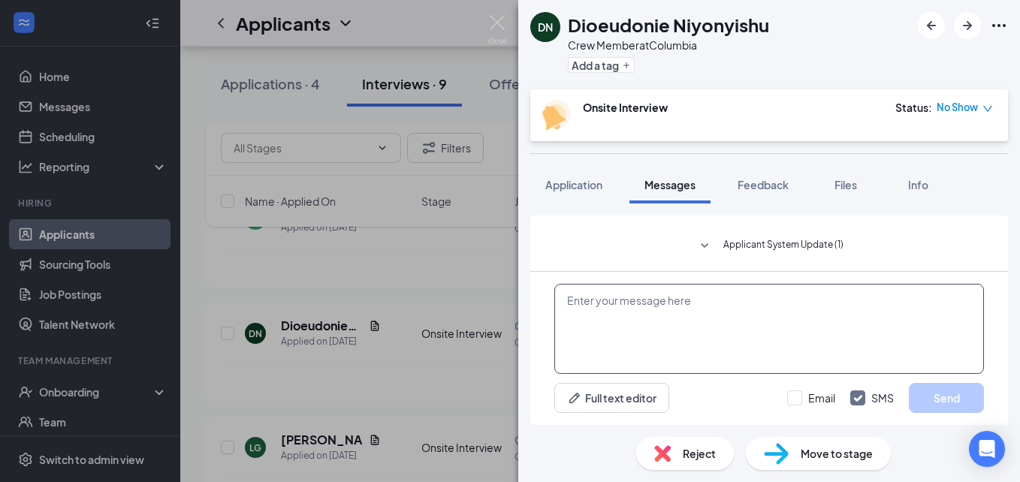
scroll to position [645, 0]
click at [688, 320] on textarea at bounding box center [770, 329] width 430 height 90
paste textarea "I saw that you applied for crew member for Crumbl a while back. Just wondering …"
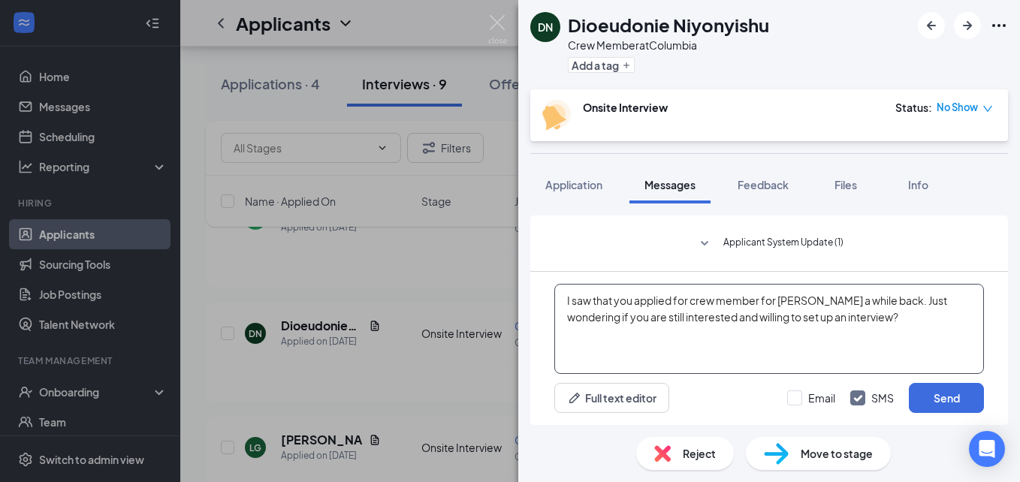
click at [585, 300] on textarea "I saw that you applied for crew member for Crumbl a while back. Just wondering …" at bounding box center [770, 329] width 430 height 90
drag, startPoint x: 930, startPoint y: 325, endPoint x: 519, endPoint y: 292, distance: 412.3
click at [519, 292] on div "Load earlier interactions (about 13 more) Workstream sent automated email to Di…" at bounding box center [769, 315] width 502 height 222
type textarea "I can see that you applied for crew member for Crumbl a while back. Just wonder…"
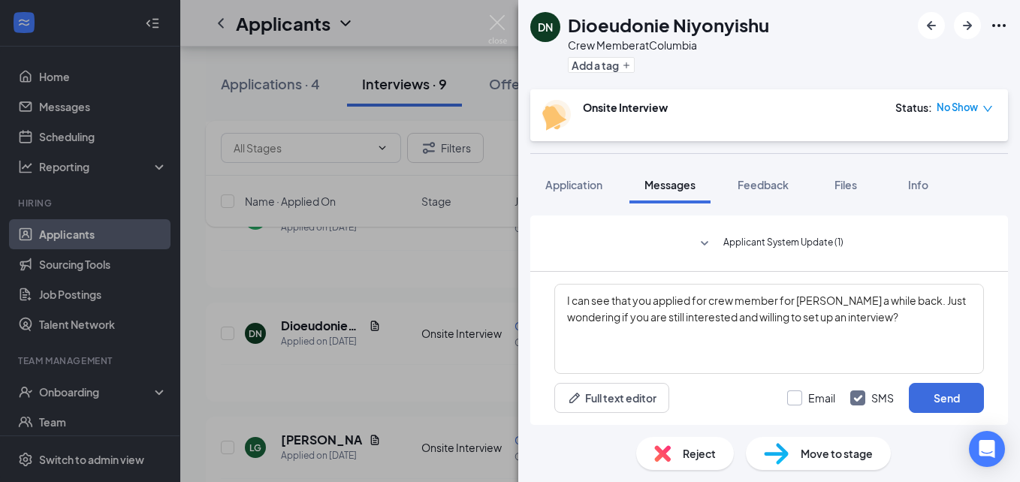
click at [796, 399] on input "Email" at bounding box center [811, 398] width 48 height 15
checkbox input "true"
click at [946, 394] on button "Send" at bounding box center [946, 398] width 75 height 30
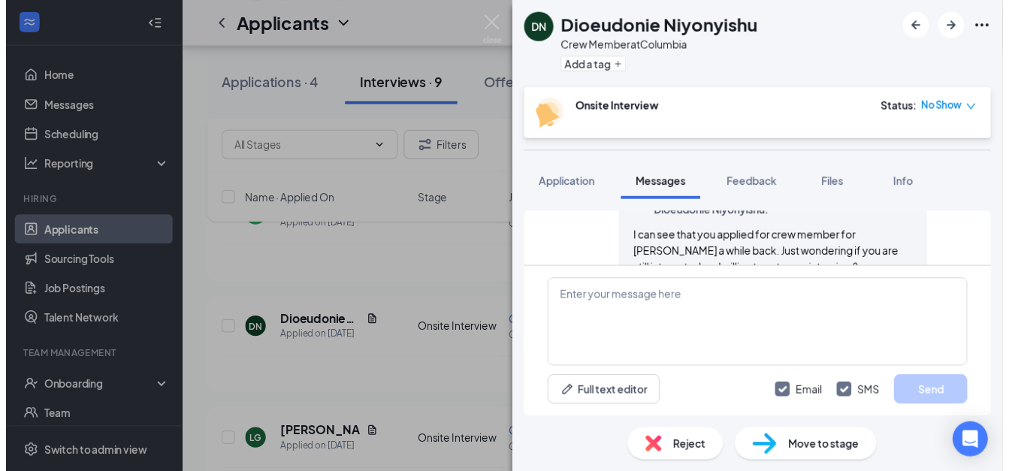
scroll to position [903, 0]
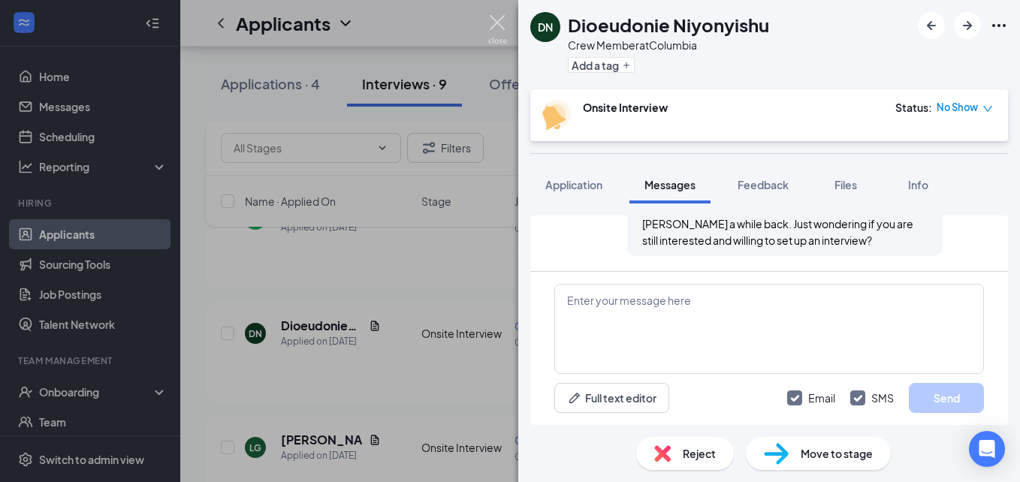
click at [496, 23] on img at bounding box center [497, 29] width 19 height 29
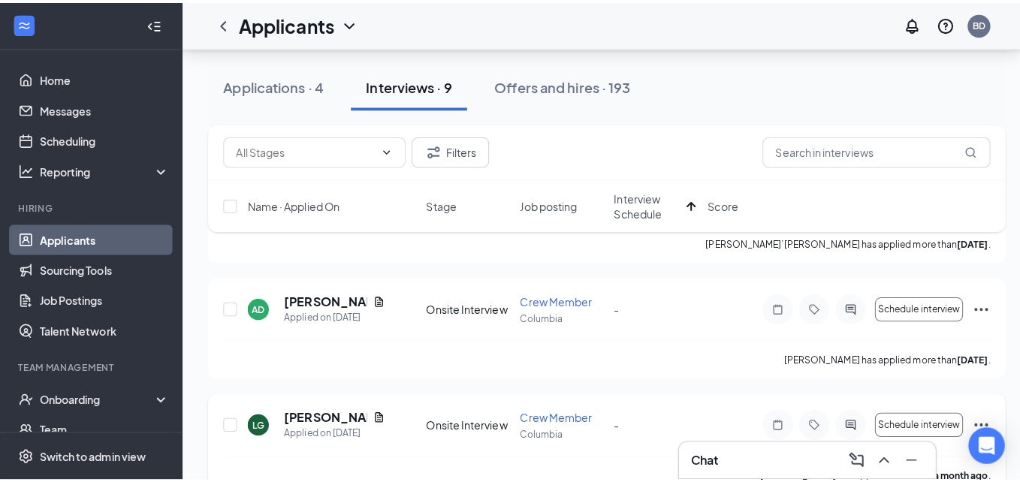
scroll to position [715, 0]
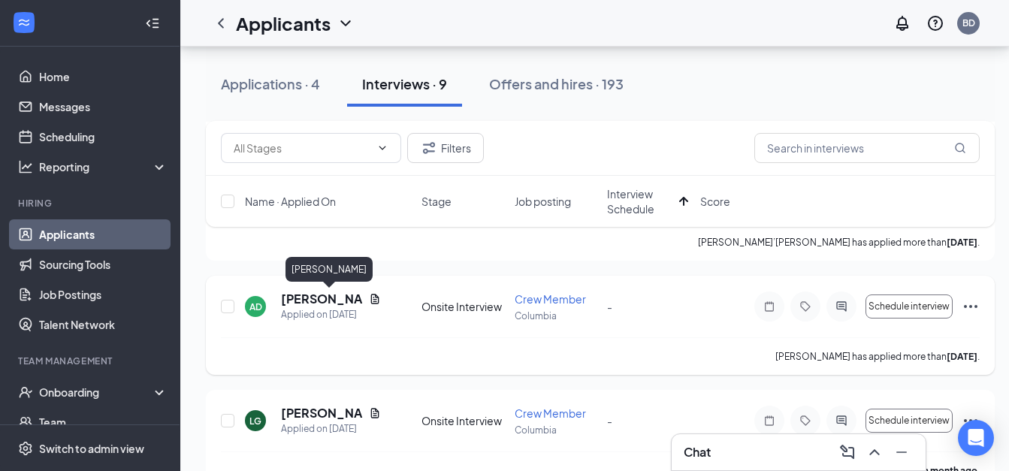
click at [316, 303] on h5 "[PERSON_NAME]" at bounding box center [322, 299] width 82 height 17
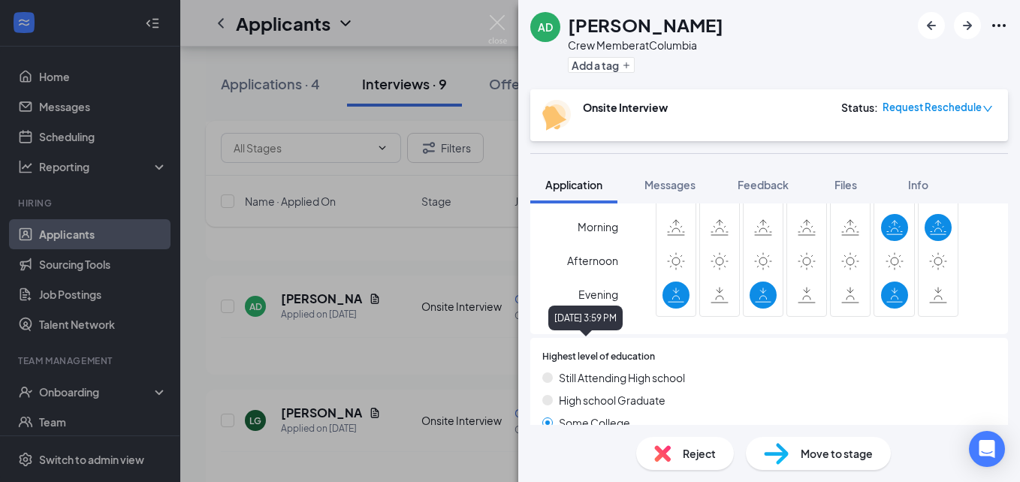
scroll to position [1039, 0]
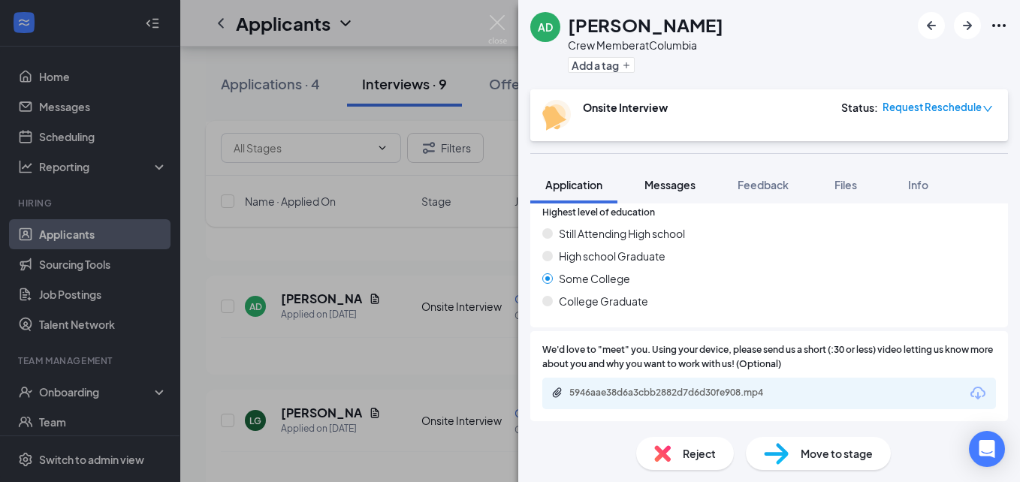
click at [678, 190] on span "Messages" at bounding box center [670, 185] width 51 height 14
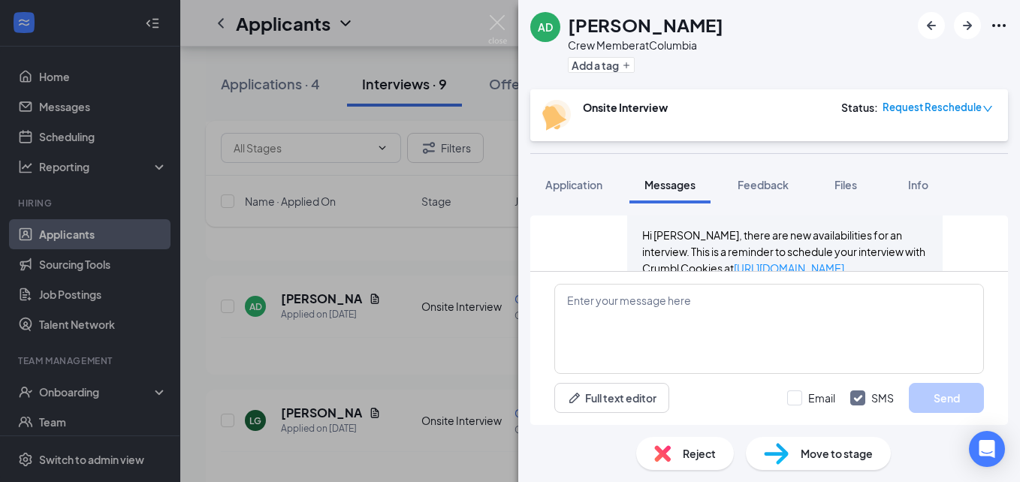
scroll to position [1220, 0]
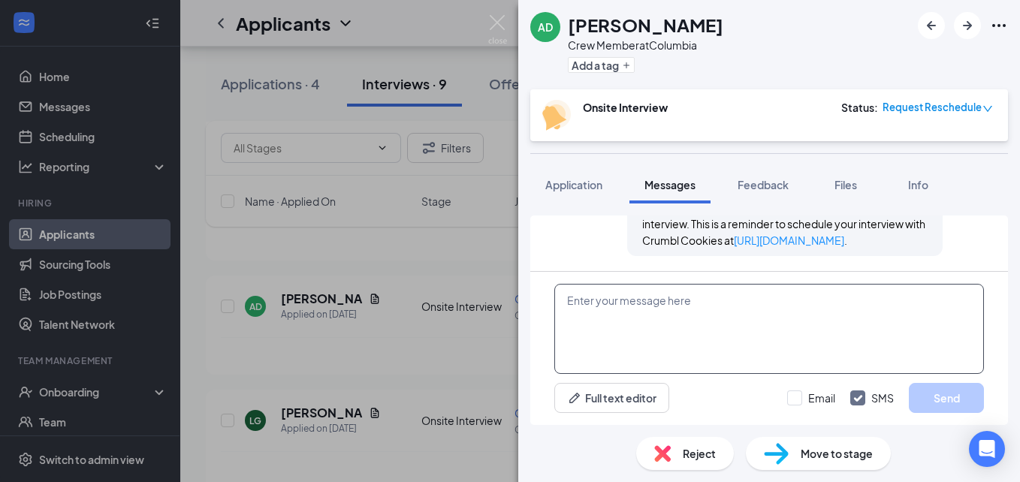
click at [644, 308] on textarea at bounding box center [770, 329] width 430 height 90
paste textarea "I can see that you applied for crew member for Crumbl a while back. Just wonder…"
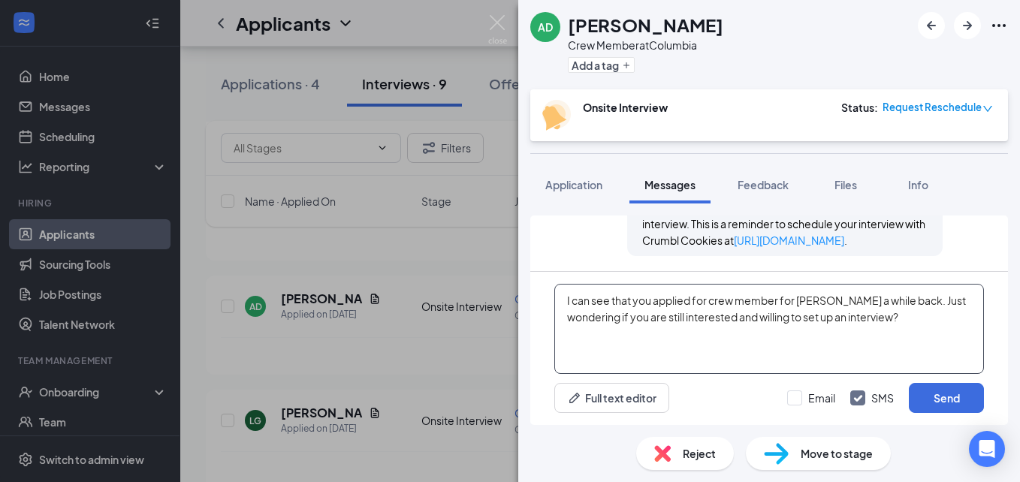
click at [644, 308] on textarea "I can see that you applied for crew member for Crumbl a while back. Just wonder…" at bounding box center [770, 329] width 430 height 90
drag, startPoint x: 899, startPoint y: 298, endPoint x: 560, endPoint y: 291, distance: 338.9
click at [560, 291] on textarea "I can see that you applied for crew member for Crumbl a while back. Just wonder…" at bounding box center [770, 329] width 430 height 90
type textarea "Hello Abigail. Just wondering if you are still interested and willing to set up…"
click at [793, 401] on input "Email" at bounding box center [811, 398] width 48 height 15
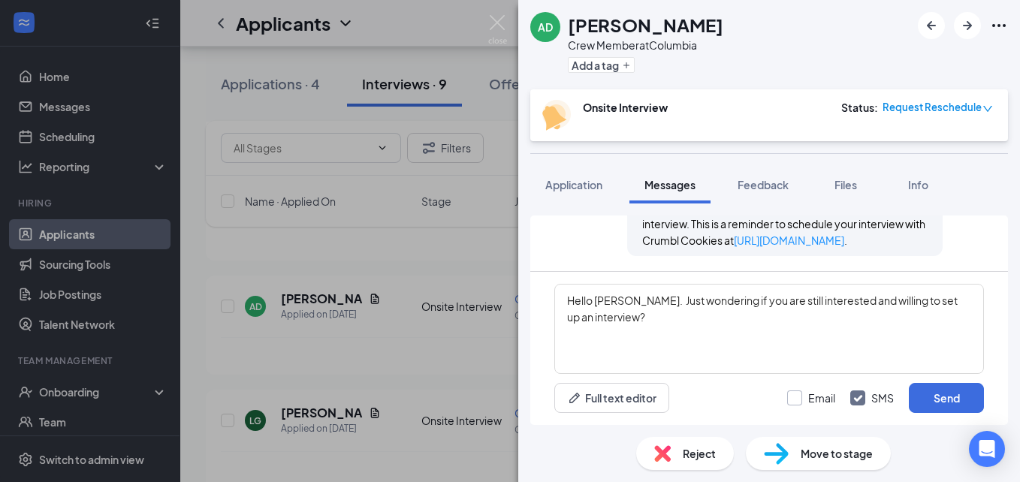
checkbox input "true"
click at [926, 392] on button "Send" at bounding box center [946, 398] width 75 height 30
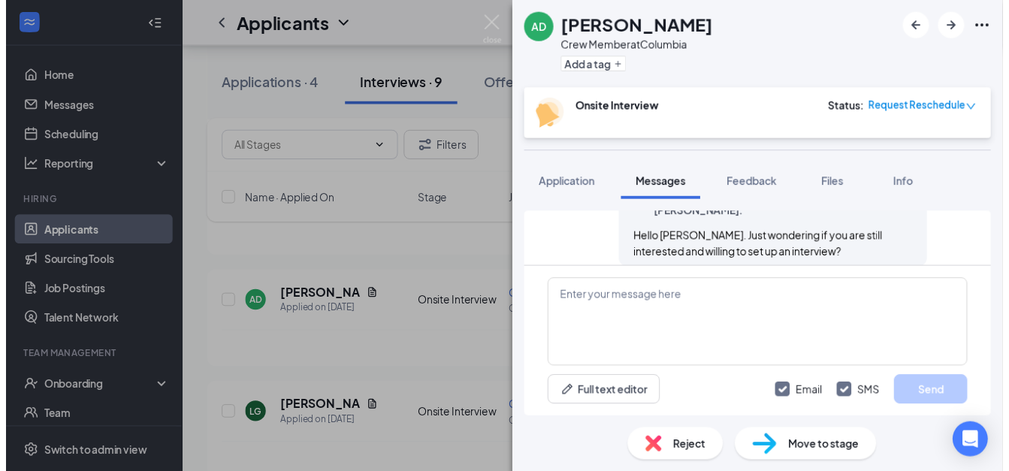
scroll to position [1446, 0]
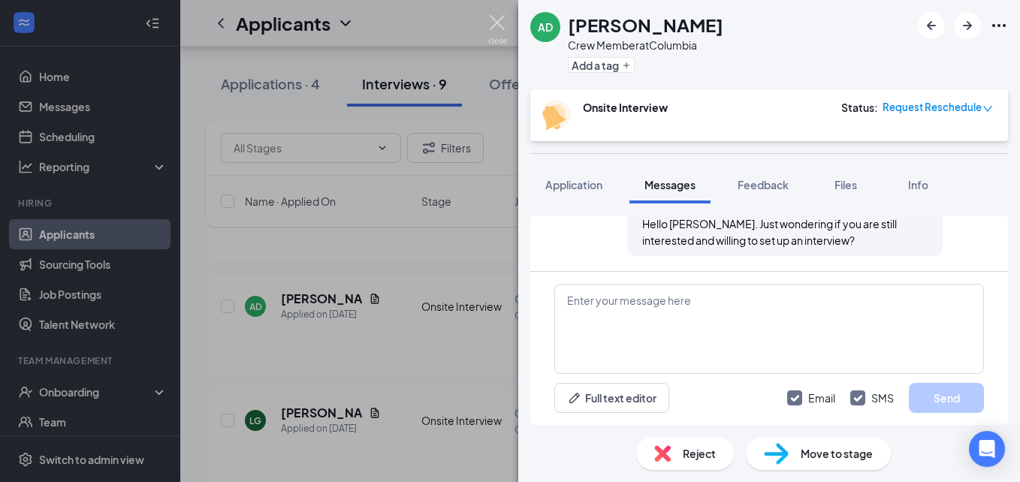
click at [495, 24] on img at bounding box center [497, 29] width 19 height 29
